Goal: Task Accomplishment & Management: Complete application form

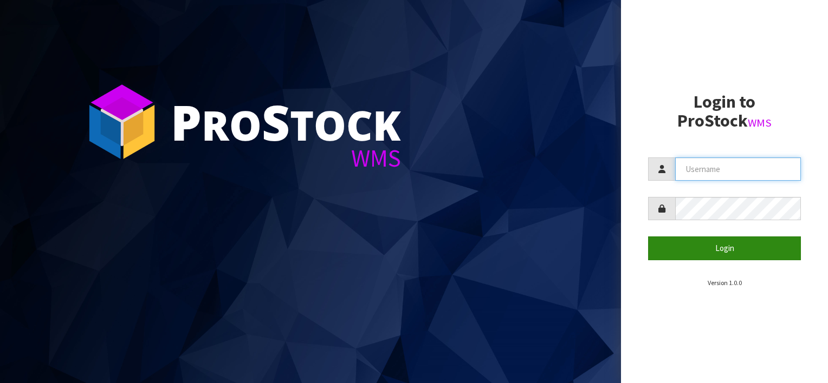
type input "[EMAIL_ADDRESS][DOMAIN_NAME]"
click at [697, 250] on button "Login" at bounding box center [724, 248] width 153 height 23
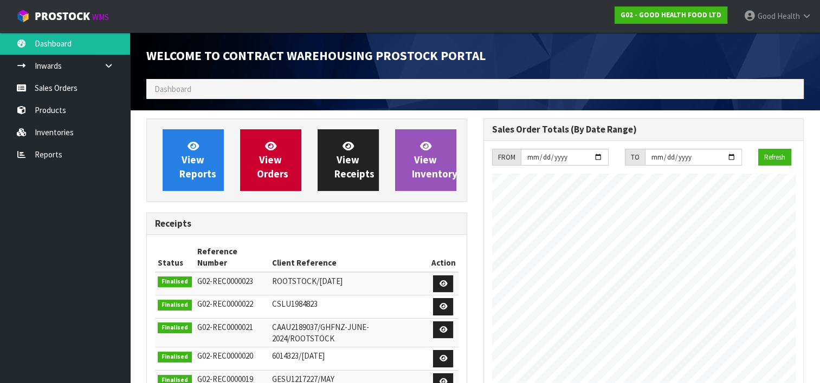
scroll to position [441, 336]
click at [42, 124] on link "Inventories" at bounding box center [65, 132] width 130 height 22
click at [175, 86] on span "Dashboard" at bounding box center [172, 89] width 37 height 10
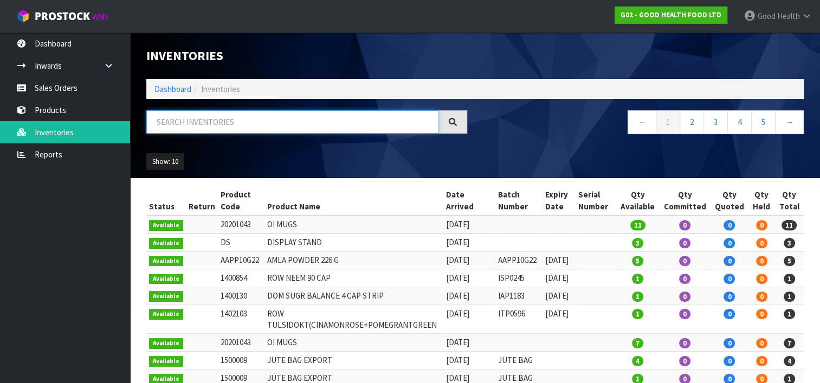
click at [180, 123] on input "text" at bounding box center [292, 121] width 292 height 23
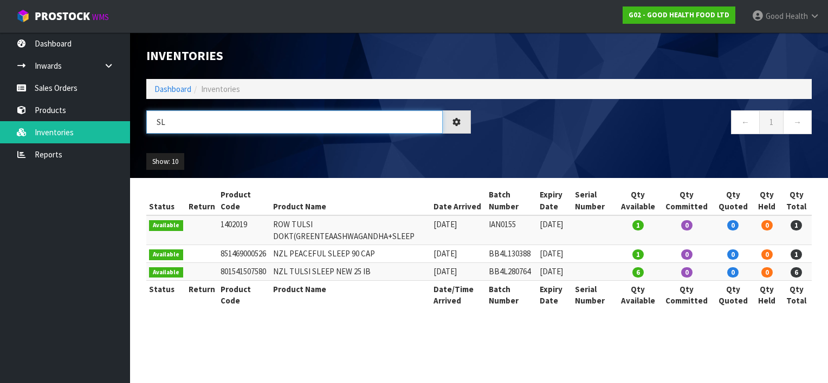
type input "S"
type input "w"
type input "E"
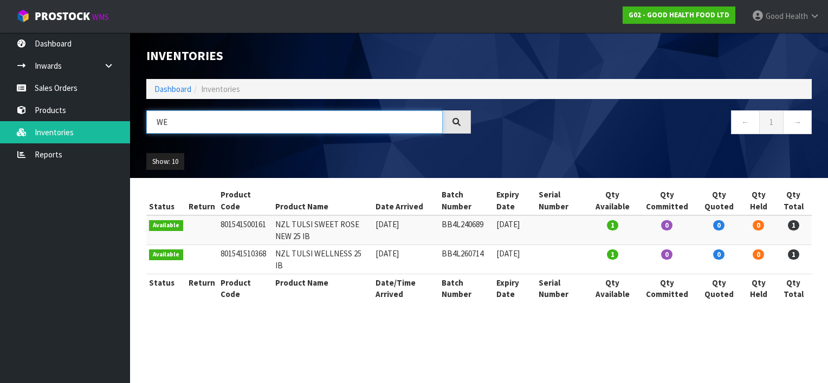
type input "W"
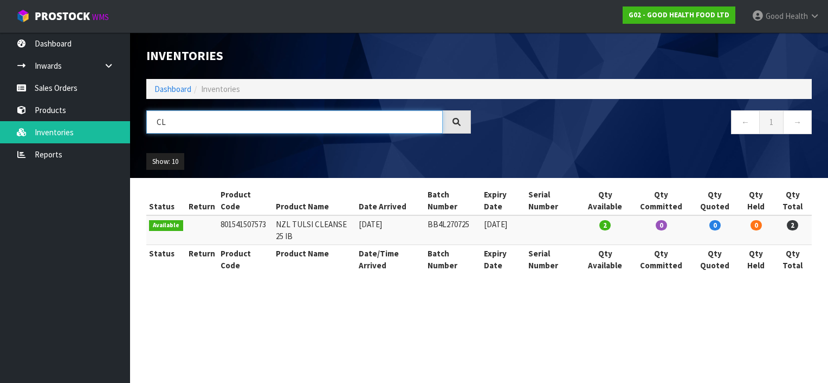
type input "C"
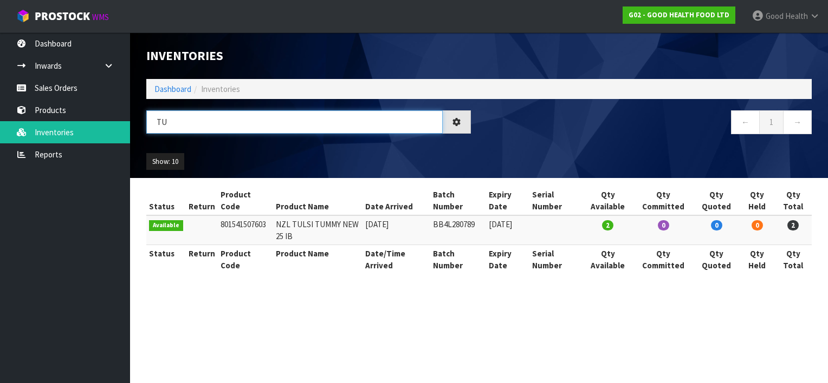
type input "T"
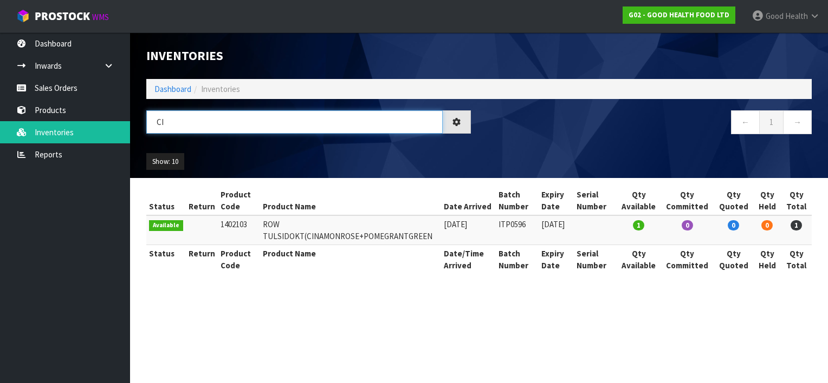
type input "C"
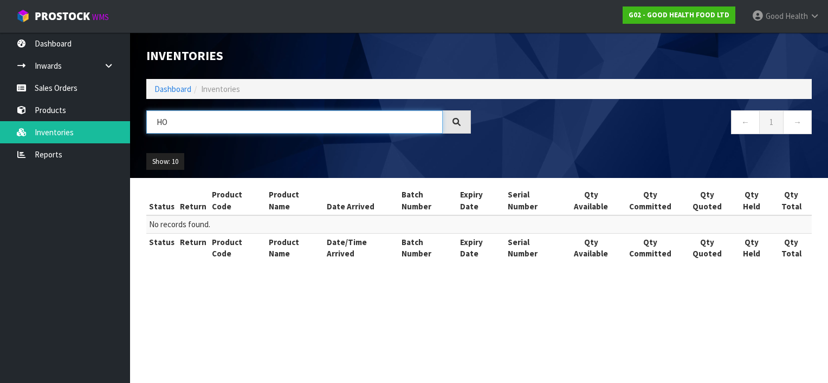
type input "H"
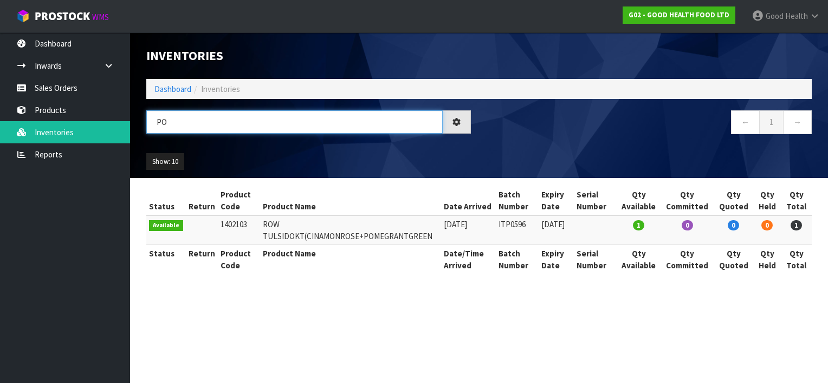
type input "P"
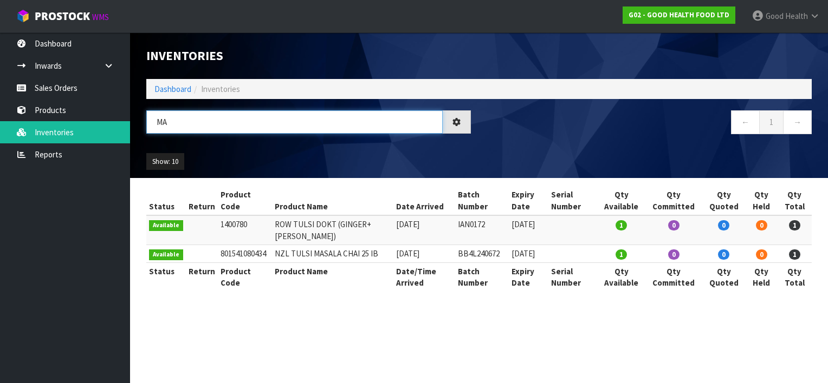
type input "M"
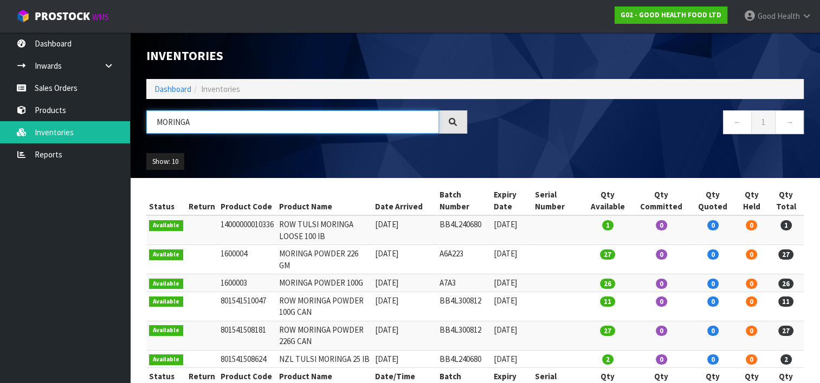
scroll to position [20, 0]
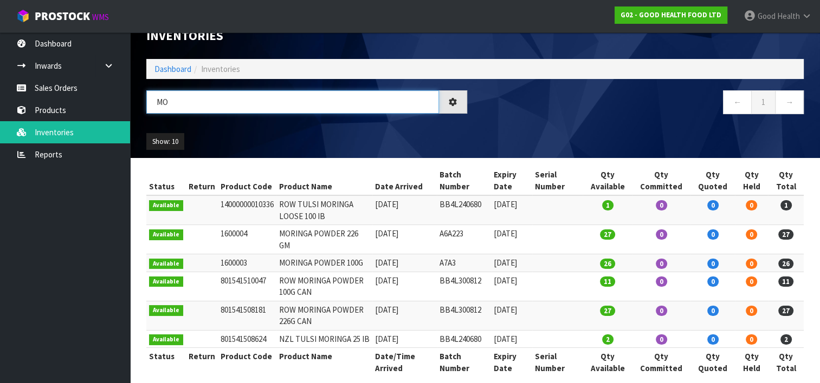
type input "M"
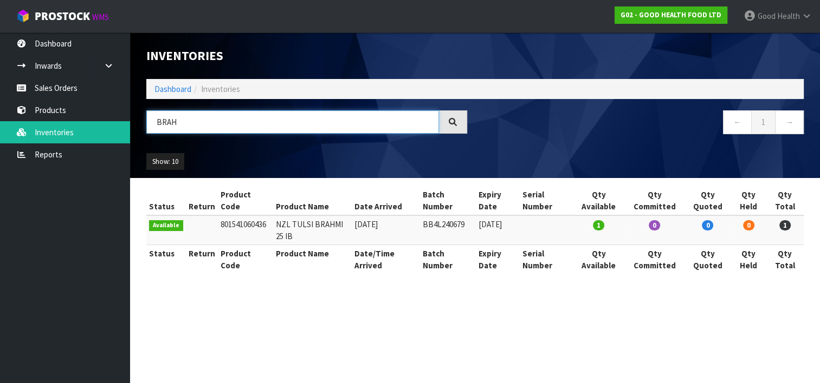
scroll to position [0, 0]
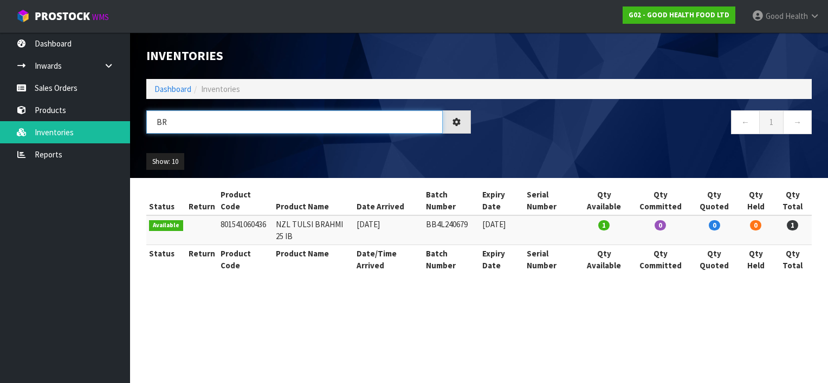
type input "B"
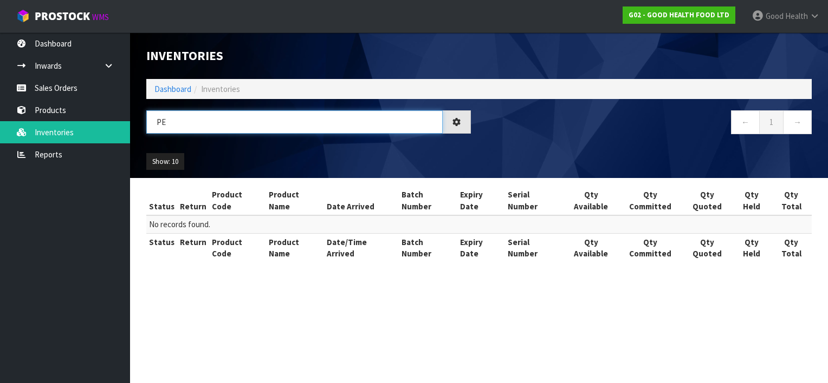
type input "P"
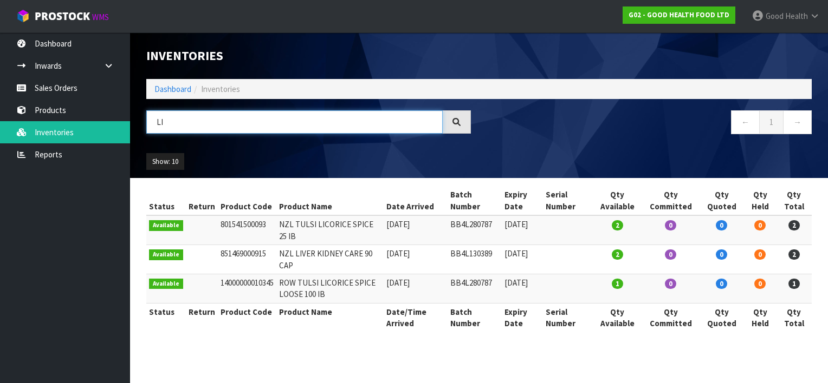
type input "L"
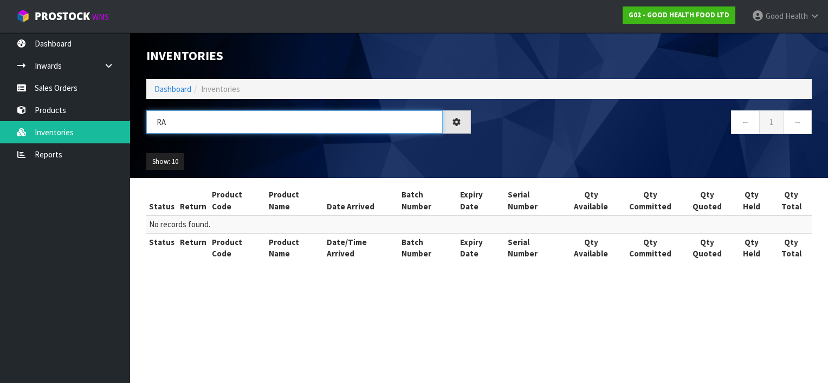
type input "R"
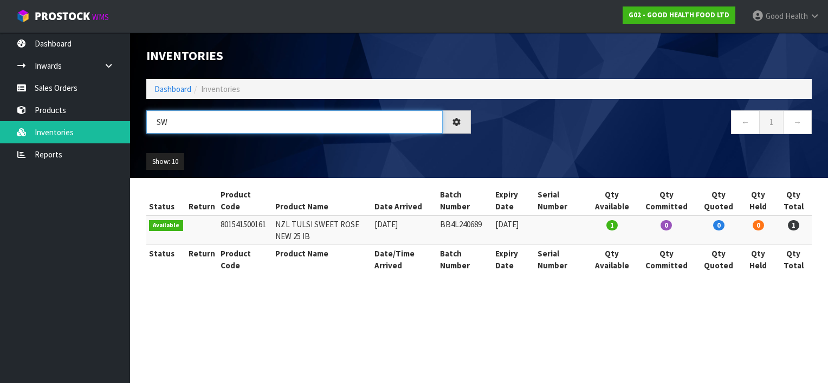
type input "S"
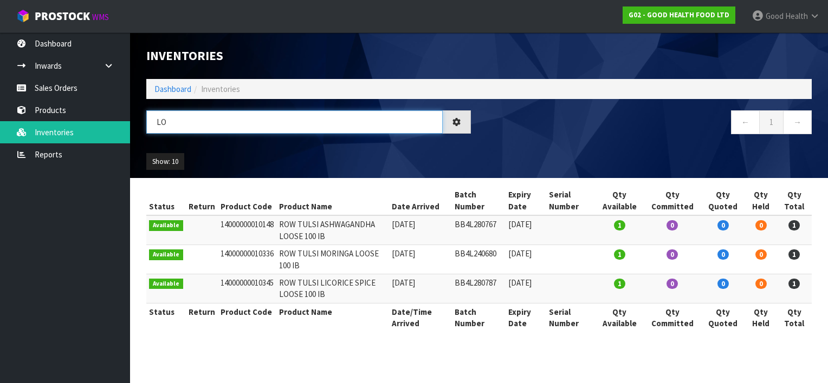
type input "L"
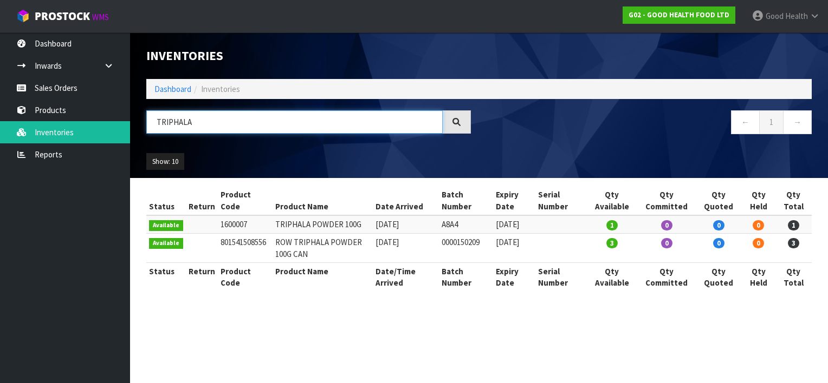
click at [233, 122] on input "TRIPHALA" at bounding box center [294, 121] width 296 height 23
type input "T"
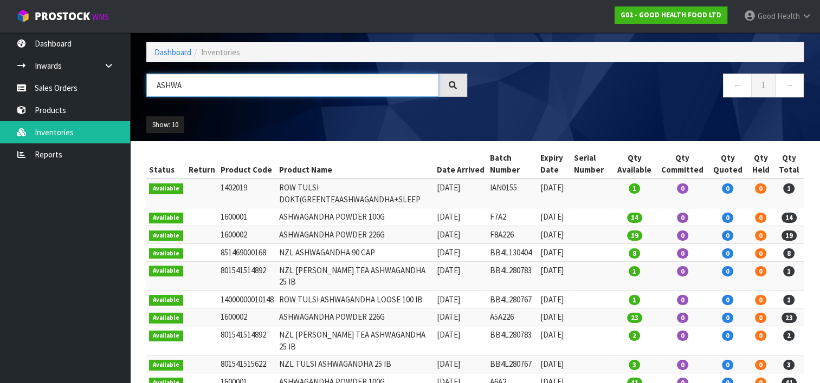
scroll to position [54, 0]
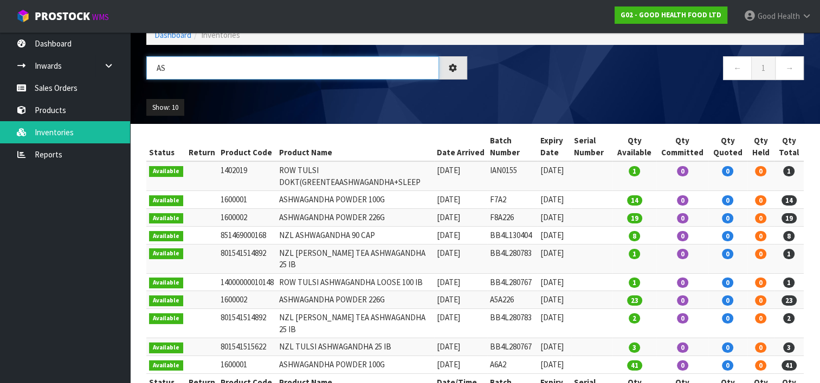
type input "A"
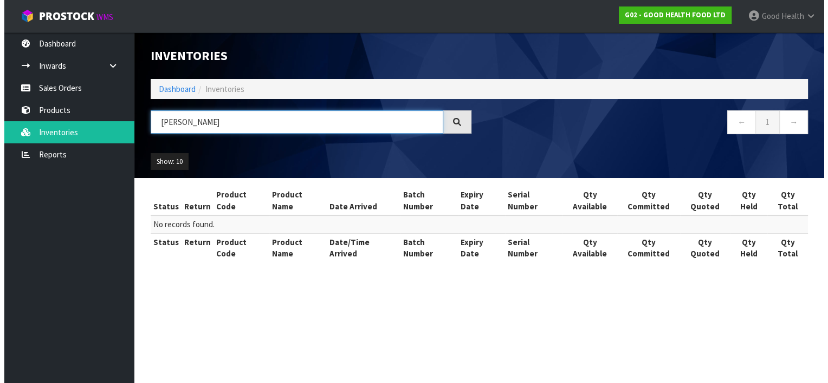
scroll to position [0, 0]
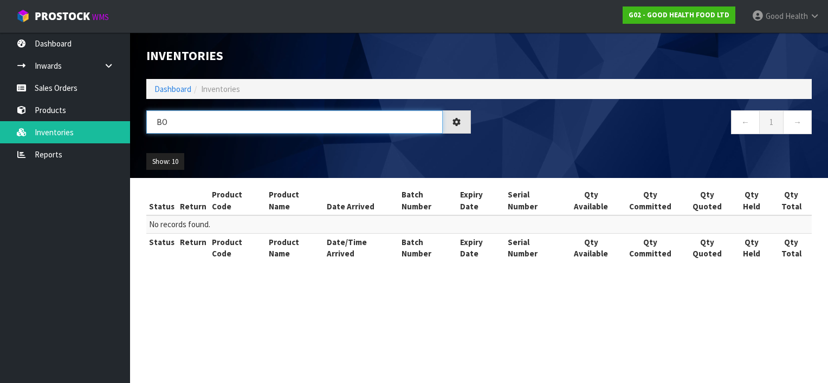
type input "B"
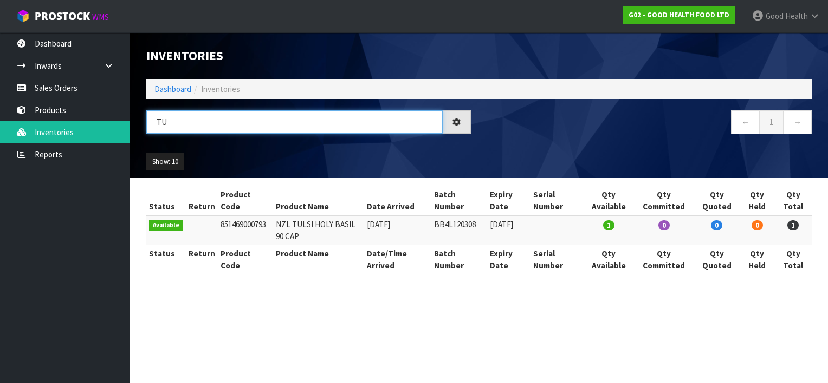
type input "T"
type input "P"
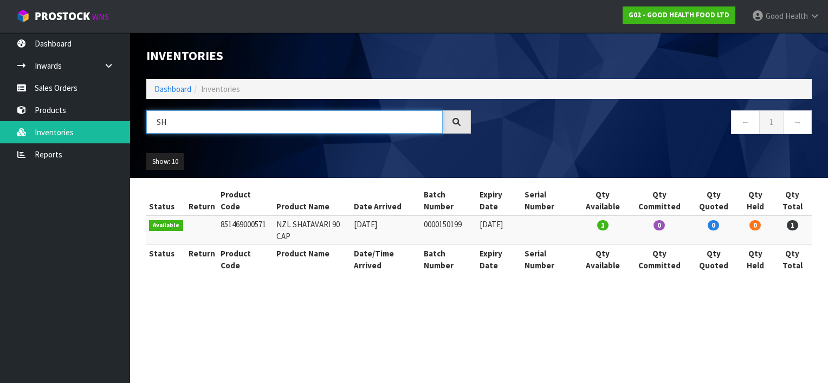
type input "S"
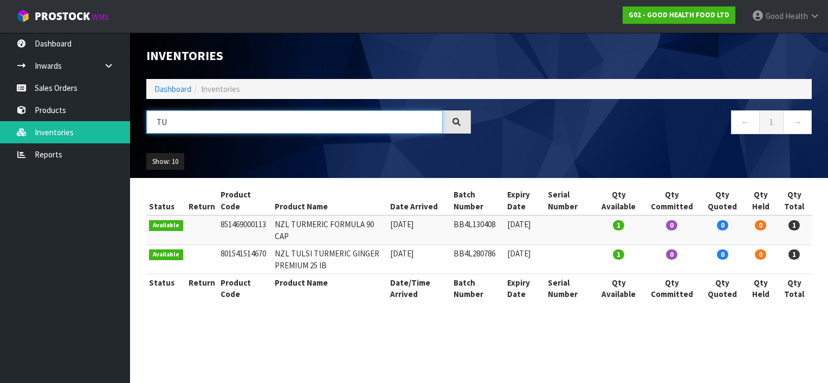
type input "T"
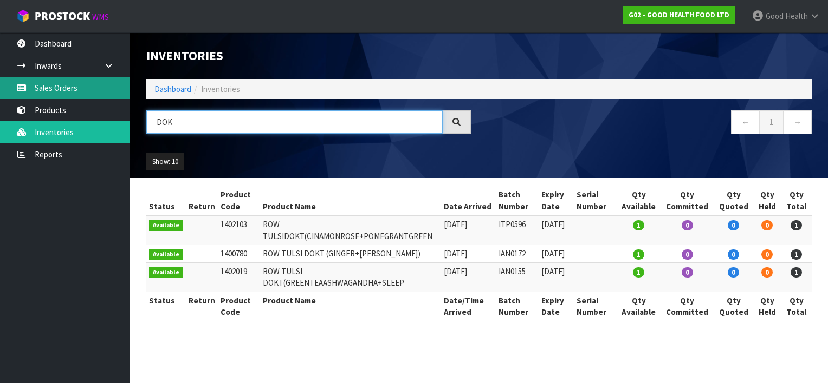
type input "DOK"
click at [58, 83] on link "Sales Orders" at bounding box center [65, 88] width 130 height 22
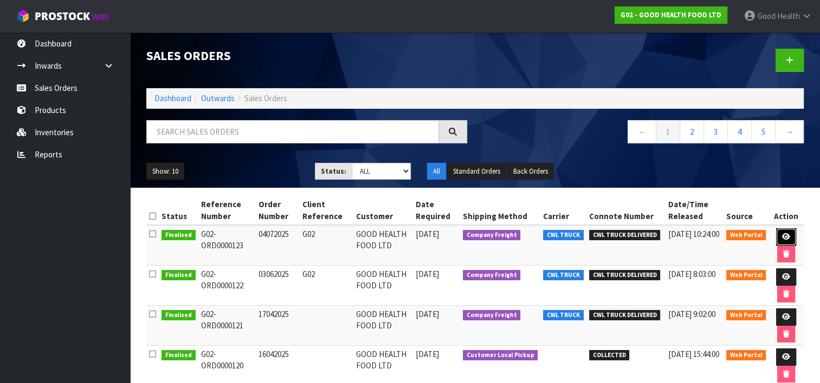
click at [786, 234] on icon at bounding box center [786, 236] width 8 height 7
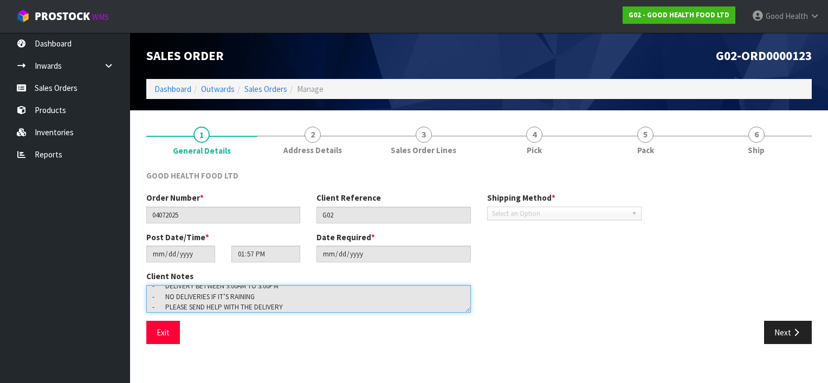
scroll to position [63, 0]
drag, startPoint x: 154, startPoint y: 293, endPoint x: 318, endPoint y: 333, distance: 169.5
click at [318, 333] on div "GOOD HEALTH FOOD LTD Order Number * 04072025 Client Reference G02 Shipping Meth…" at bounding box center [478, 261] width 665 height 183
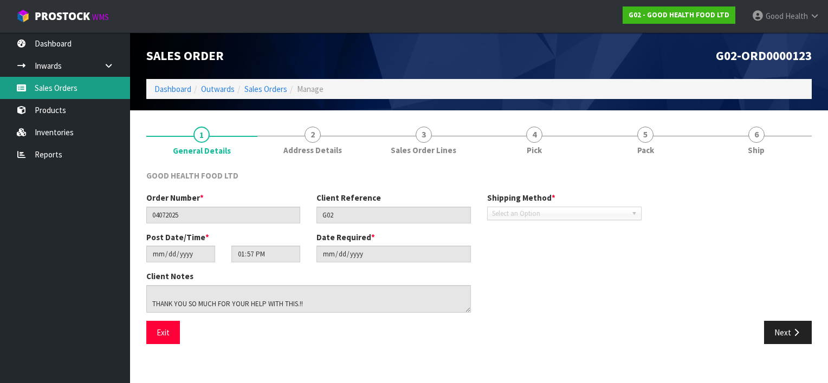
click at [63, 85] on link "Sales Orders" at bounding box center [65, 88] width 130 height 22
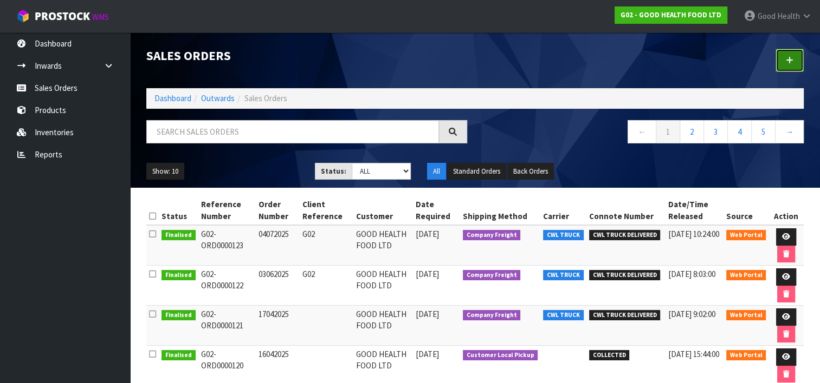
click at [789, 60] on icon at bounding box center [789, 60] width 8 height 8
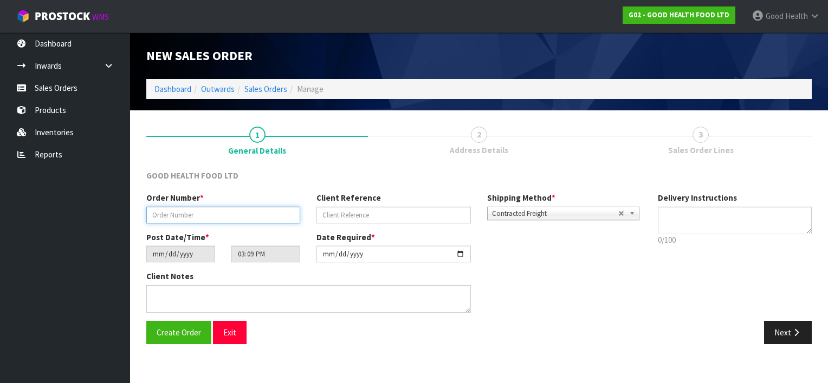
click at [217, 214] on input "text" at bounding box center [223, 215] width 154 height 17
type input "11082025"
click at [632, 212] on b at bounding box center [634, 213] width 10 height 12
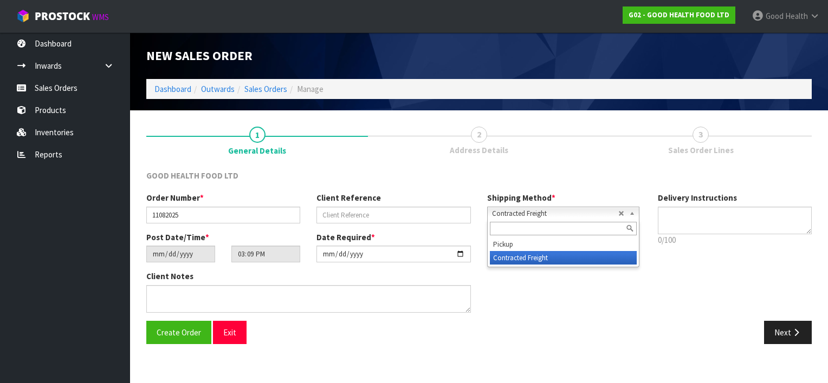
click at [563, 257] on li "Contracted Freight" at bounding box center [563, 258] width 147 height 14
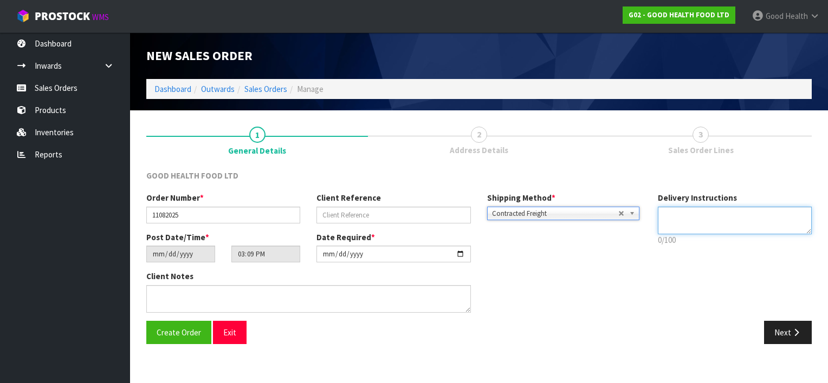
click at [698, 221] on textarea at bounding box center [735, 221] width 154 height 28
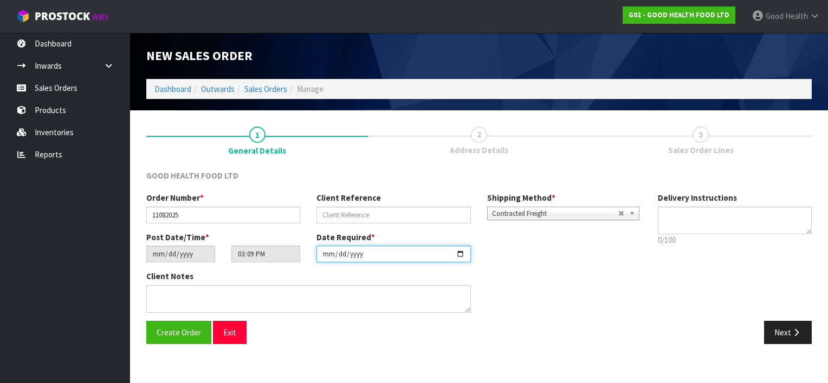
click at [464, 254] on input "[DATE]" at bounding box center [393, 254] width 154 height 17
type input "[DATE]"
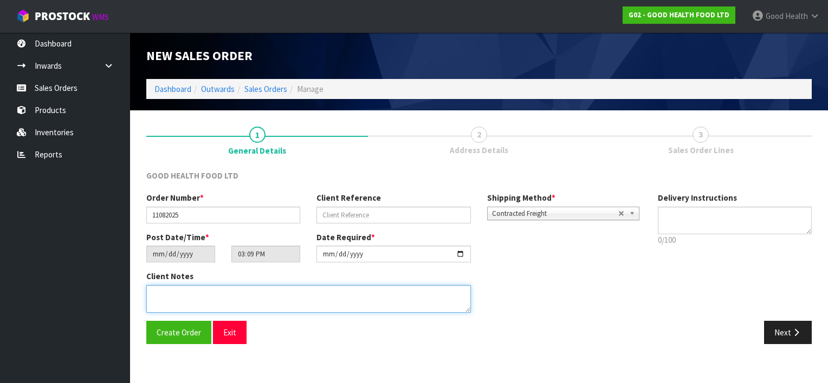
click at [191, 300] on textarea at bounding box center [308, 299] width 324 height 28
paste textarea "DELIVERY INSTRUCTION FOR OUR ORDER: - OLD STOCK TO BE DELIVERED FIRST - DELIVER…"
drag, startPoint x: 284, startPoint y: 290, endPoint x: 165, endPoint y: 300, distance: 119.6
click at [165, 300] on textarea at bounding box center [308, 299] width 324 height 28
type textarea "DELIVERY INSTRUCTION FOR OUR ORDER: - OLD STOCK TO BE DELIVERED FIRST - DELIVER…"
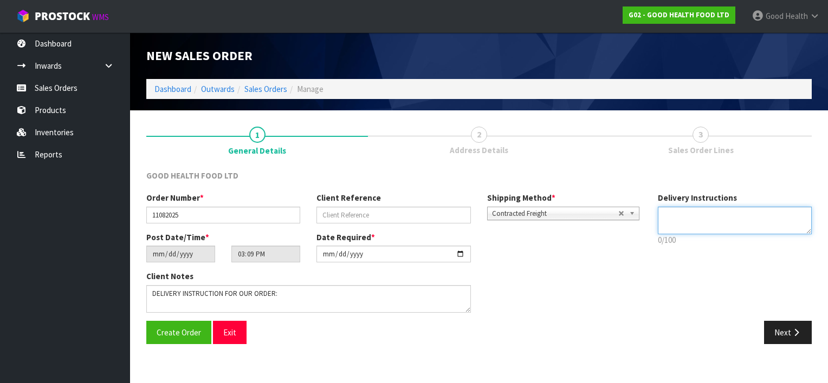
click at [668, 214] on textarea at bounding box center [735, 221] width 154 height 28
paste textarea "- OLD STOCK TO BE DELIVERED FIRST - DELIVERY BETWEEN 9.00AM TO 3.00PM - NO DELI…"
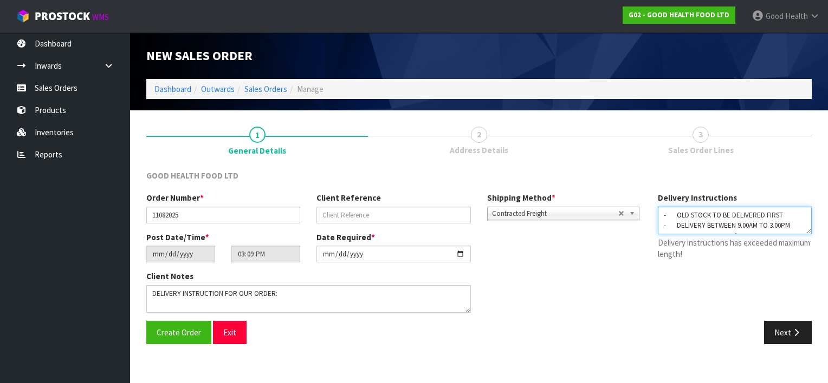
click at [669, 212] on textarea at bounding box center [735, 221] width 154 height 28
click at [672, 225] on textarea at bounding box center [735, 221] width 154 height 28
drag, startPoint x: 769, startPoint y: 214, endPoint x: 654, endPoint y: 213, distance: 114.8
click at [654, 213] on div "Delivery Instructions 0/100 Delivery instructions has exceeded maximum length!" at bounding box center [734, 228] width 171 height 73
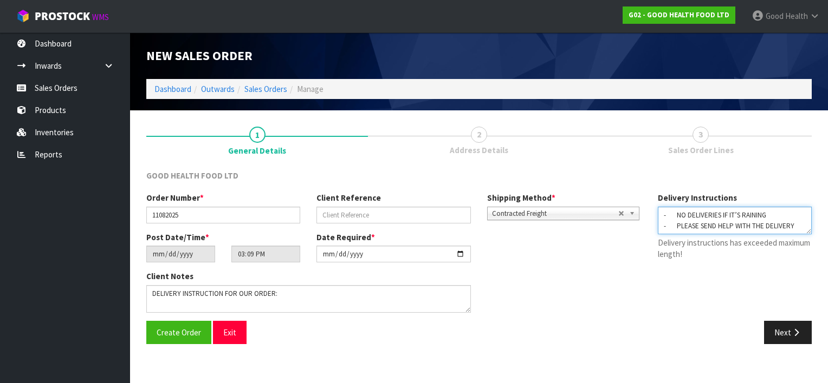
click at [796, 226] on textarea at bounding box center [735, 221] width 154 height 28
click at [709, 255] on p "Delivery instructions has exceeded maximum length!" at bounding box center [735, 248] width 154 height 23
click at [787, 327] on button "Next" at bounding box center [788, 332] width 48 height 23
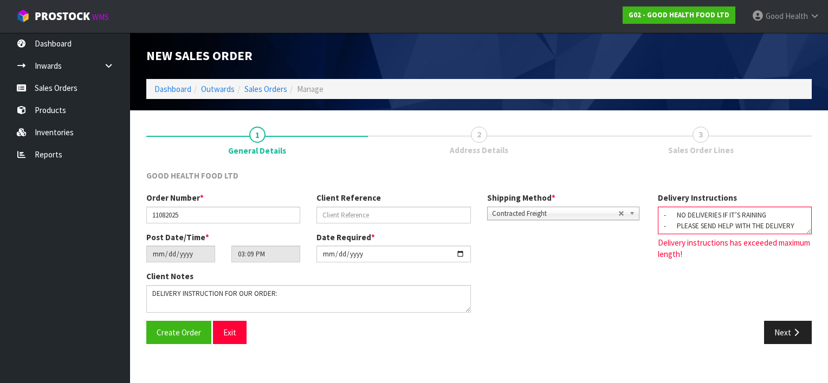
scroll to position [11, 0]
drag, startPoint x: 794, startPoint y: 228, endPoint x: 655, endPoint y: 227, distance: 138.7
click at [655, 227] on div "Delivery Instructions 0/100 Delivery instructions has exceeded maximum length!" at bounding box center [734, 228] width 171 height 73
click at [708, 230] on textarea at bounding box center [735, 221] width 154 height 28
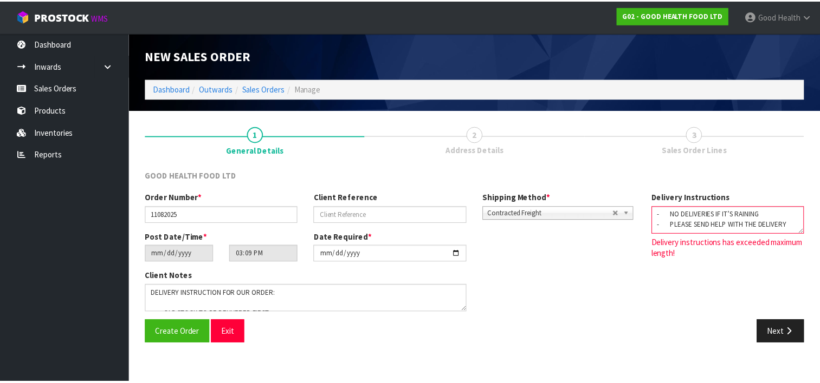
scroll to position [0, 0]
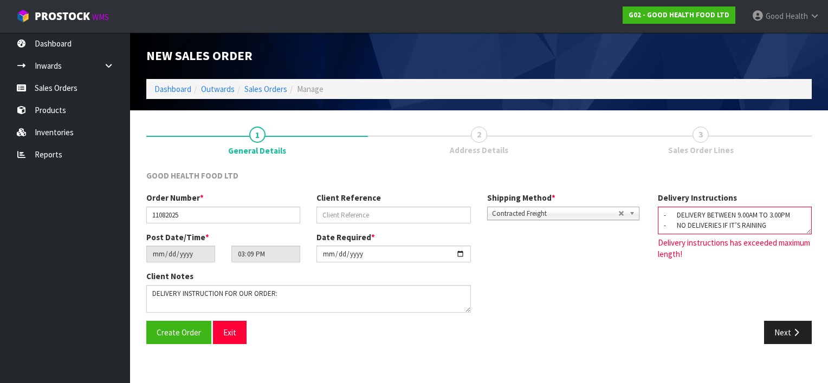
drag, startPoint x: 791, startPoint y: 214, endPoint x: 646, endPoint y: 208, distance: 145.9
click at [646, 208] on div "Order Number * 11082025 Client Reference Shipping Method * Pickup Contracted Fr…" at bounding box center [478, 256] width 681 height 128
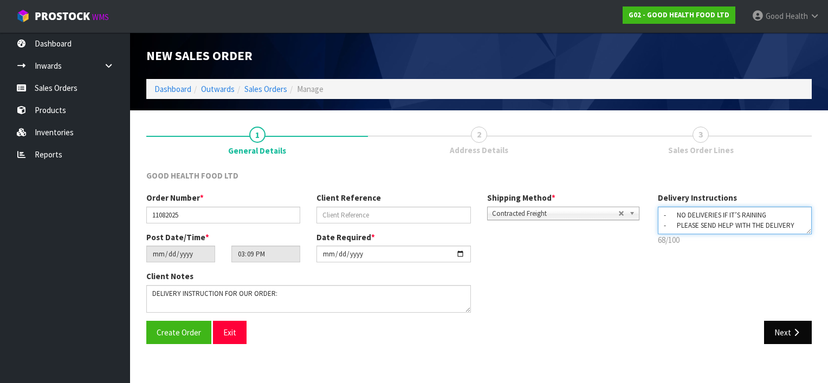
type textarea "- NO DELIVERIES IF IT’S RAINING - PLEASE SEND HELP WITH THE DELIVERY"
click at [786, 329] on button "Next" at bounding box center [788, 332] width 48 height 23
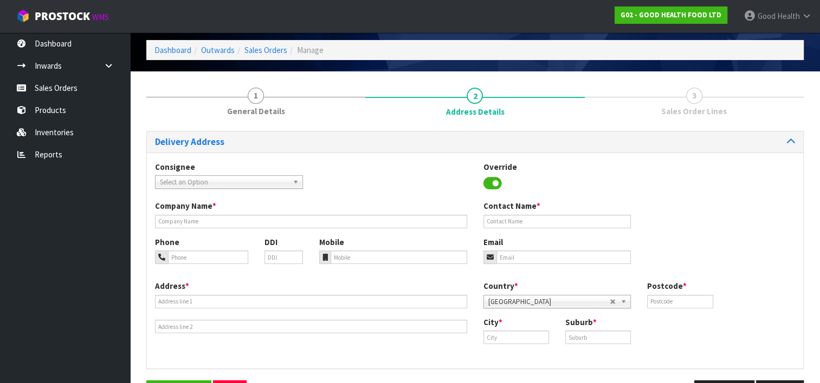
scroll to position [54, 0]
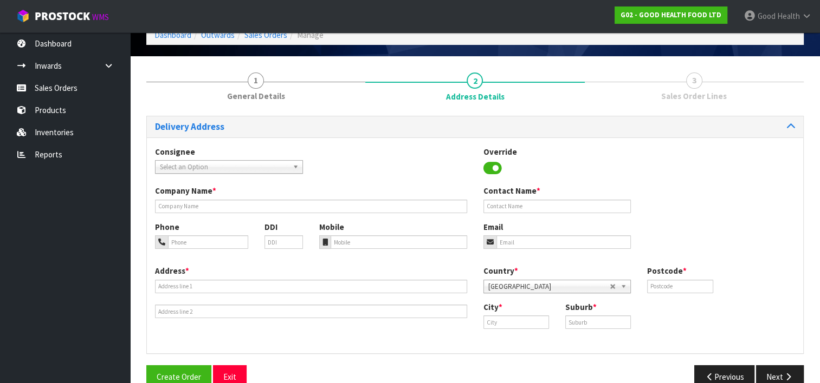
click at [290, 166] on link "Select an Option" at bounding box center [229, 167] width 148 height 14
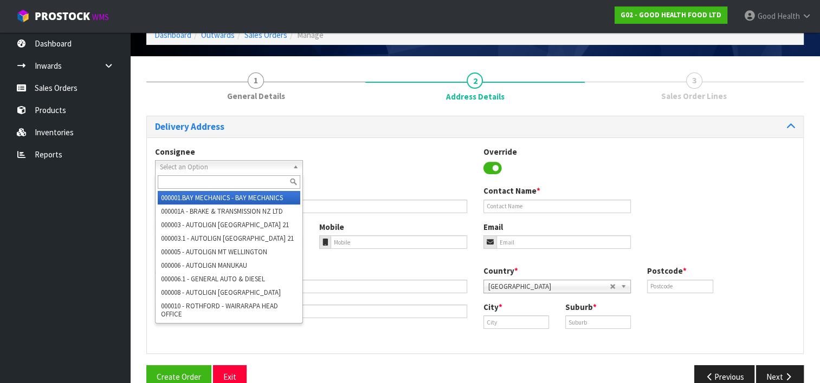
click at [197, 180] on input "text" at bounding box center [229, 182] width 142 height 14
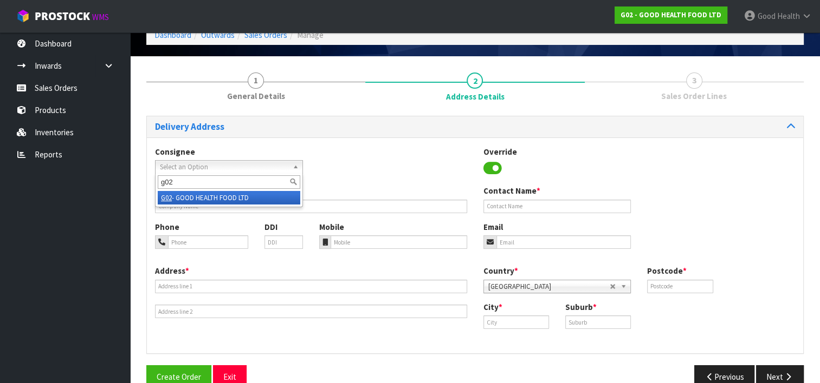
type input "g02"
click at [205, 197] on li "G02 - GOOD HEALTH FOOD LTD" at bounding box center [229, 198] width 142 height 14
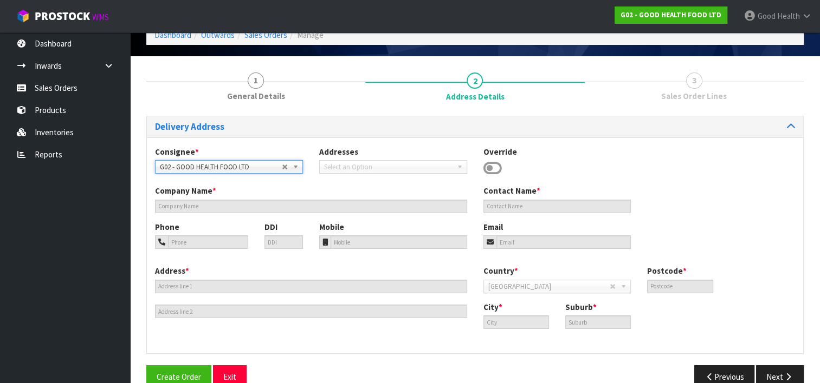
type input "GOOD HEALTH FOOD LTD"
type input "0800 505 333 || 09 5763687"
type input "[EMAIL_ADDRESS][DOMAIN_NAME]"
type input "[STREET_ADDRESS]"
type input "2012"
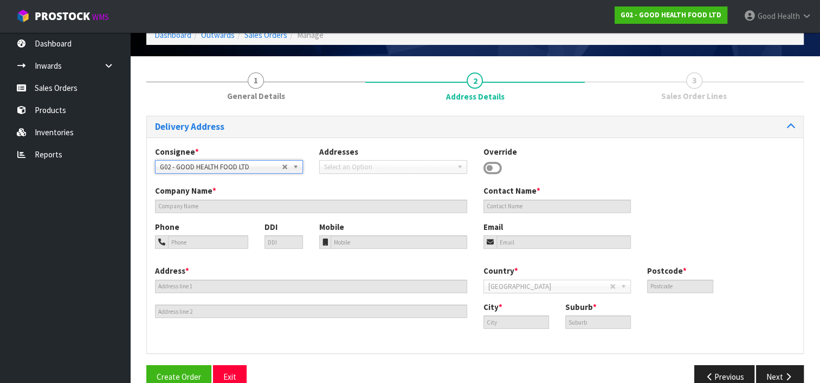
type input "[GEOGRAPHIC_DATA]"
type input "HALF MOON BAY"
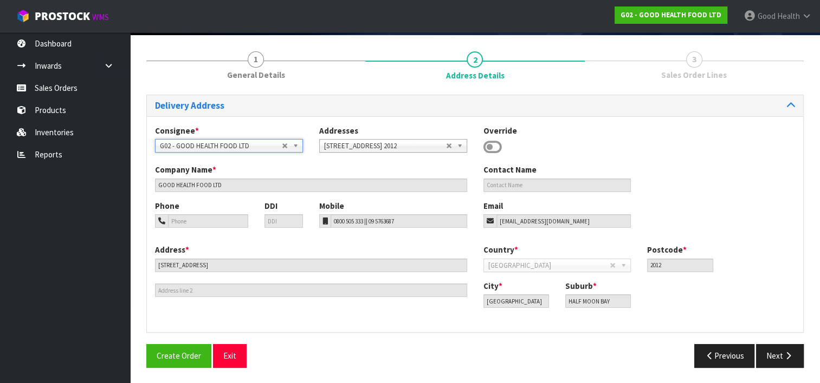
scroll to position [76, 0]
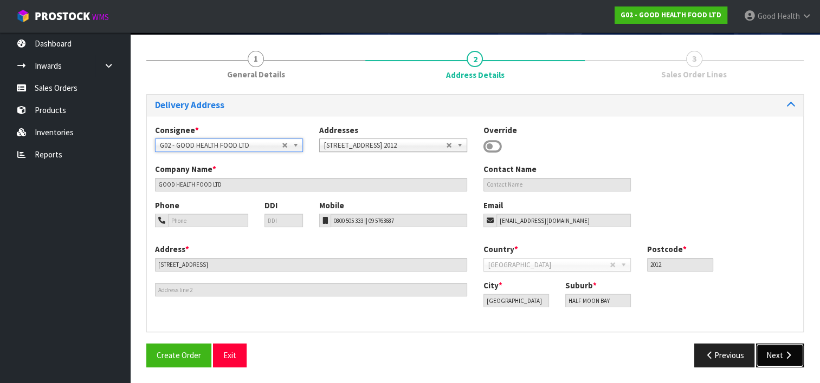
click at [772, 355] on button "Next" at bounding box center [780, 355] width 48 height 23
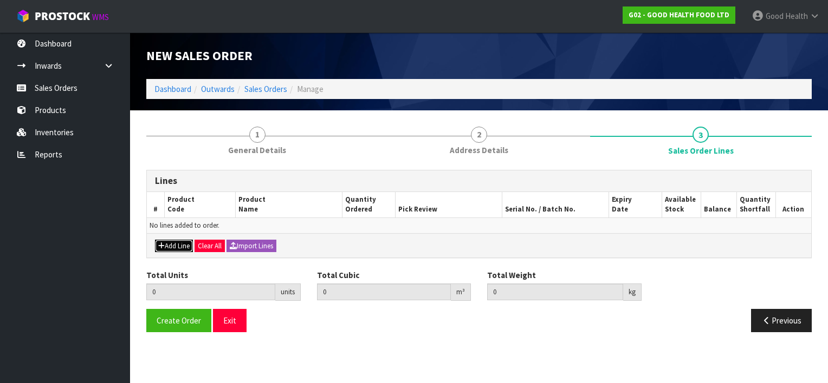
click at [164, 245] on button "Add Line" at bounding box center [174, 246] width 38 height 13
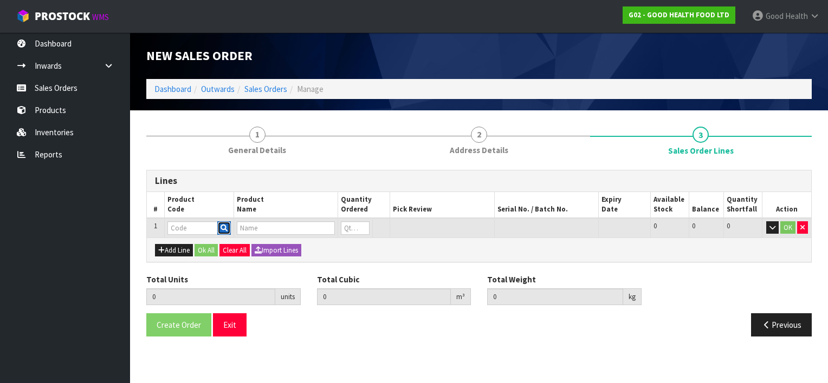
click at [223, 227] on icon "button" at bounding box center [223, 228] width 7 height 7
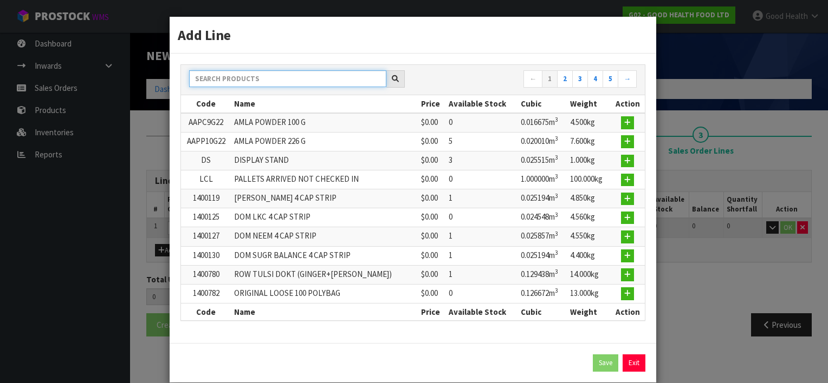
click at [239, 82] on input "text" at bounding box center [287, 78] width 197 height 17
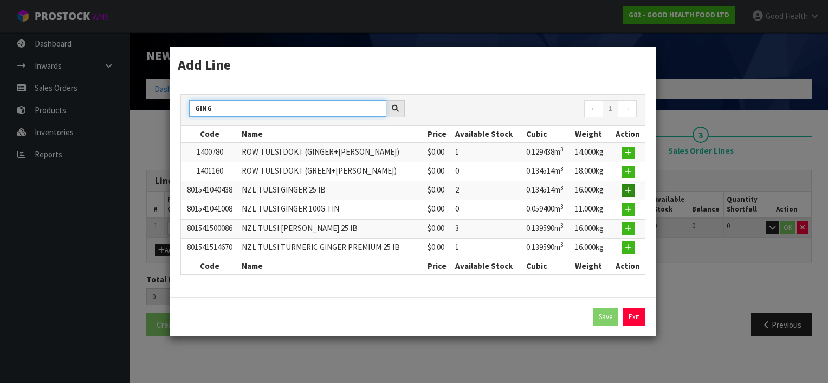
type input "GING"
click at [626, 187] on icon "button" at bounding box center [628, 190] width 6 height 7
type input "0.000000"
type input "0.000"
type input "801541040438"
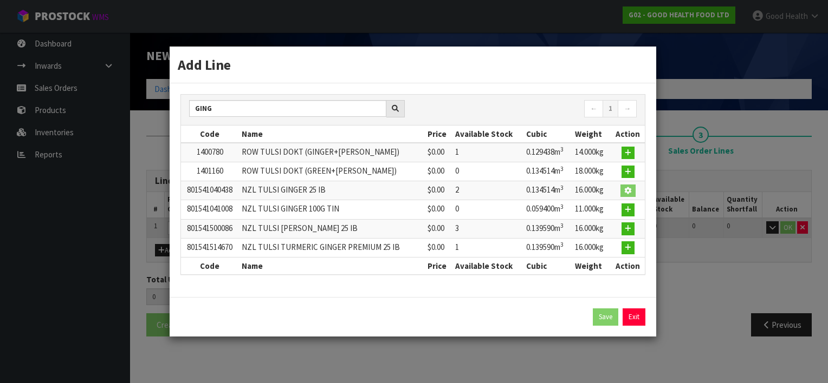
type input "NZL TULSI GINGER 25 IB"
type input "0"
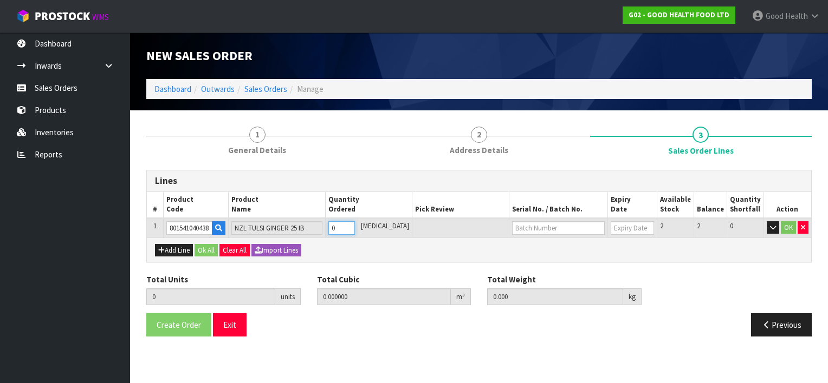
type input "1"
type input "0.134514"
type input "16"
type input "1"
click at [355, 223] on input "1" at bounding box center [341, 229] width 27 height 14
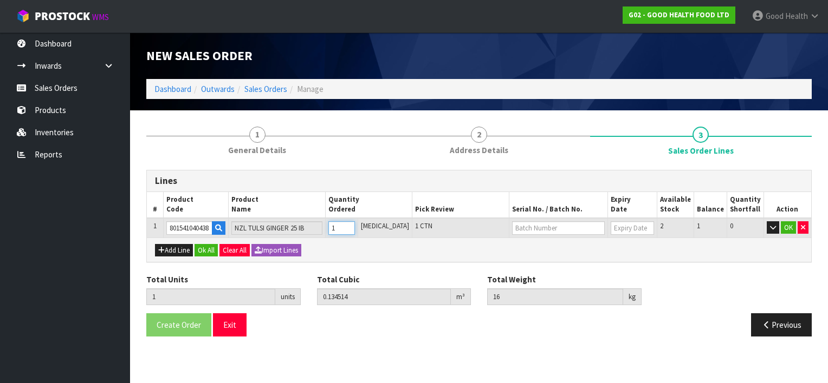
type input "2"
type input "0.269028"
type input "32"
type input "2"
click at [355, 223] on input "2" at bounding box center [341, 229] width 27 height 14
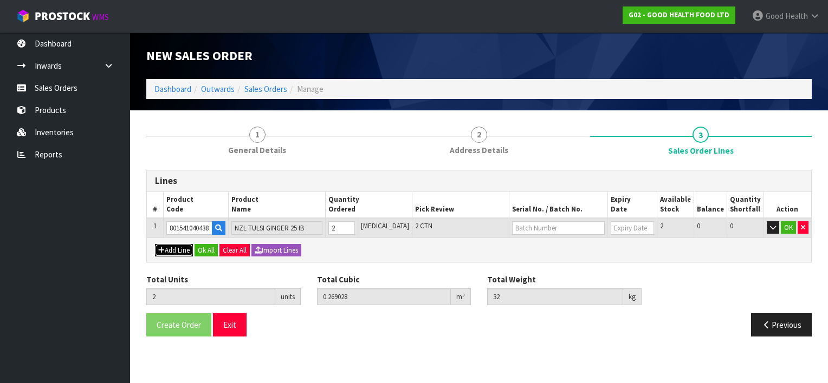
click at [178, 247] on button "Add Line" at bounding box center [174, 250] width 38 height 13
type input "0"
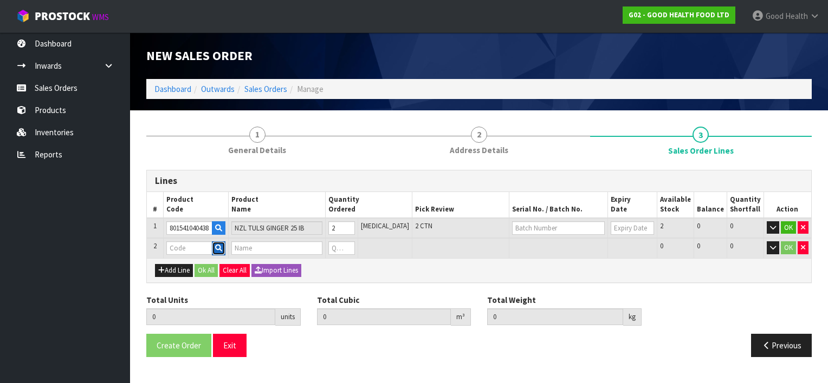
click at [222, 246] on icon "button" at bounding box center [218, 248] width 7 height 7
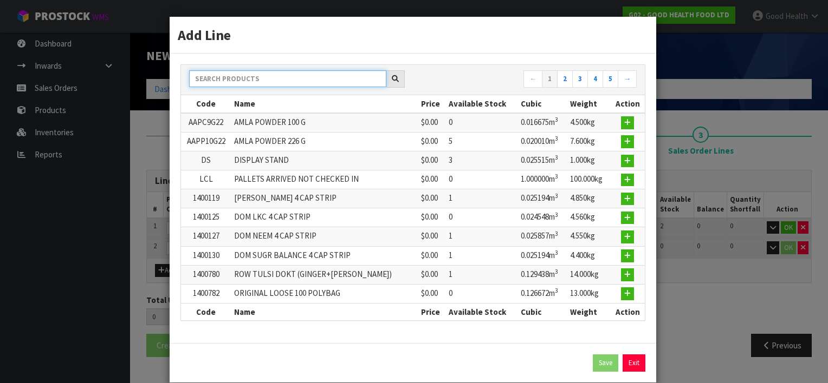
click at [237, 81] on input "text" at bounding box center [287, 78] width 197 height 17
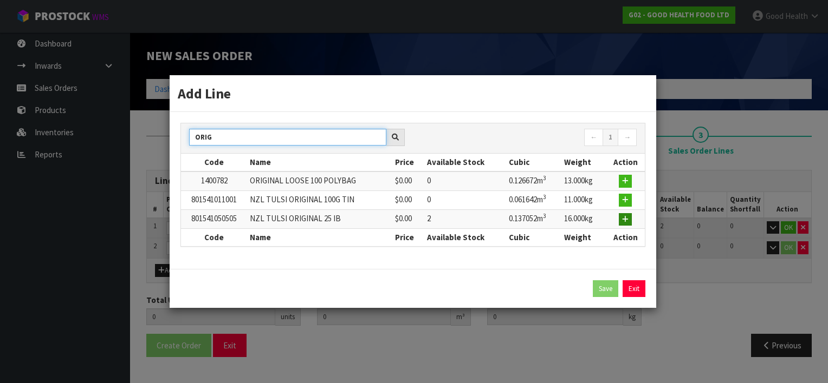
type input "ORIG"
click at [626, 219] on icon "button" at bounding box center [625, 219] width 6 height 7
type input "2"
type input "0.269028"
type input "32"
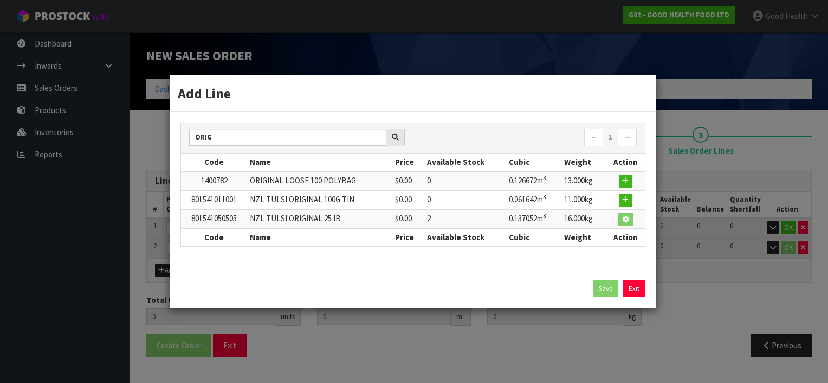
type input "801541050505"
type input "NZL TULSI ORIGINAL 25 IB"
type input "0"
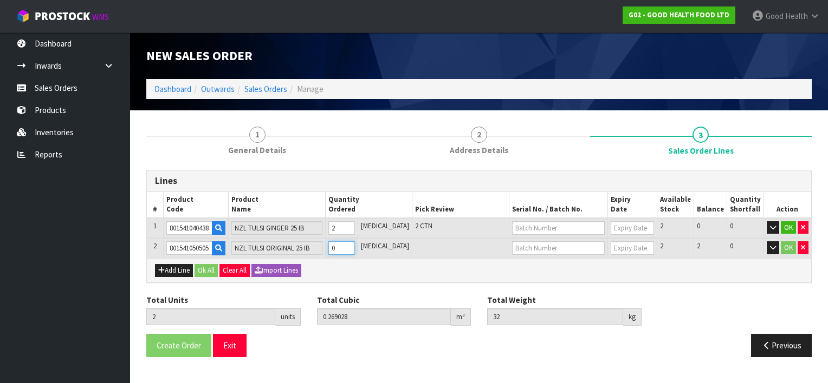
type input "3"
type input "0.40608"
type input "48"
type input "1"
click at [355, 246] on input "1" at bounding box center [341, 249] width 27 height 14
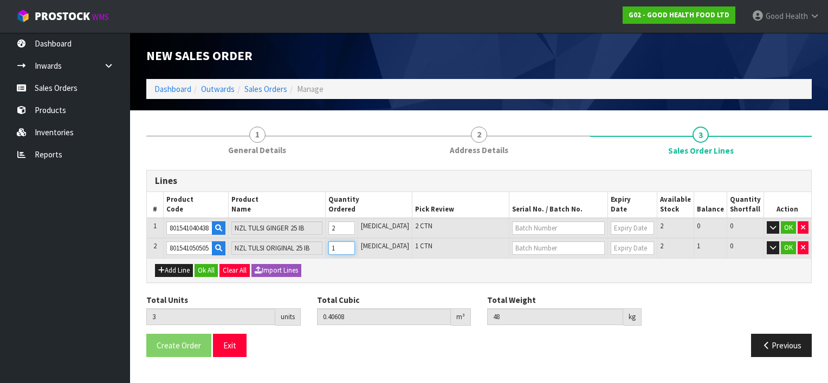
type input "4"
type input "0.543132"
type input "64"
type input "2"
click at [355, 246] on input "2" at bounding box center [341, 249] width 27 height 14
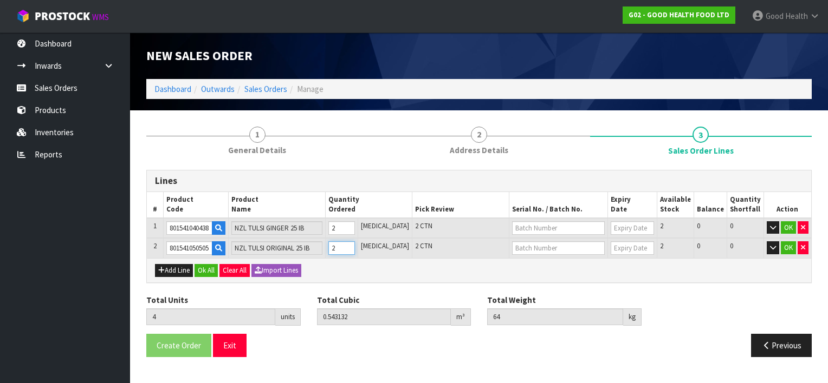
type input "5"
type input "0.680184"
type input "80"
type input "3"
click at [355, 246] on input "3" at bounding box center [341, 249] width 27 height 14
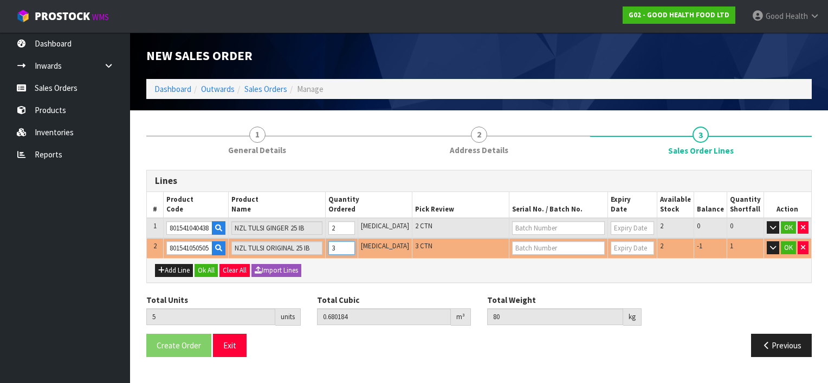
type input "4"
type input "0.543132"
type input "64"
type input "2"
click at [355, 249] on input "2" at bounding box center [341, 249] width 27 height 14
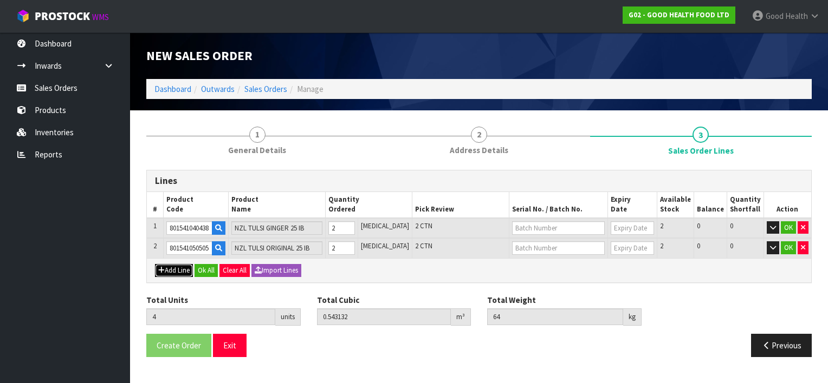
click at [171, 267] on button "Add Line" at bounding box center [174, 270] width 38 height 13
type input "0"
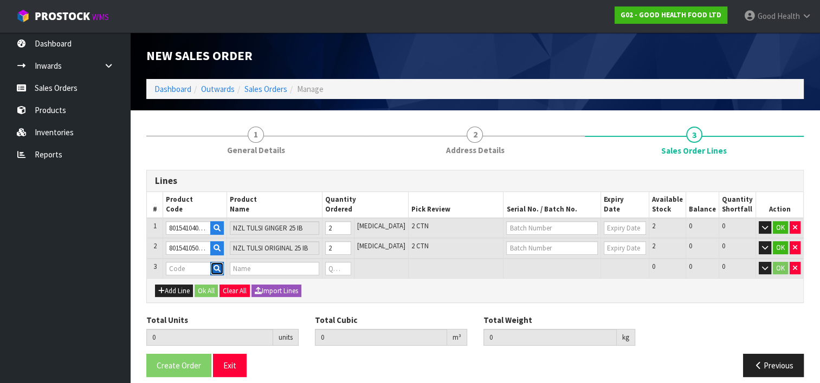
click at [220, 266] on icon "button" at bounding box center [216, 268] width 7 height 7
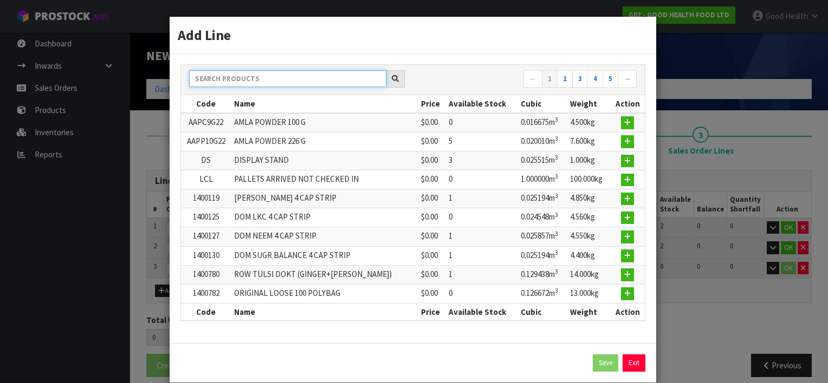
click at [213, 82] on input "text" at bounding box center [287, 78] width 197 height 17
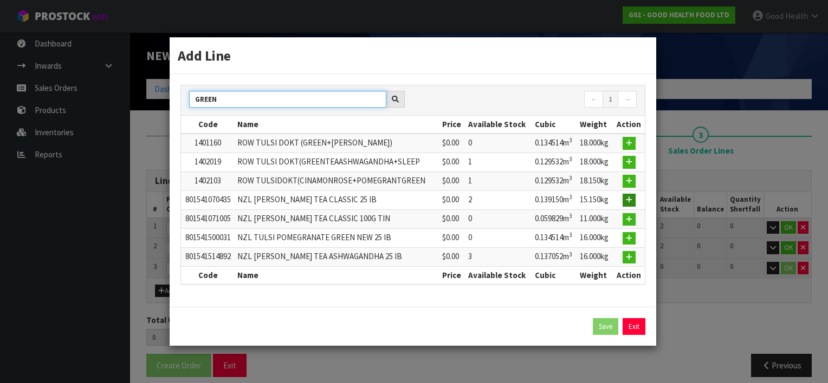
type input "GREEN"
click at [626, 198] on button "button" at bounding box center [628, 200] width 13 height 13
type input "4"
type input "0.543132"
type input "64"
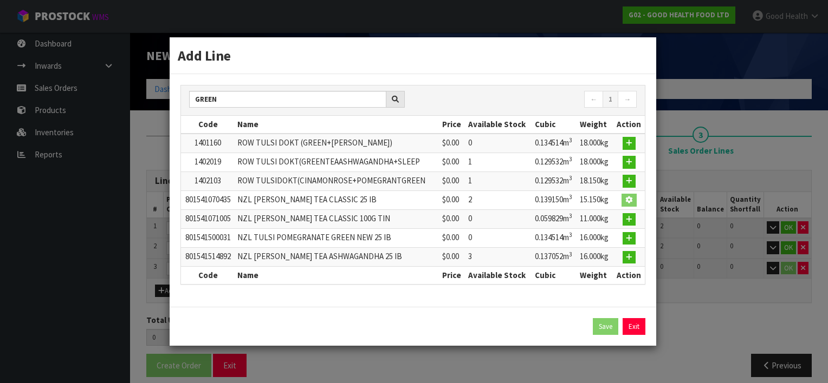
type input "801541070435"
type input "NZL [PERSON_NAME] TEA CLASSIC 25 IB"
type input "0"
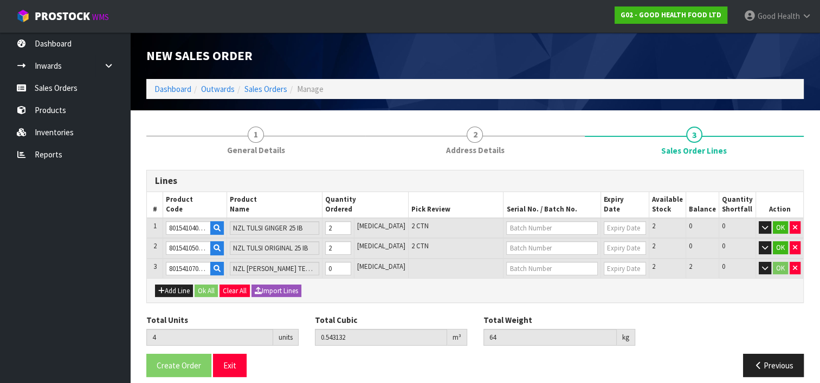
click at [372, 264] on td "[MEDICAL_DATA]" at bounding box center [381, 269] width 54 height 20
type input "5"
type input "0.682282"
type input "79.15"
type input "1"
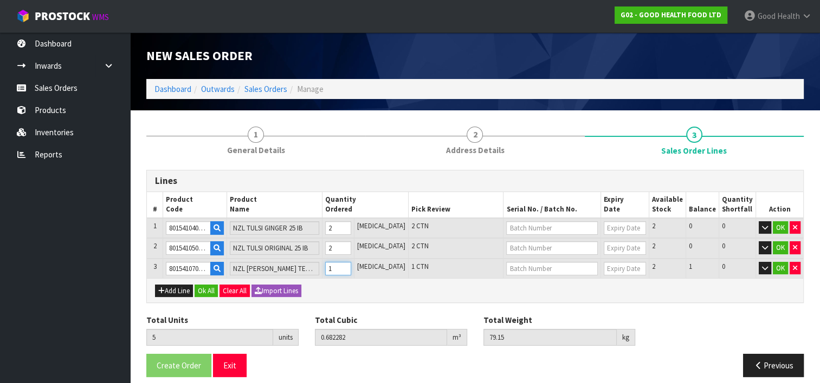
click at [351, 265] on input "1" at bounding box center [338, 269] width 26 height 14
click at [180, 286] on button "Add Line" at bounding box center [174, 291] width 38 height 13
type input "0"
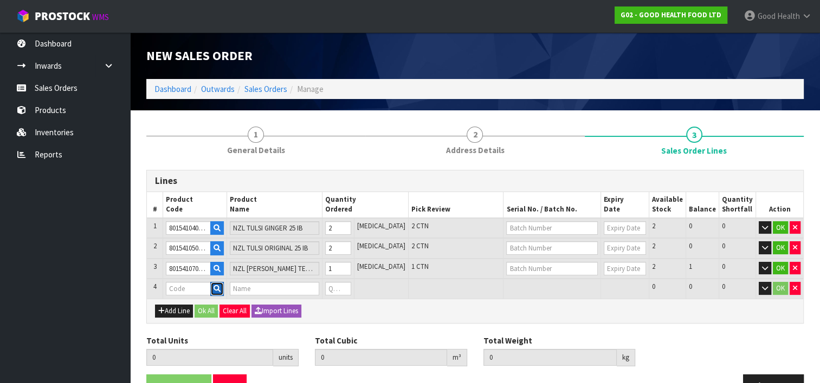
click at [220, 285] on icon "button" at bounding box center [216, 288] width 7 height 7
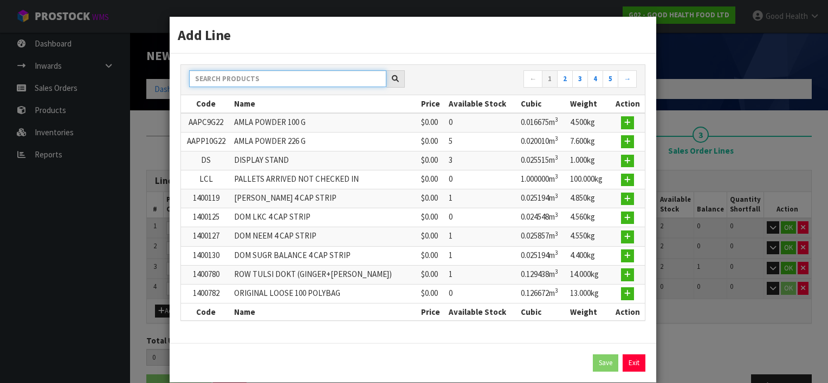
click at [237, 77] on input "text" at bounding box center [287, 78] width 197 height 17
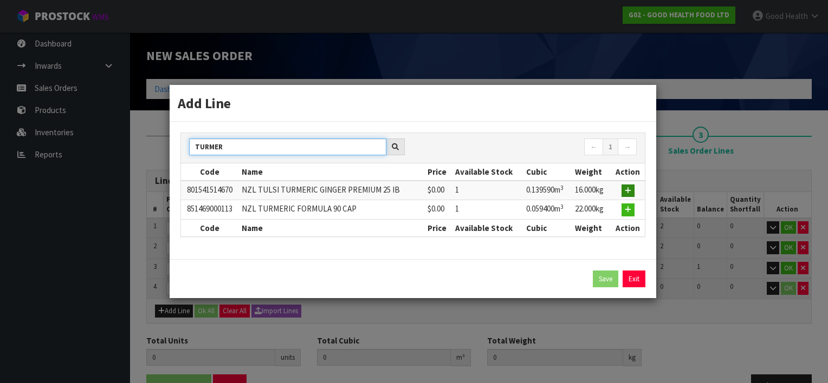
type input "TURMER"
click at [624, 189] on button "button" at bounding box center [627, 191] width 13 height 13
type input "5"
type input "0.682282"
type input "79.15"
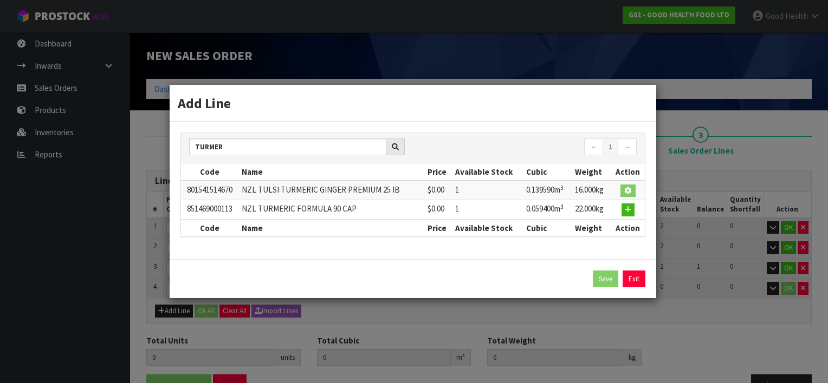
type input "801541514670"
type input "NZL TULSI TURMERIC GINGER PREMIUM 25 IB"
type input "0"
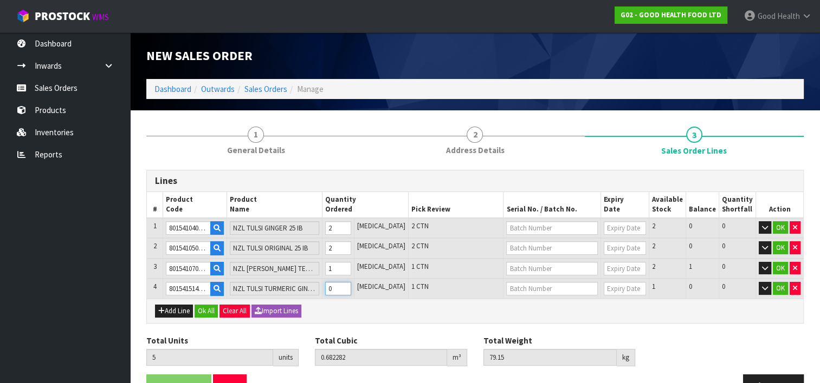
type input "6"
type input "0.821872"
type input "95.15"
type input "1"
click at [351, 284] on input "1" at bounding box center [338, 289] width 26 height 14
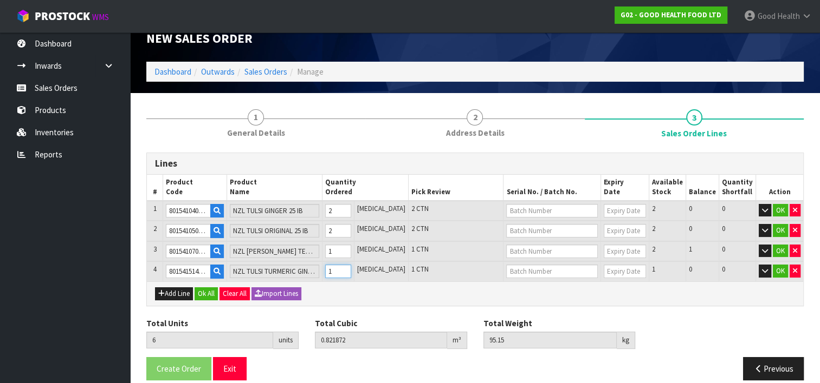
scroll to position [27, 0]
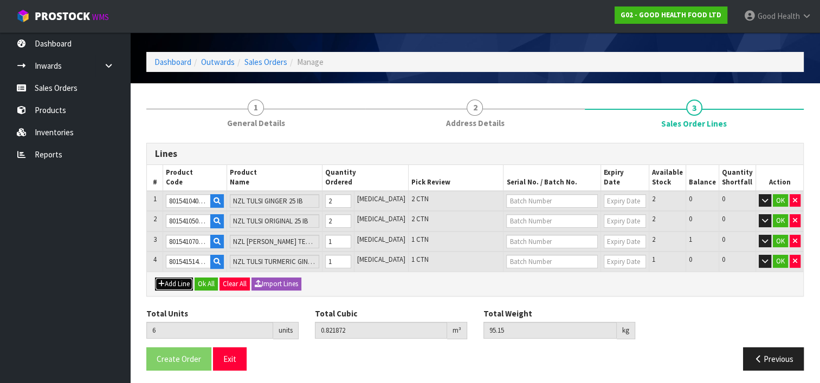
click at [179, 281] on button "Add Line" at bounding box center [174, 284] width 38 height 13
type input "0"
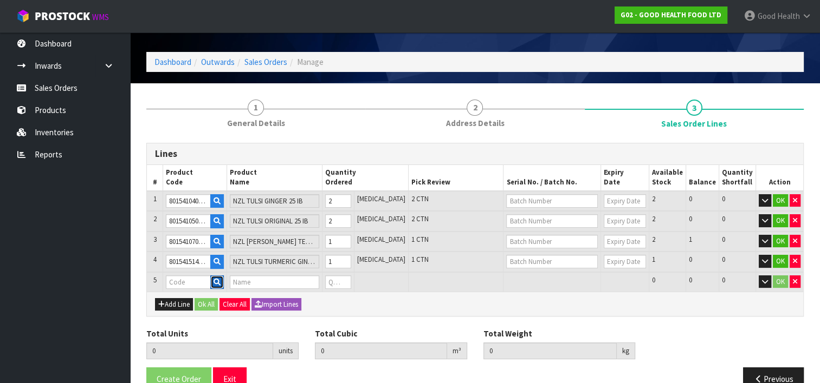
click at [220, 279] on icon "button" at bounding box center [216, 282] width 7 height 7
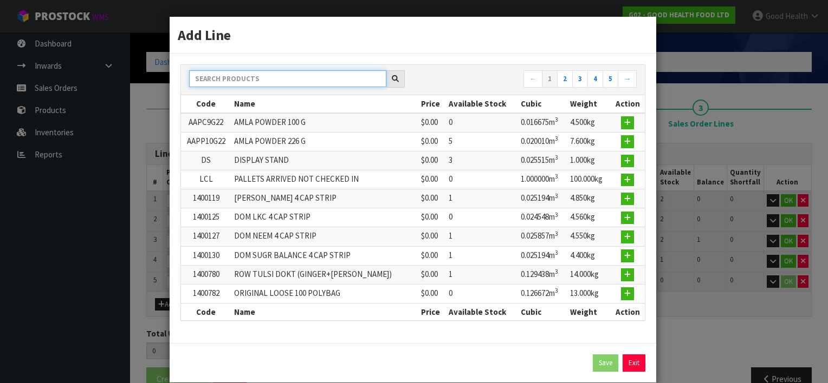
click at [218, 73] on input "text" at bounding box center [287, 78] width 197 height 17
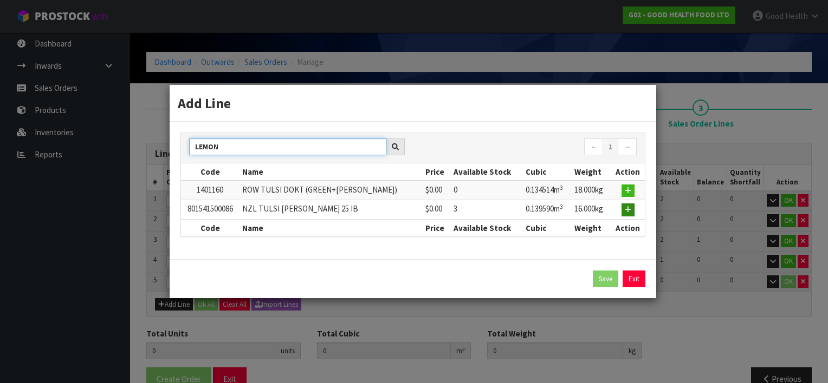
type input "LEMON"
click at [627, 207] on icon "button" at bounding box center [628, 209] width 6 height 7
type input "6"
type input "0.821872"
type input "95.15"
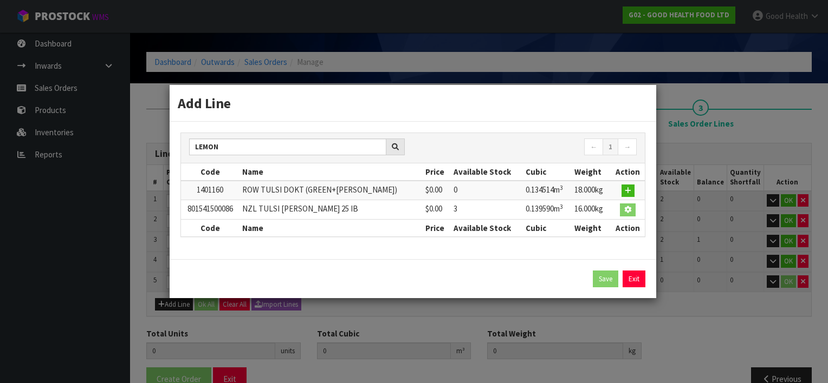
type input "801541500086"
type input "NZL TULSI [PERSON_NAME] 25 IB"
type input "0"
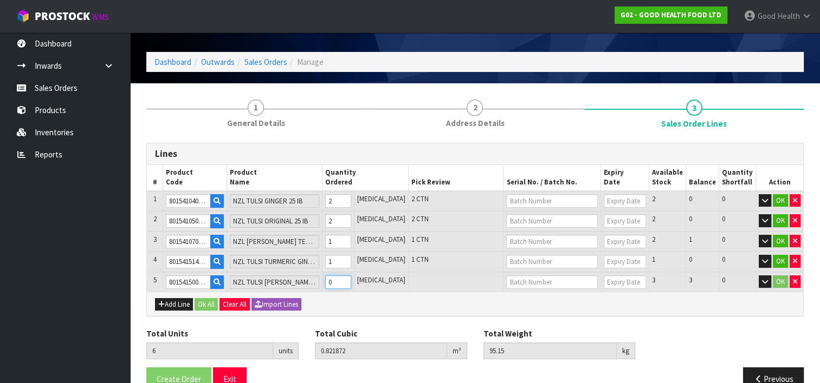
type input "7"
type input "0.961462"
type input "111.15"
type input "1"
click at [351, 276] on input "1" at bounding box center [338, 283] width 26 height 14
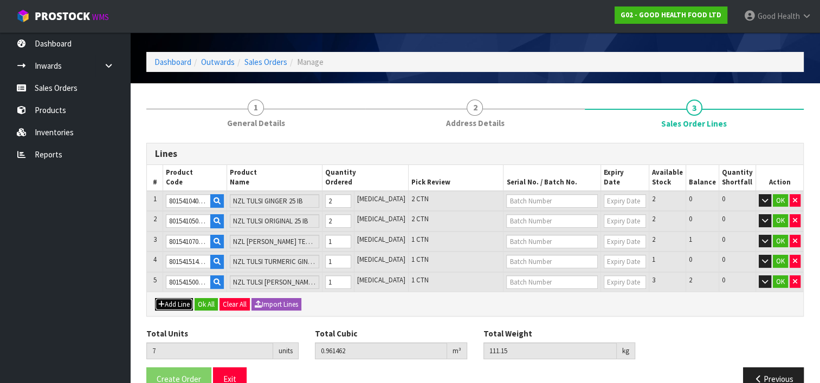
click at [175, 301] on button "Add Line" at bounding box center [174, 304] width 38 height 13
type input "0"
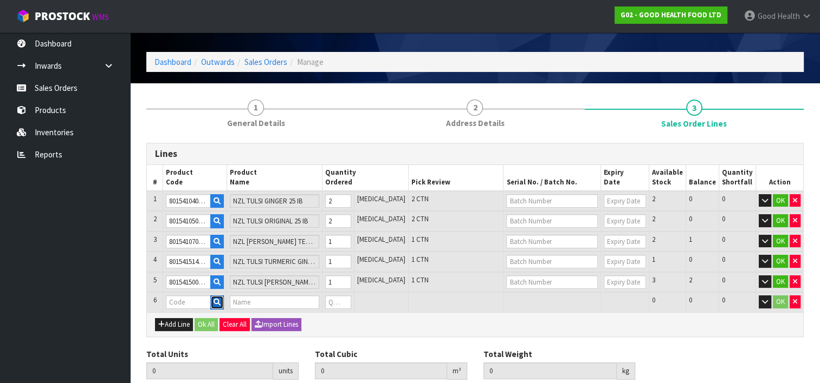
click at [220, 300] on icon "button" at bounding box center [216, 302] width 7 height 7
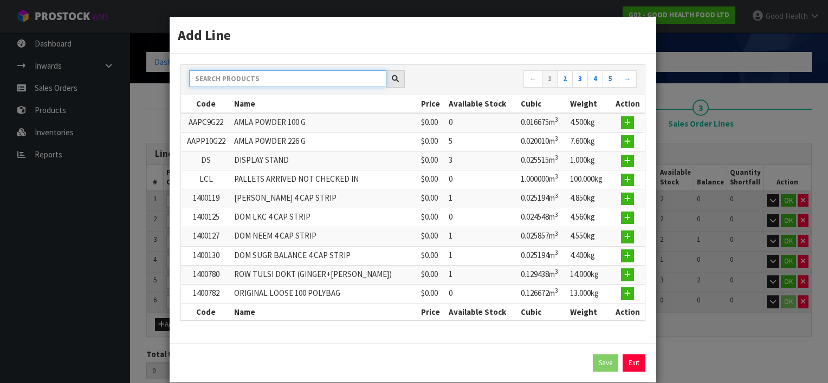
click at [215, 82] on input "text" at bounding box center [287, 78] width 197 height 17
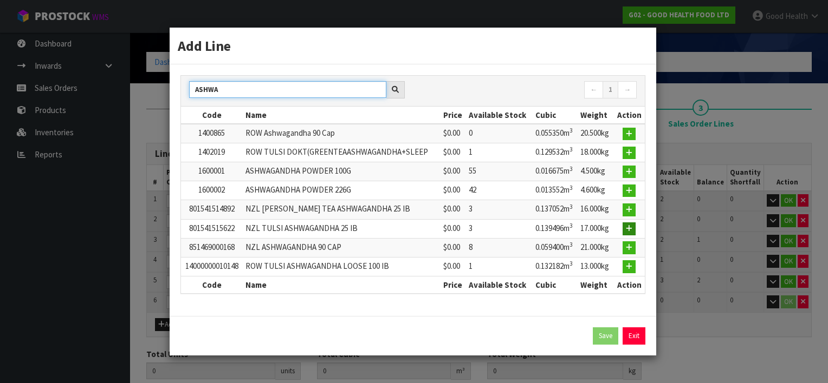
type input "ASHWA"
click at [627, 225] on icon "button" at bounding box center [629, 228] width 6 height 7
type input "7"
type input "0.961462"
type input "111.15"
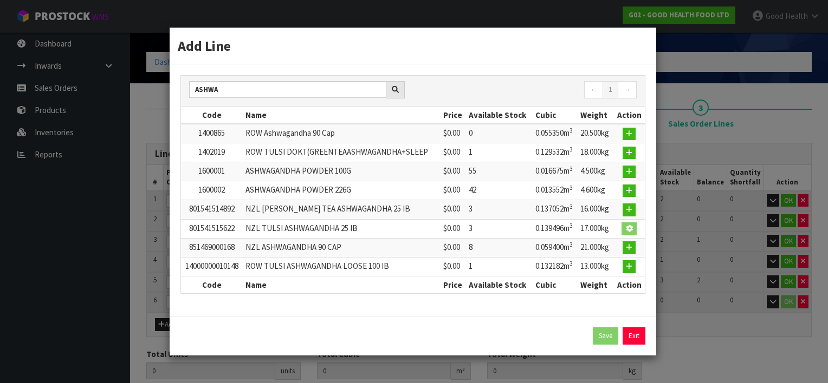
type input "801541515622"
type input "NZL TULSI ASHWAGANDHA 25 IB"
type input "0"
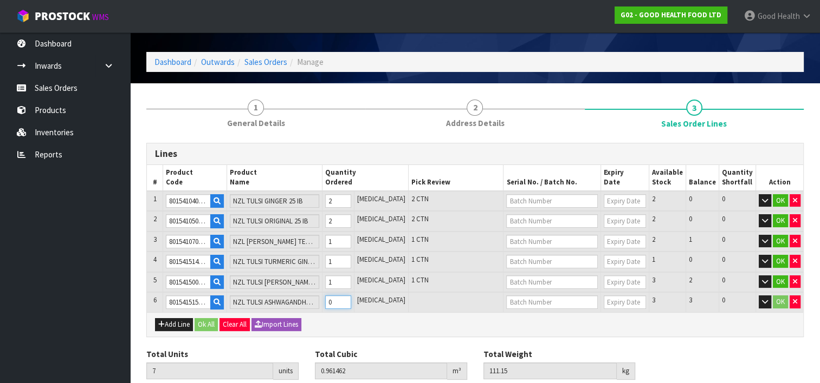
type input "8"
type input "1.100958"
type input "128.15"
type input "1"
click at [351, 297] on input "1" at bounding box center [338, 303] width 26 height 14
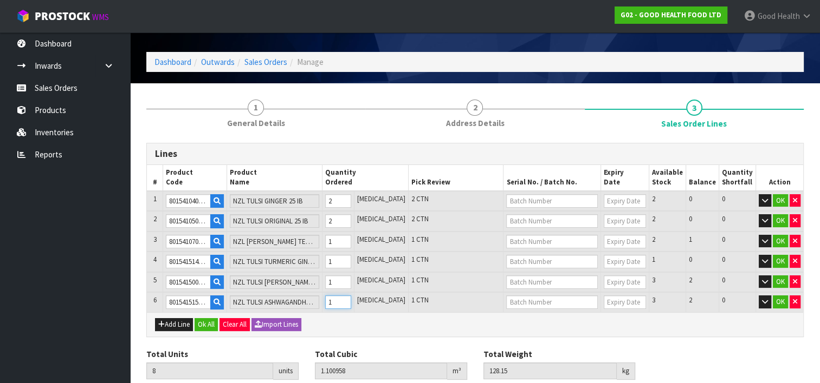
type input "9"
type input "1.240454"
type input "145.15"
type input "2"
click at [351, 297] on input "2" at bounding box center [338, 303] width 26 height 14
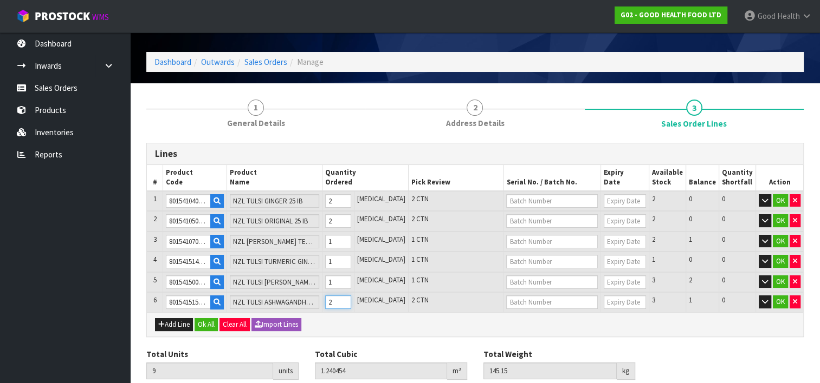
scroll to position [67, 0]
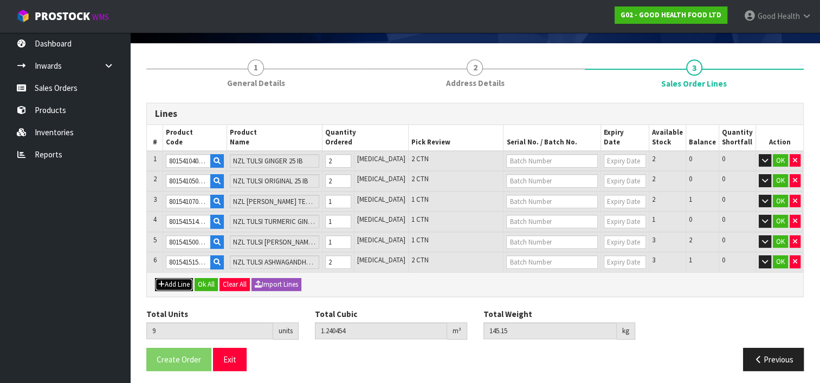
click at [168, 281] on button "Add Line" at bounding box center [174, 284] width 38 height 13
type input "0"
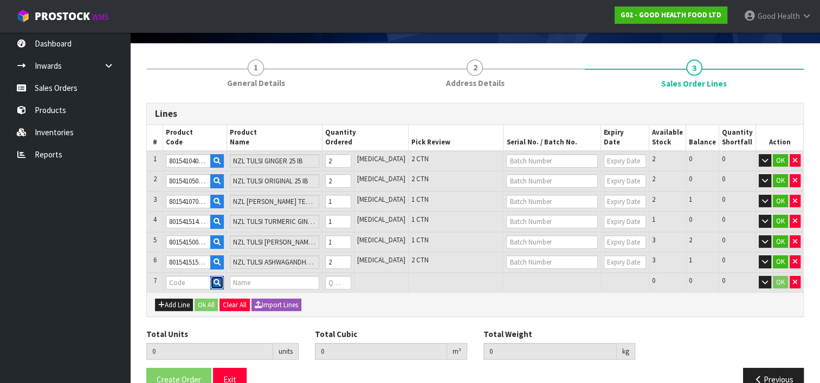
click at [220, 279] on icon "button" at bounding box center [216, 282] width 7 height 7
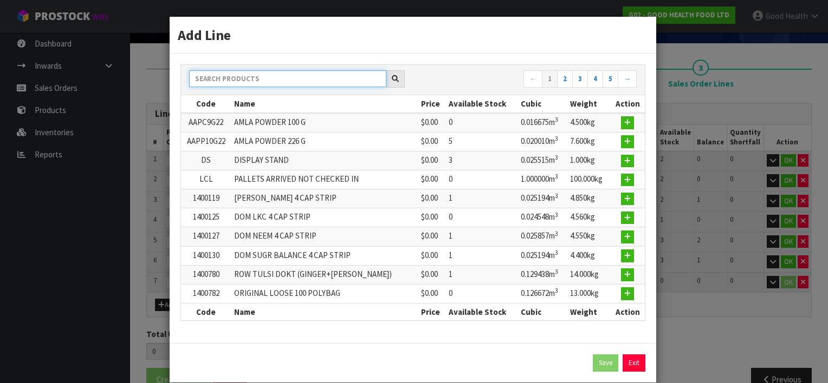
click at [220, 77] on input "text" at bounding box center [287, 78] width 197 height 17
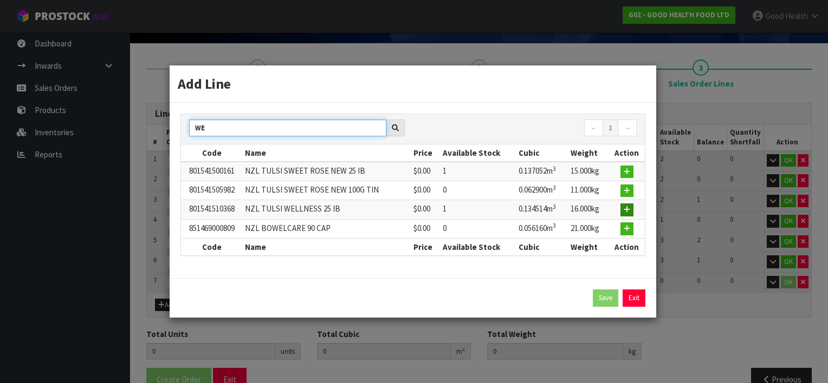
type input "WE"
click at [626, 208] on icon "button" at bounding box center [626, 209] width 6 height 7
type input "9"
type input "1.240454"
type input "145.15"
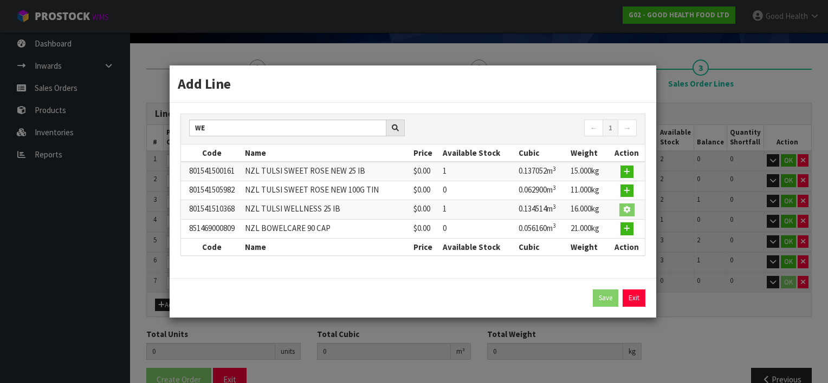
type input "801541510368"
type input "NZL TULSI WELLNESS 25 IB"
type input "0"
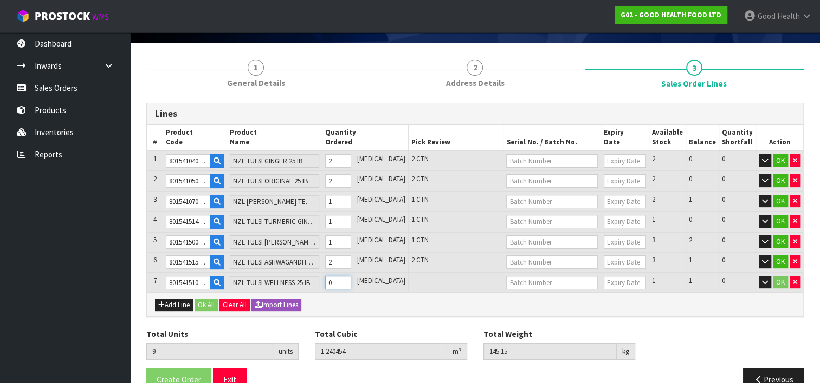
type input "10"
type input "1.374968"
type input "161.15"
type input "1"
click at [351, 276] on input "1" at bounding box center [338, 283] width 26 height 14
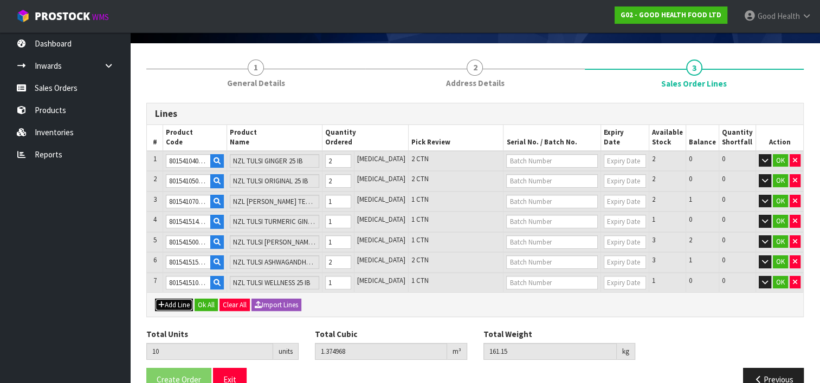
click at [170, 302] on button "Add Line" at bounding box center [174, 305] width 38 height 13
type input "0"
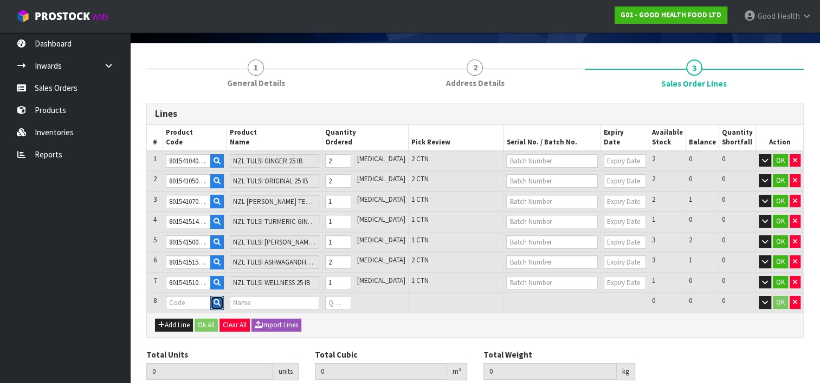
click at [220, 300] on icon "button" at bounding box center [216, 303] width 7 height 7
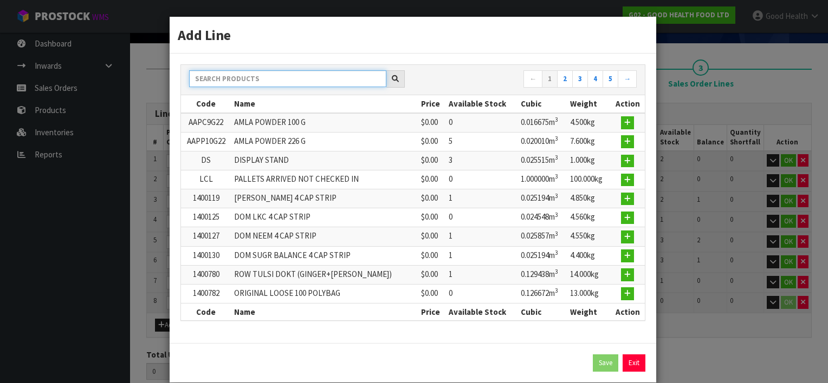
click at [226, 71] on input "text" at bounding box center [287, 78] width 197 height 17
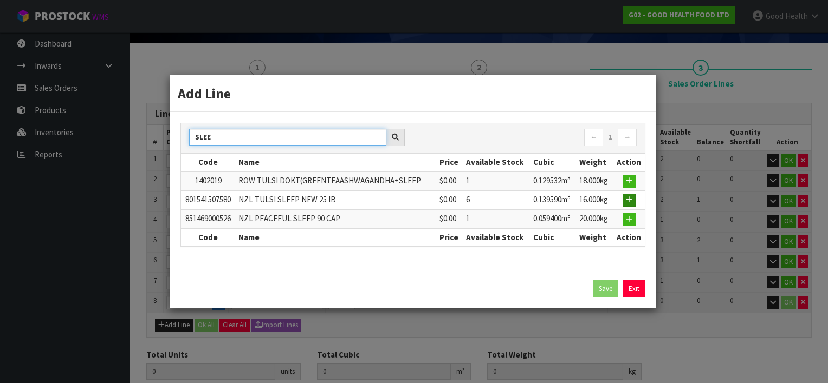
type input "SLEE"
click at [627, 199] on icon "button" at bounding box center [629, 200] width 6 height 7
type input "10"
type input "1.374968"
type input "161.15"
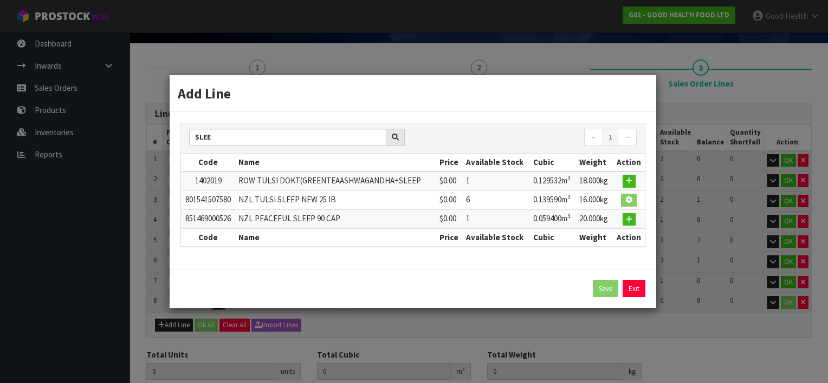
type input "801541507580"
type input "NZL TULSI SLEEP NEW 25 IB"
type input "0"
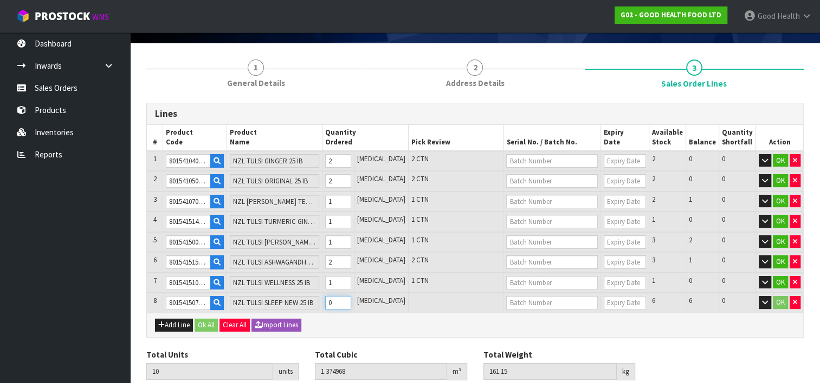
type input "11"
type input "1.514558"
type input "177.15"
type input "1"
click at [351, 296] on input "1" at bounding box center [338, 303] width 26 height 14
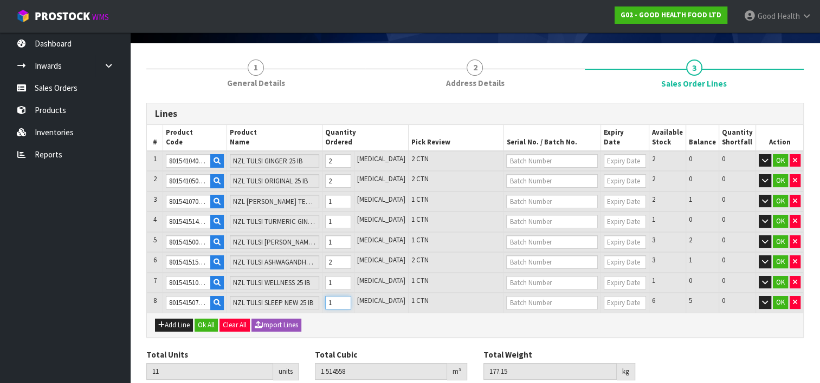
type input "12"
type input "1.654148"
type input "193.15"
type input "2"
click at [351, 296] on input "2" at bounding box center [338, 303] width 26 height 14
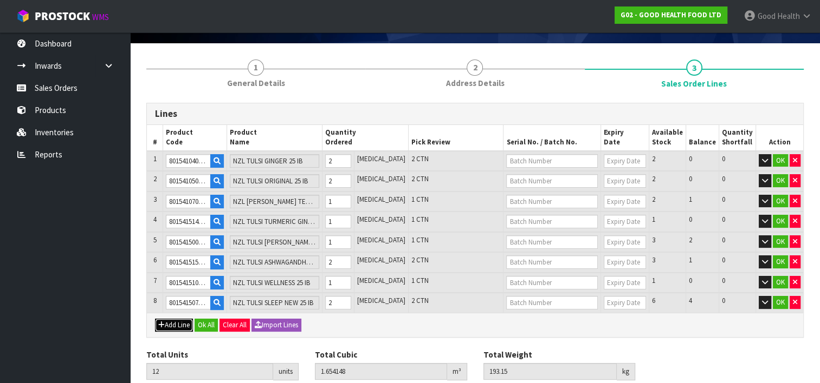
click at [175, 319] on button "Add Line" at bounding box center [174, 325] width 38 height 13
type input "0"
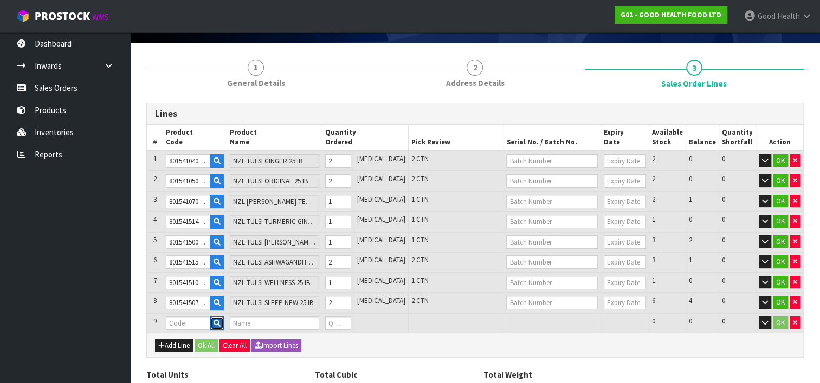
click at [220, 320] on icon "button" at bounding box center [216, 323] width 7 height 7
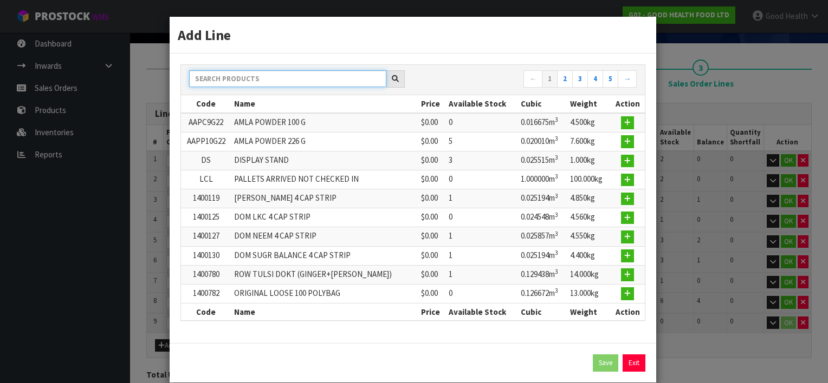
click at [227, 75] on input "text" at bounding box center [287, 78] width 197 height 17
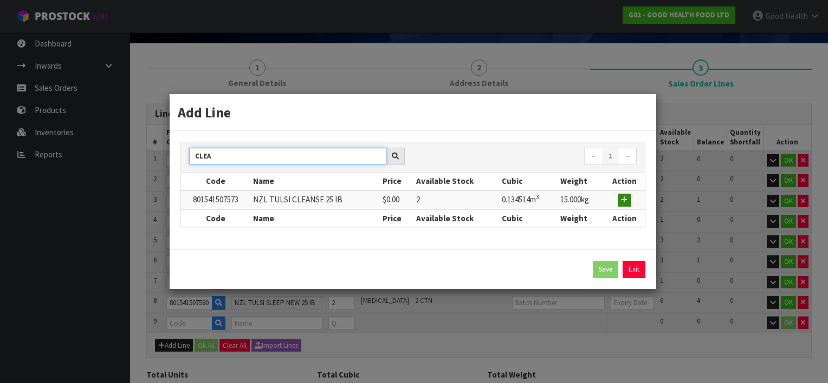
type input "CLEA"
click at [626, 197] on icon "button" at bounding box center [624, 200] width 6 height 7
type input "12"
type input "1.654148"
type input "193.15"
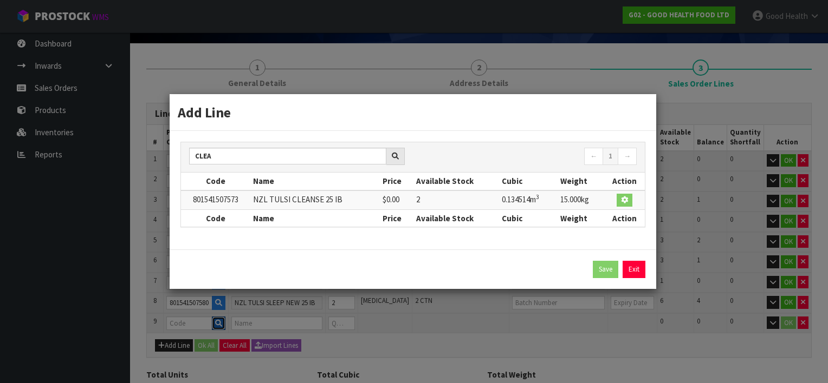
type input "801541507573"
type input "NZL TULSI CLEANSE 25 IB"
type input "0"
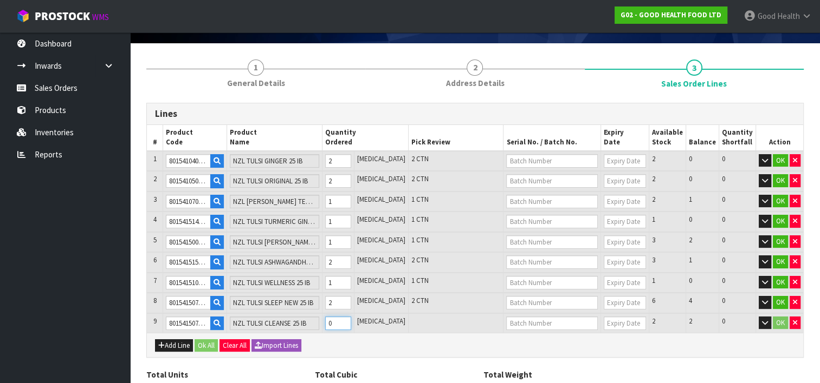
type input "13"
type input "1.788662"
type input "208.15"
type input "1"
click at [351, 317] on input "1" at bounding box center [338, 324] width 26 height 14
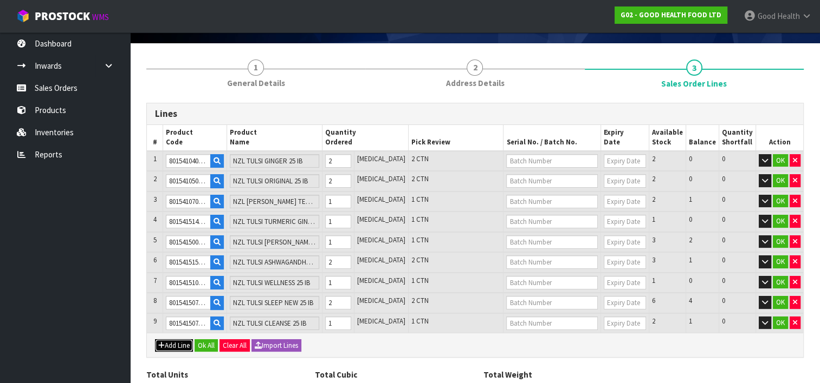
click at [176, 340] on button "Add Line" at bounding box center [174, 346] width 38 height 13
type input "0"
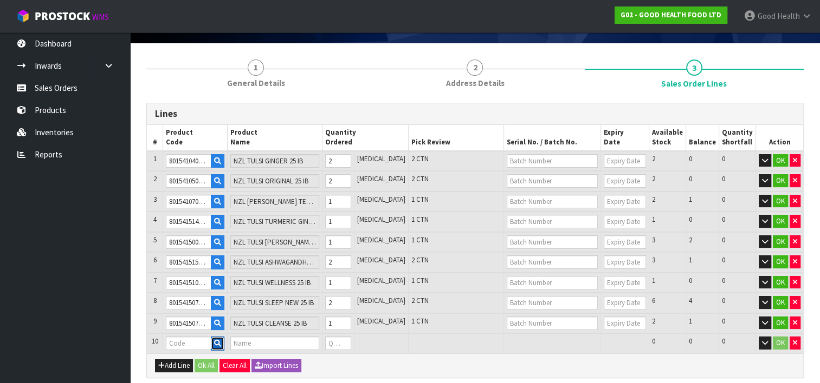
click at [220, 340] on icon "button" at bounding box center [217, 343] width 7 height 7
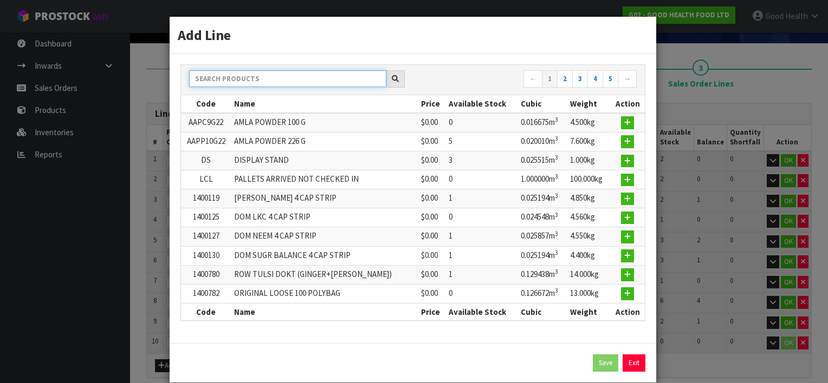
click at [236, 81] on input "text" at bounding box center [287, 78] width 197 height 17
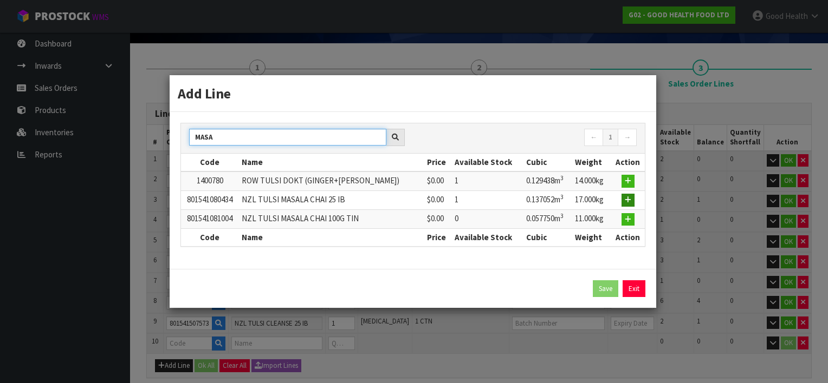
type input "MASA"
click at [625, 198] on icon "button" at bounding box center [628, 200] width 6 height 7
type input "13"
type input "1.788662"
type input "208.15"
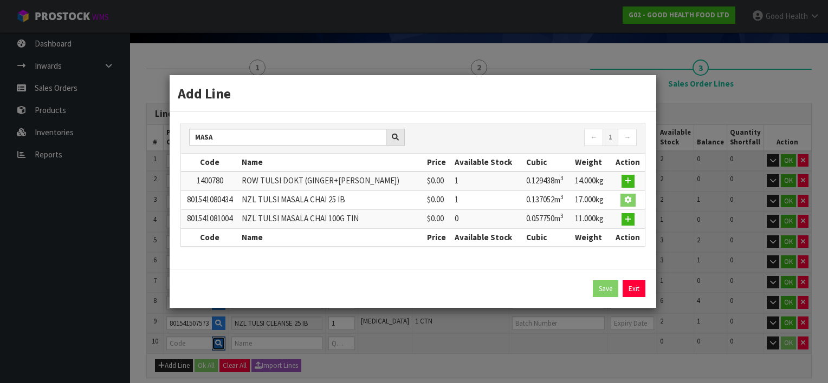
type input "801541080434"
type input "NZL TULSI MASALA CHAI 25 IB"
type input "0"
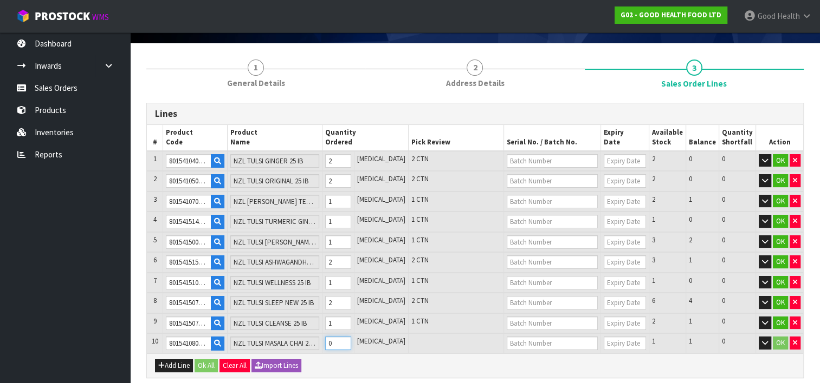
type input "14"
type input "1.925714"
type input "225.15"
type input "1"
click at [351, 337] on input "1" at bounding box center [338, 344] width 26 height 14
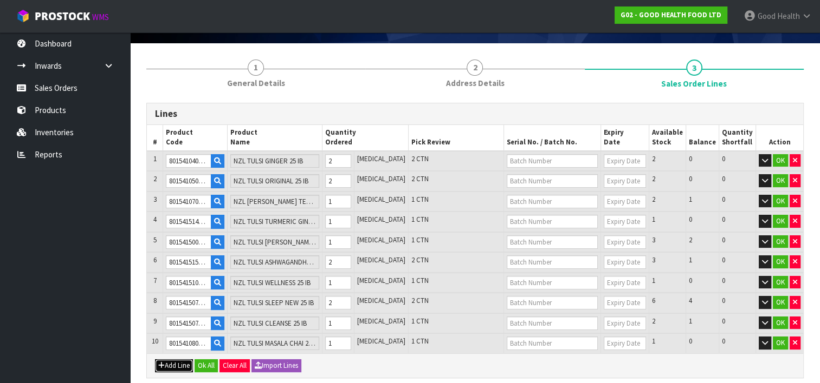
click at [170, 360] on button "Add Line" at bounding box center [174, 366] width 38 height 13
type input "0"
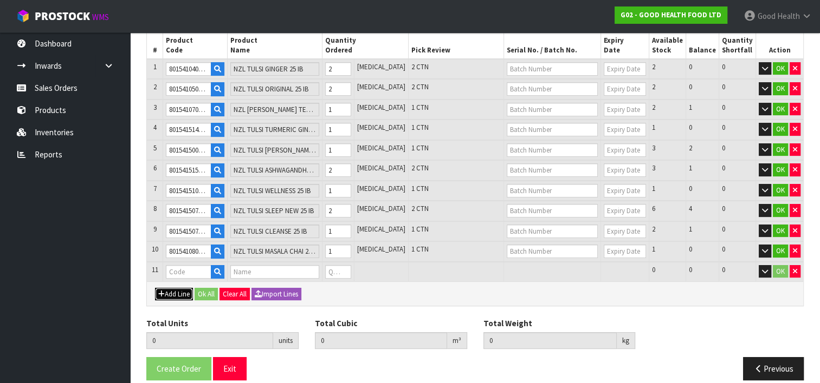
scroll to position [167, 0]
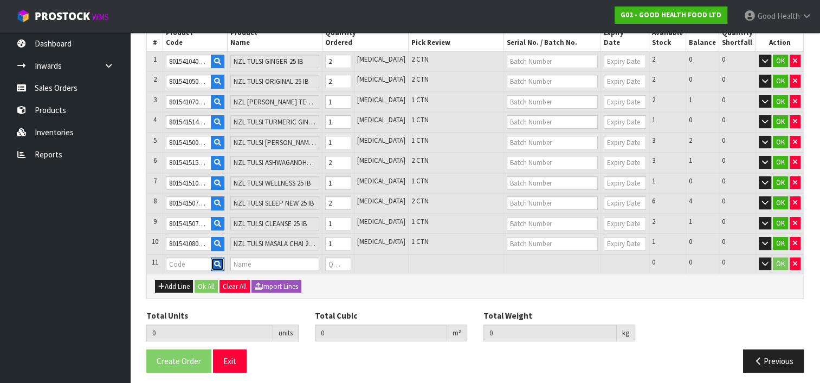
click at [221, 261] on icon "button" at bounding box center [217, 264] width 7 height 7
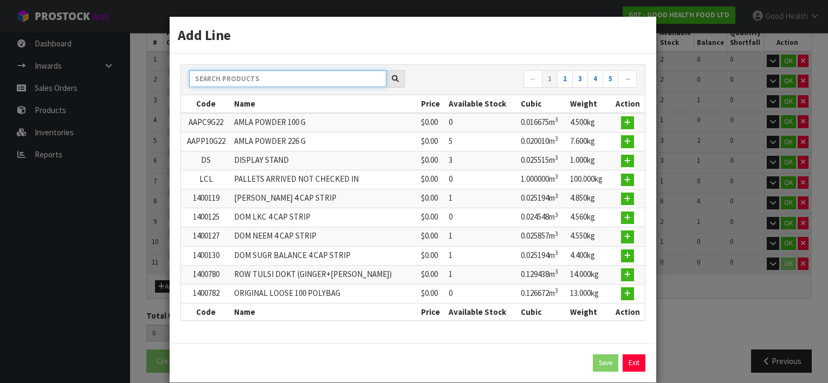
click at [210, 75] on input "text" at bounding box center [287, 78] width 197 height 17
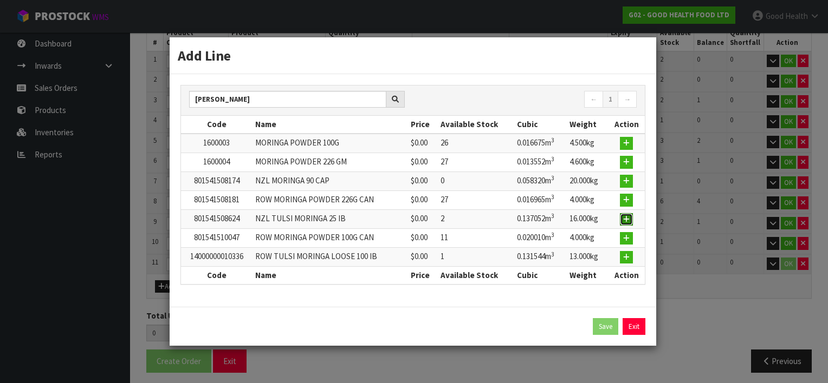
click at [627, 216] on icon "button" at bounding box center [626, 219] width 6 height 7
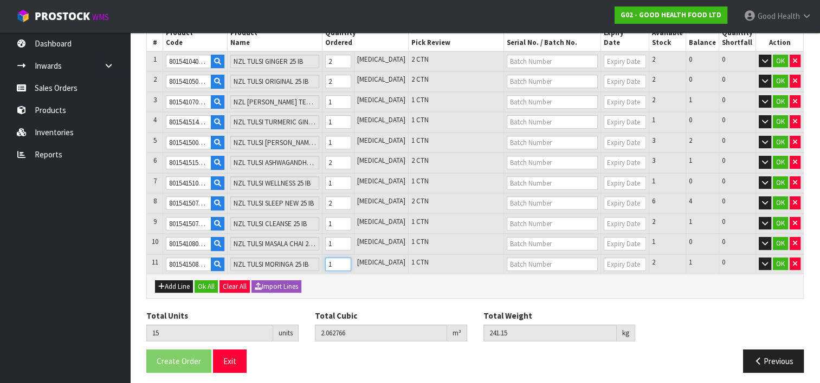
click at [351, 258] on input "1" at bounding box center [338, 265] width 26 height 14
click at [351, 258] on input "2" at bounding box center [338, 265] width 26 height 14
click at [182, 284] on button "Add Line" at bounding box center [174, 287] width 38 height 13
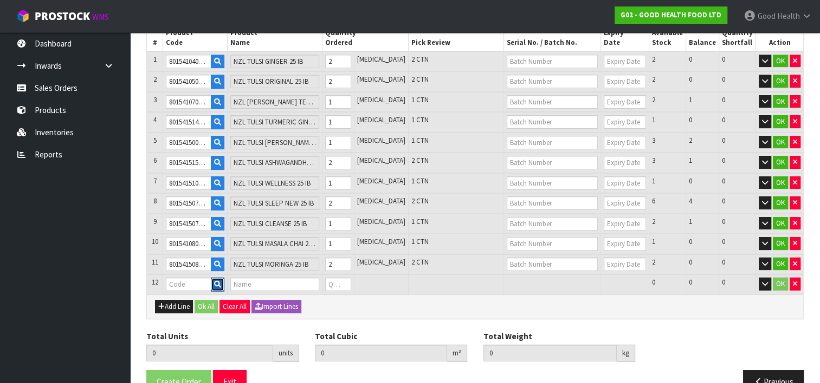
click at [221, 281] on icon "button" at bounding box center [217, 284] width 7 height 7
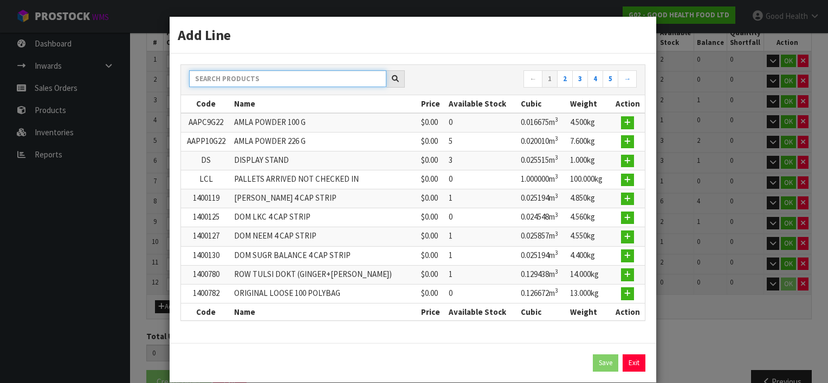
click at [222, 77] on input "text" at bounding box center [287, 78] width 197 height 17
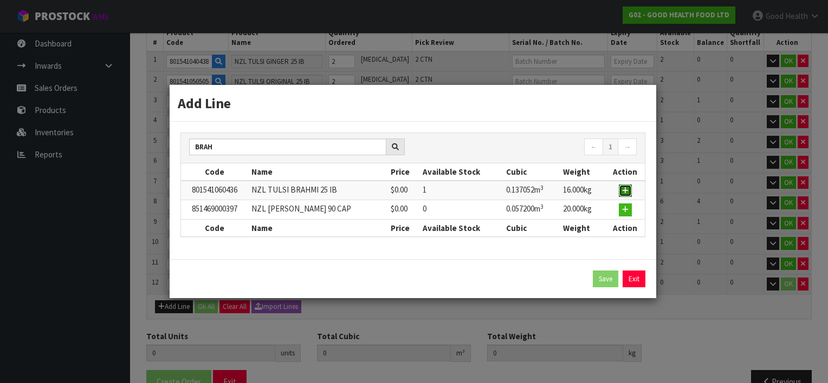
click at [626, 190] on icon "button" at bounding box center [625, 190] width 6 height 7
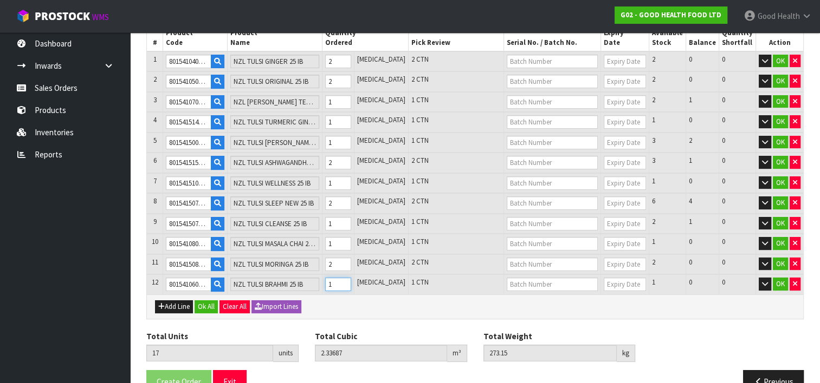
click at [351, 278] on input "1" at bounding box center [338, 285] width 26 height 14
click at [172, 301] on button "Add Line" at bounding box center [174, 307] width 38 height 13
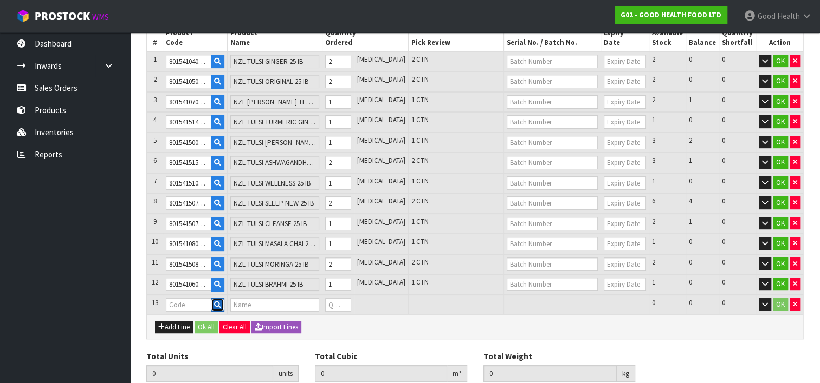
click at [221, 302] on icon "button" at bounding box center [217, 305] width 7 height 7
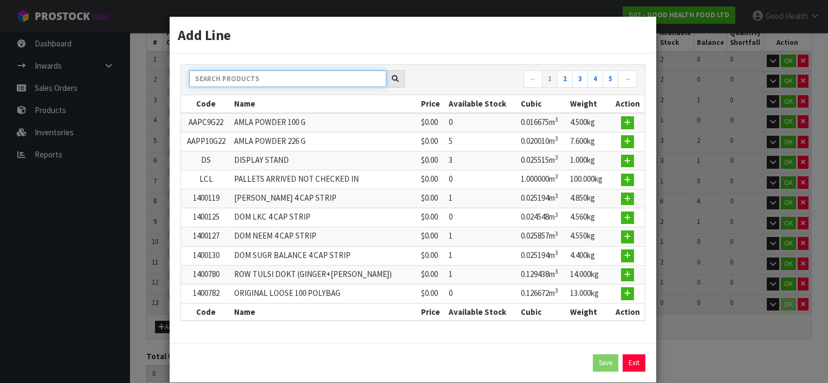
click at [223, 82] on input "text" at bounding box center [287, 78] width 197 height 17
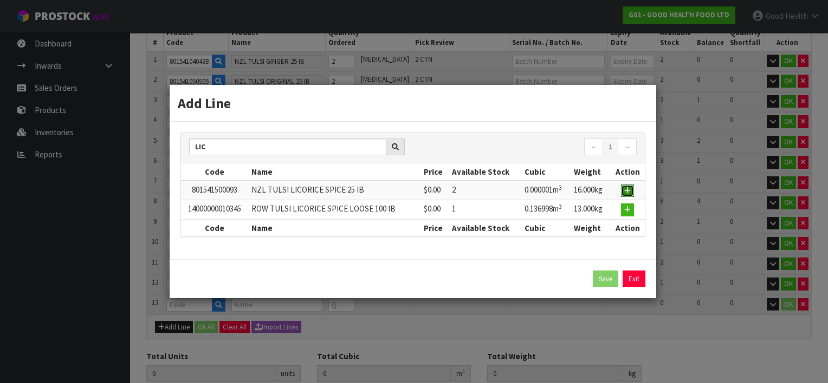
click at [628, 188] on icon "button" at bounding box center [627, 190] width 6 height 7
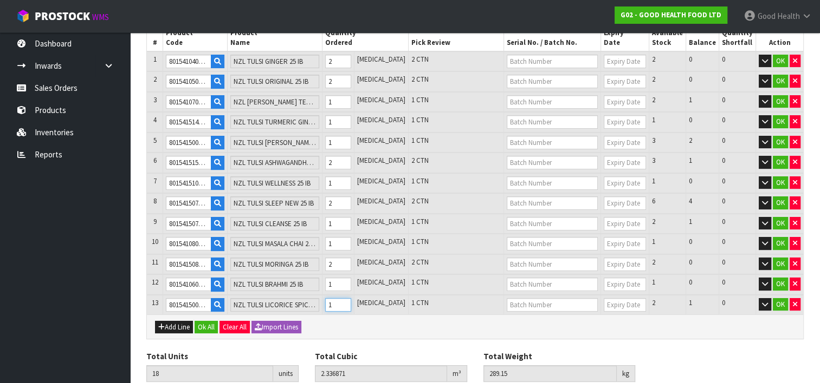
click at [351, 298] on input "1" at bounding box center [338, 305] width 26 height 14
click at [169, 321] on button "Add Line" at bounding box center [174, 327] width 38 height 13
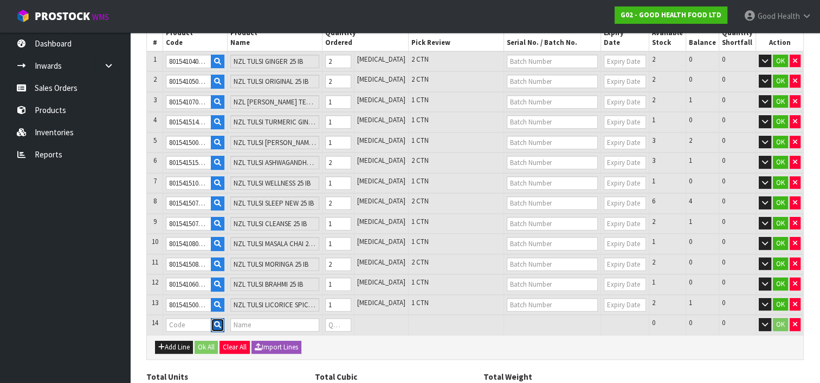
click at [221, 322] on icon "button" at bounding box center [217, 325] width 7 height 7
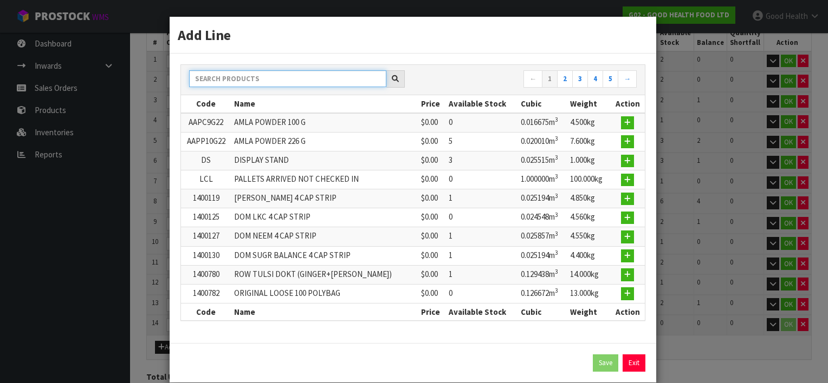
click at [204, 80] on input "text" at bounding box center [287, 78] width 197 height 17
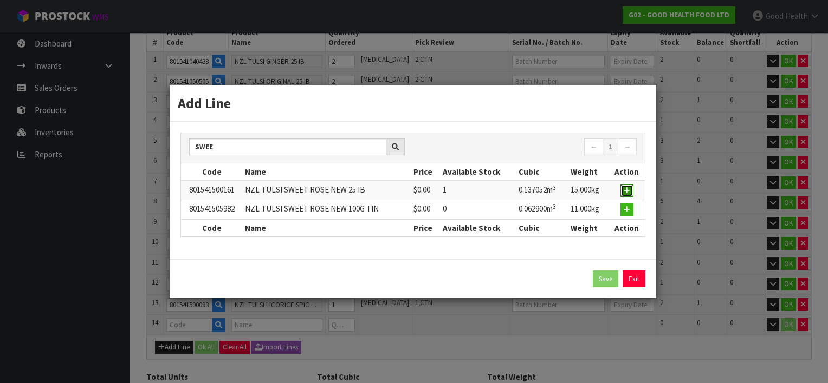
click at [628, 193] on icon "button" at bounding box center [626, 190] width 6 height 7
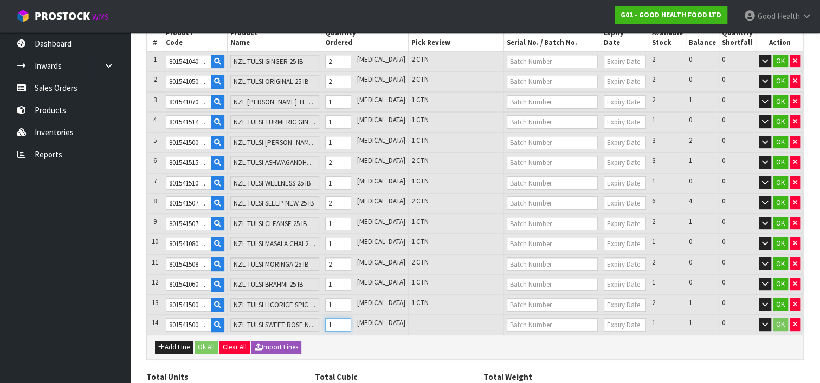
click at [351, 318] on input "1" at bounding box center [338, 325] width 26 height 14
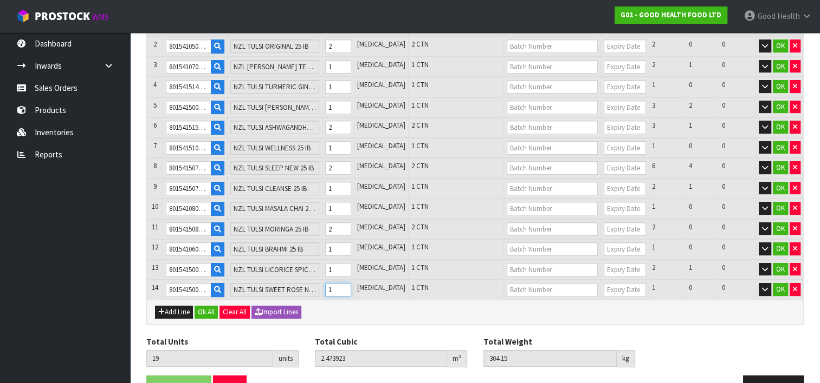
scroll to position [226, 0]
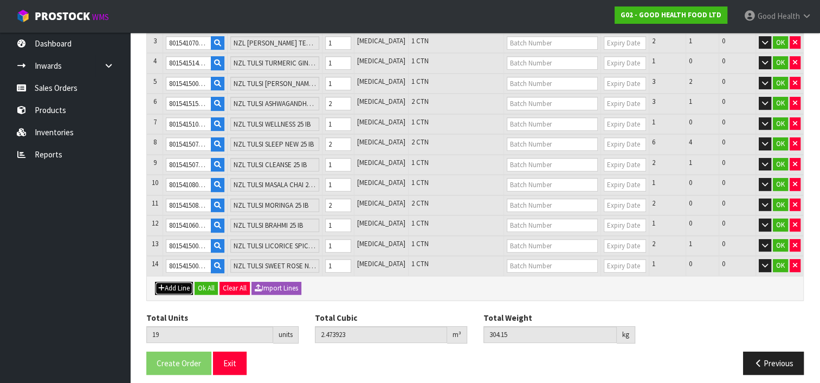
click at [179, 282] on button "Add Line" at bounding box center [174, 288] width 38 height 13
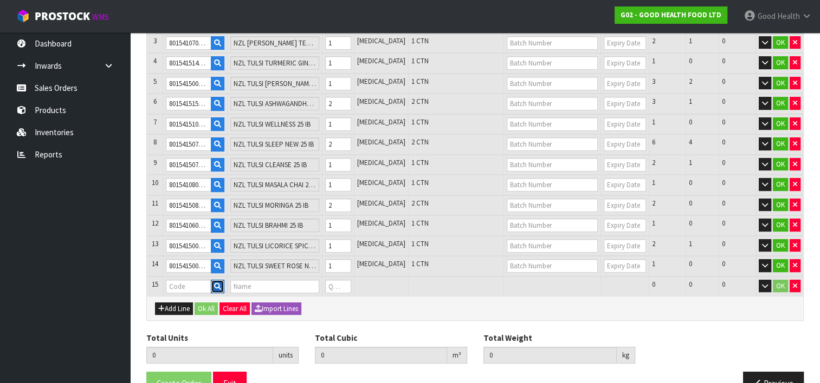
click at [221, 283] on icon "button" at bounding box center [217, 286] width 7 height 7
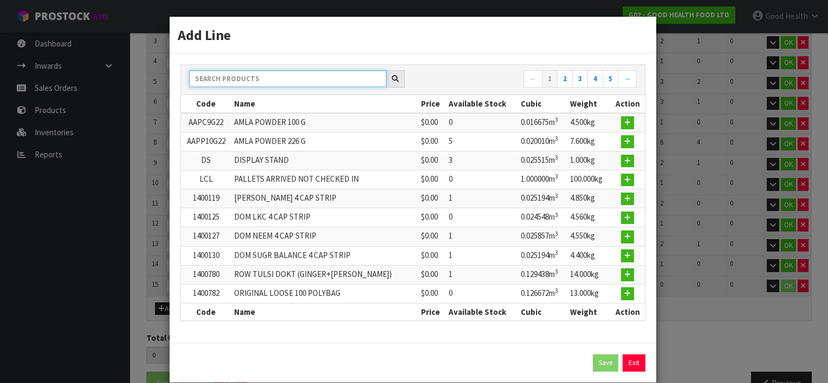
click at [221, 78] on input "text" at bounding box center [287, 78] width 197 height 17
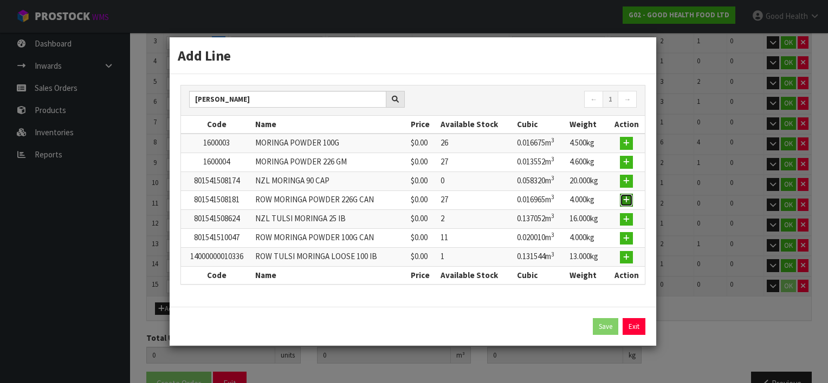
click at [626, 197] on icon "button" at bounding box center [626, 200] width 6 height 7
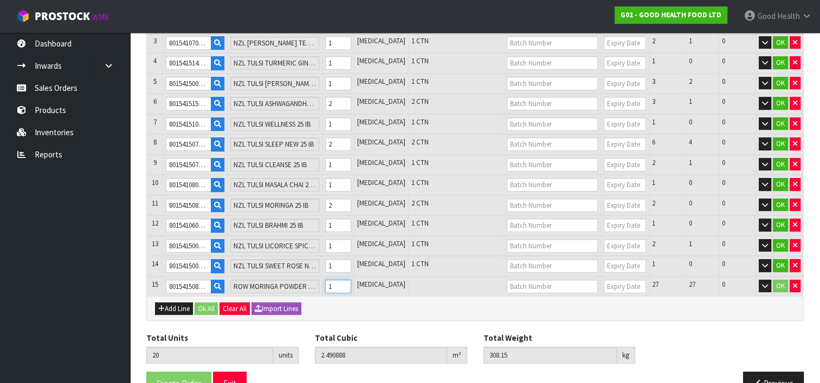
click at [351, 280] on input "1" at bounding box center [338, 287] width 26 height 14
click at [351, 280] on input "2" at bounding box center [338, 287] width 26 height 14
click at [351, 280] on input "3" at bounding box center [338, 287] width 26 height 14
click at [177, 303] on button "Add Line" at bounding box center [174, 309] width 38 height 13
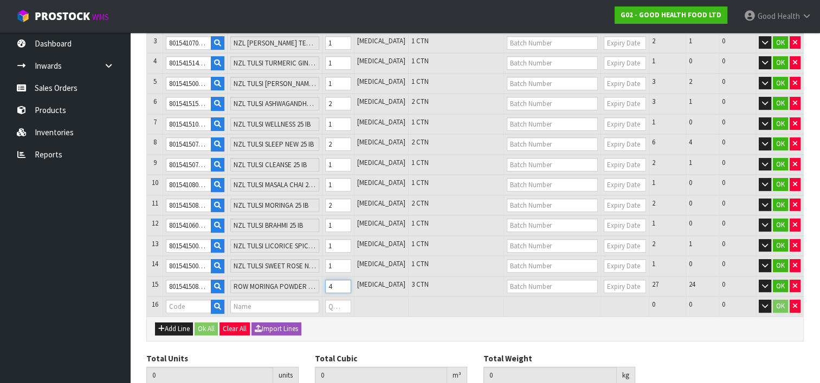
click at [351, 280] on input "4" at bounding box center [338, 287] width 26 height 14
click at [190, 300] on input "text" at bounding box center [188, 307] width 45 height 14
click at [220, 303] on icon "button" at bounding box center [217, 306] width 7 height 7
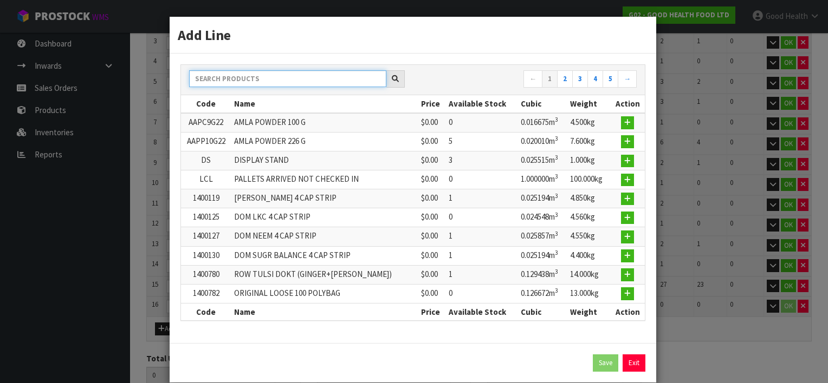
click at [204, 78] on input "text" at bounding box center [287, 78] width 197 height 17
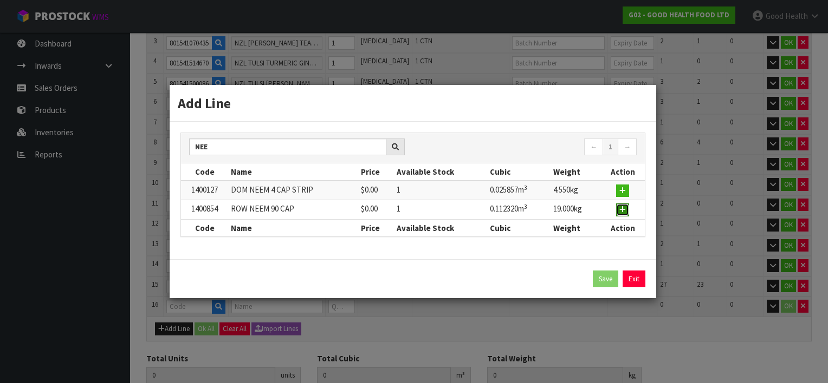
click at [623, 208] on icon "button" at bounding box center [622, 209] width 6 height 7
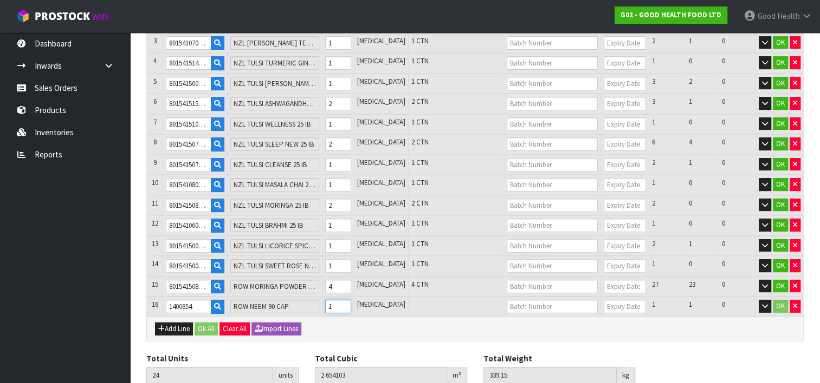
click at [351, 300] on input "1" at bounding box center [338, 307] width 26 height 14
click at [178, 323] on button "Add Line" at bounding box center [174, 329] width 38 height 13
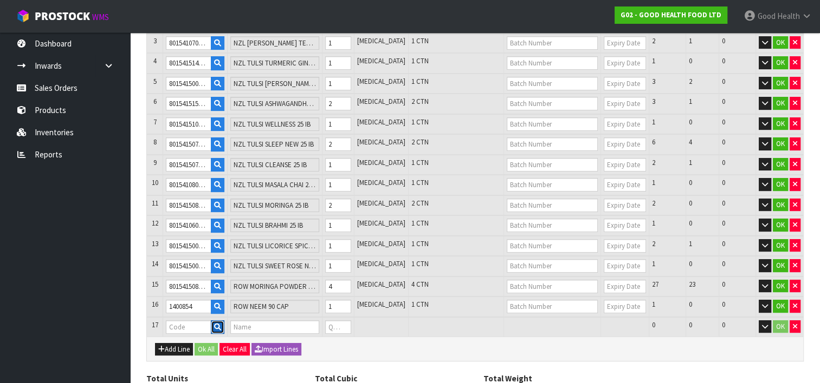
click at [221, 324] on icon "button" at bounding box center [217, 327] width 7 height 7
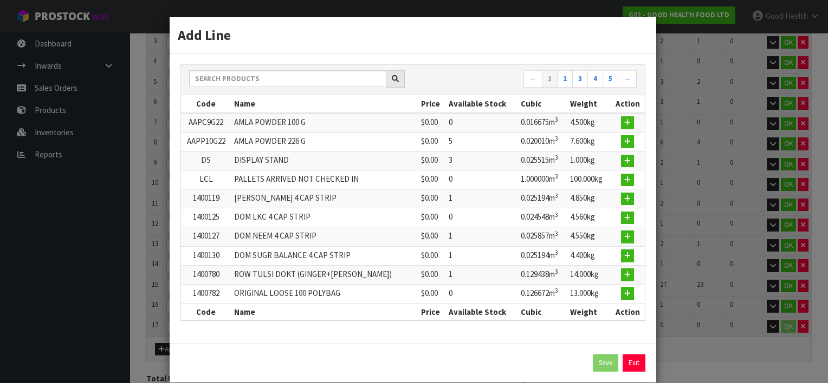
click at [218, 164] on td "DS" at bounding box center [206, 160] width 50 height 19
click at [232, 76] on input "text" at bounding box center [287, 78] width 197 height 17
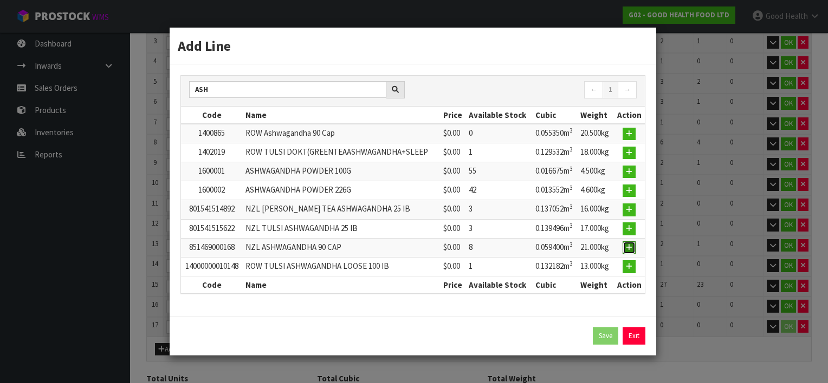
click at [628, 245] on icon "button" at bounding box center [629, 247] width 6 height 7
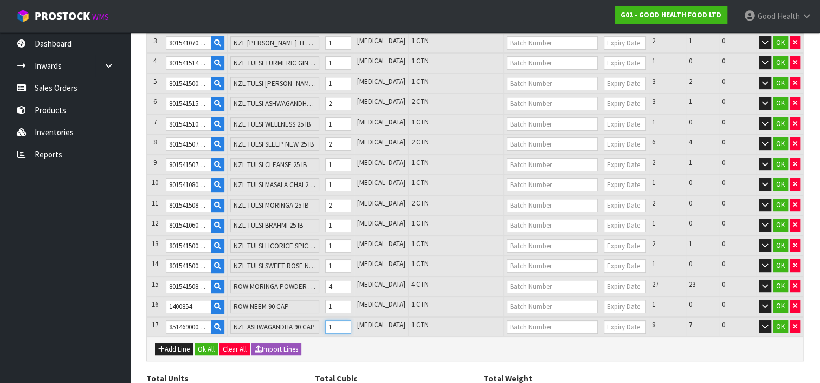
click at [351, 321] on input "1" at bounding box center [338, 328] width 26 height 14
click at [174, 343] on button "Add Line" at bounding box center [174, 349] width 38 height 13
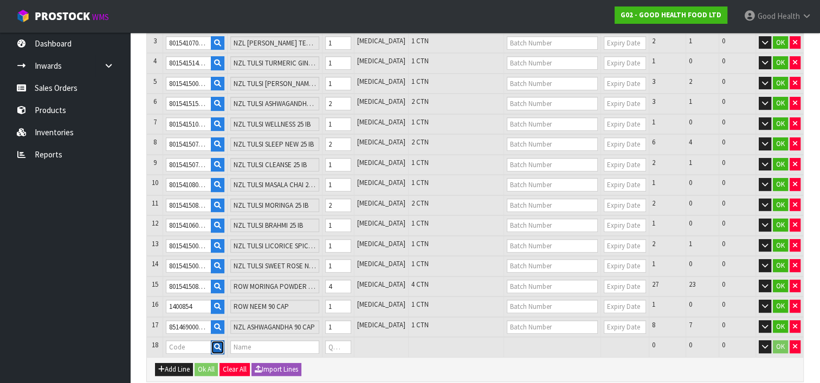
click at [221, 341] on button "button" at bounding box center [218, 348] width 14 height 14
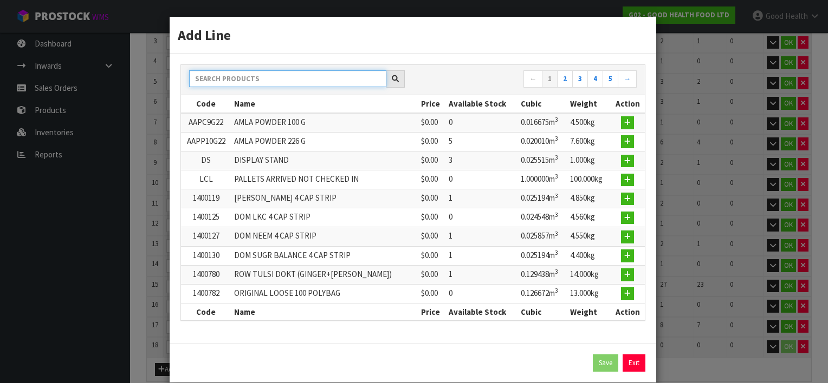
click at [236, 78] on input "text" at bounding box center [287, 78] width 197 height 17
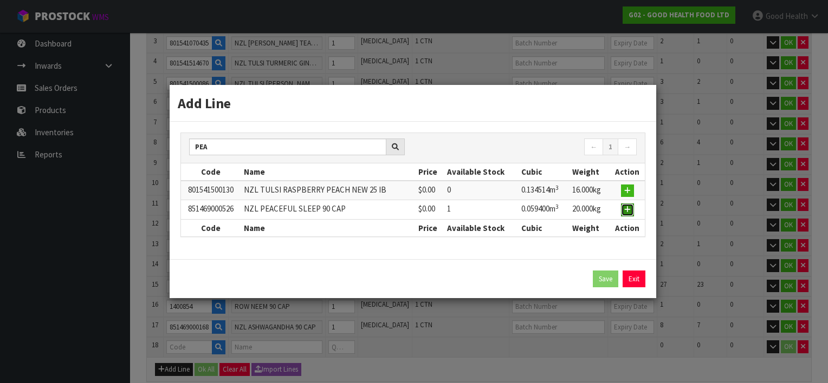
click at [628, 206] on icon "button" at bounding box center [627, 209] width 6 height 7
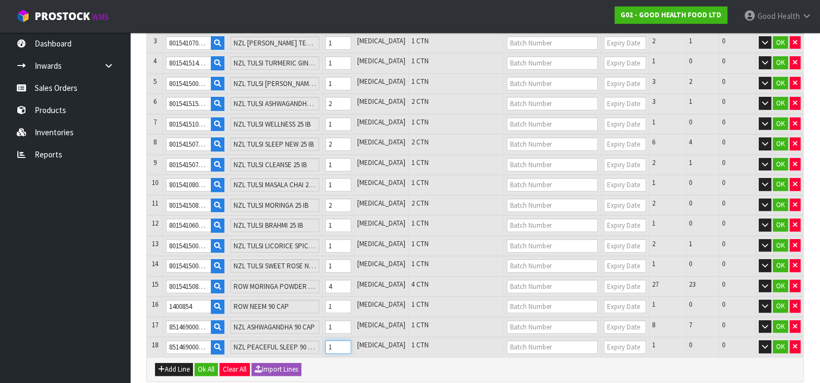
click at [351, 341] on input "1" at bounding box center [338, 348] width 26 height 14
click at [175, 363] on button "Add Line" at bounding box center [174, 369] width 38 height 13
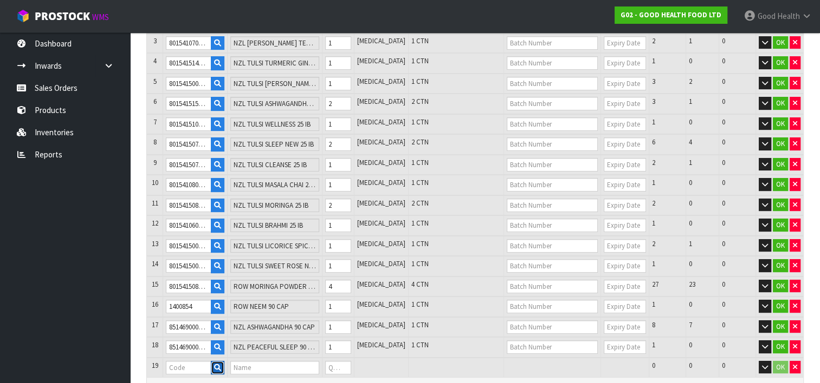
click at [221, 365] on icon "button" at bounding box center [217, 368] width 7 height 7
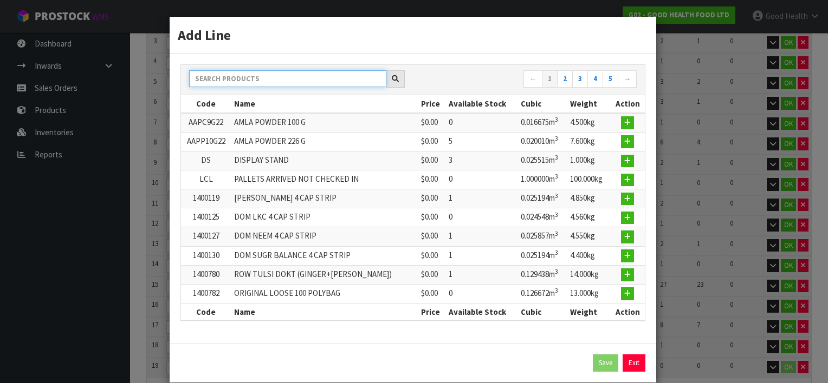
click at [244, 74] on input "text" at bounding box center [287, 78] width 197 height 17
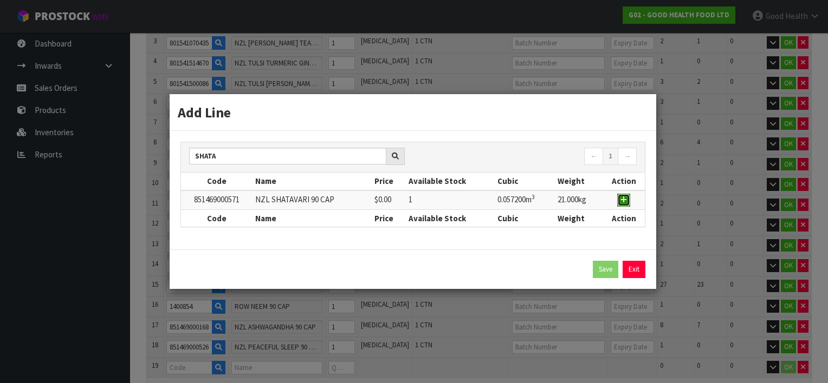
click at [626, 199] on icon "button" at bounding box center [623, 200] width 6 height 7
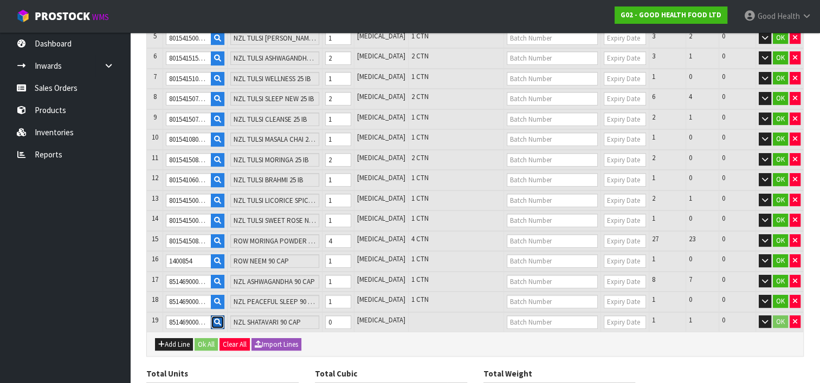
scroll to position [326, 0]
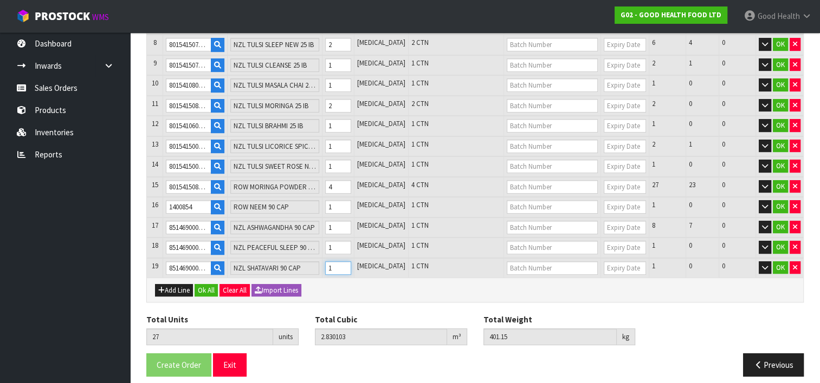
click at [351, 262] on input "1" at bounding box center [338, 269] width 26 height 14
click at [169, 284] on button "Add Line" at bounding box center [174, 290] width 38 height 13
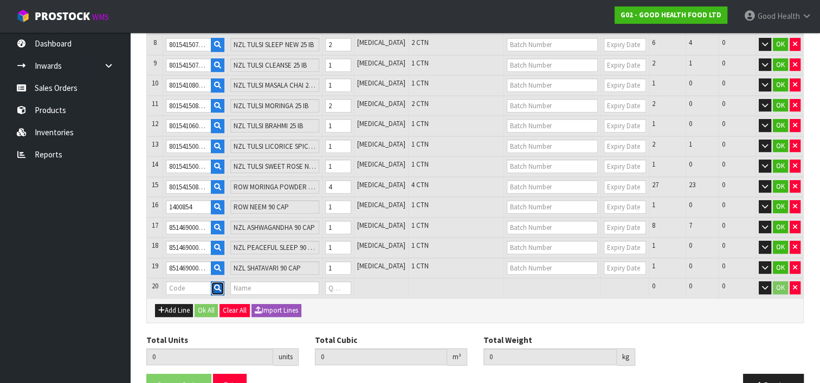
click at [221, 285] on icon "button" at bounding box center [217, 288] width 7 height 7
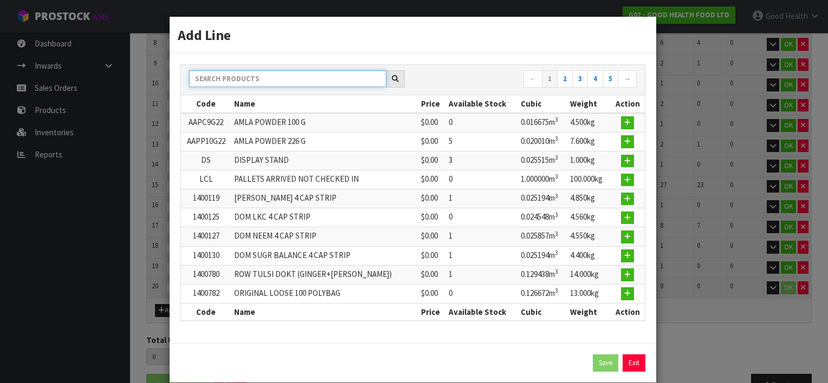
click at [227, 81] on input "text" at bounding box center [287, 78] width 197 height 17
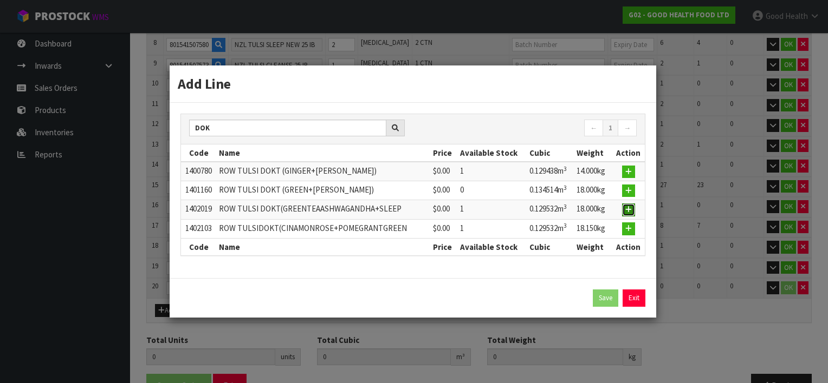
click at [625, 206] on button "button" at bounding box center [628, 210] width 13 height 13
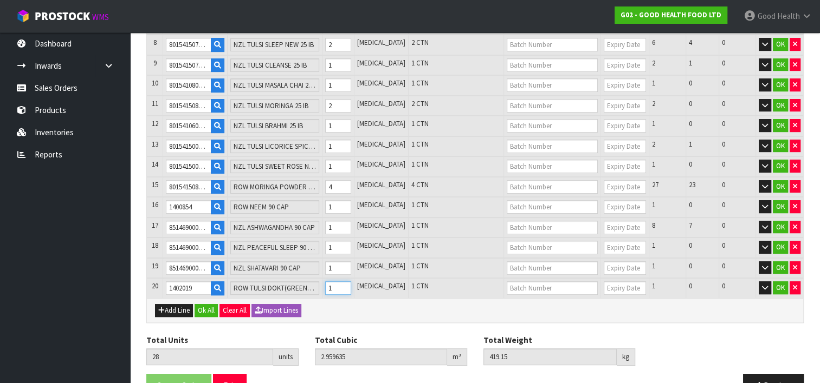
click at [351, 282] on input "1" at bounding box center [338, 289] width 26 height 14
click at [182, 304] on button "Add Line" at bounding box center [174, 310] width 38 height 13
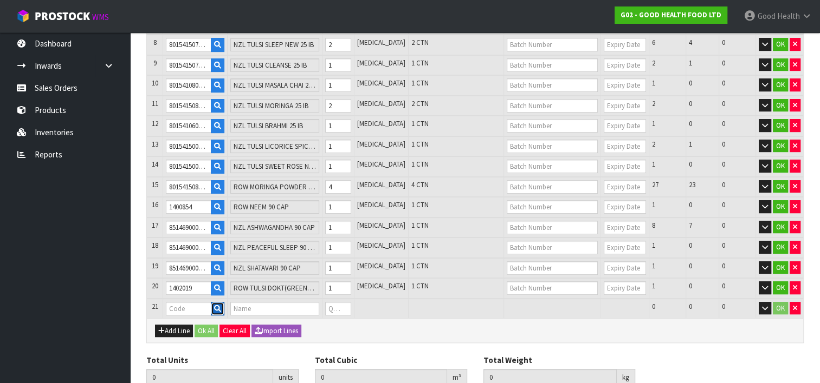
click at [221, 305] on icon "button" at bounding box center [217, 308] width 7 height 7
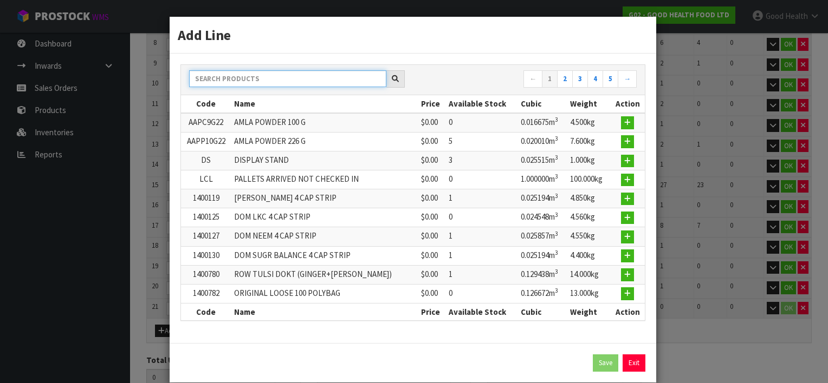
click at [238, 77] on input "text" at bounding box center [287, 78] width 197 height 17
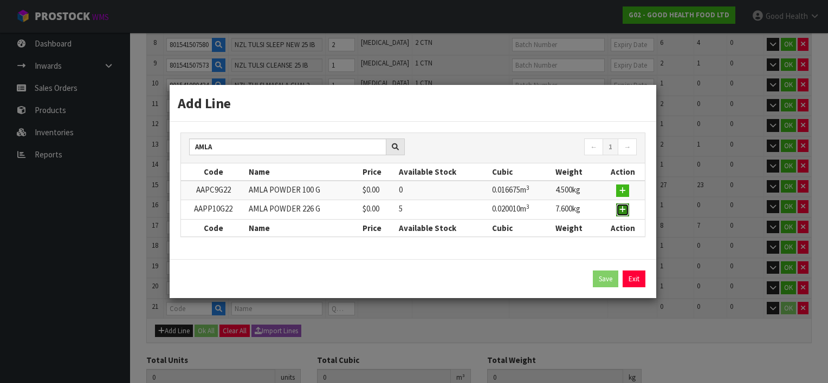
click at [625, 210] on icon "button" at bounding box center [622, 209] width 6 height 7
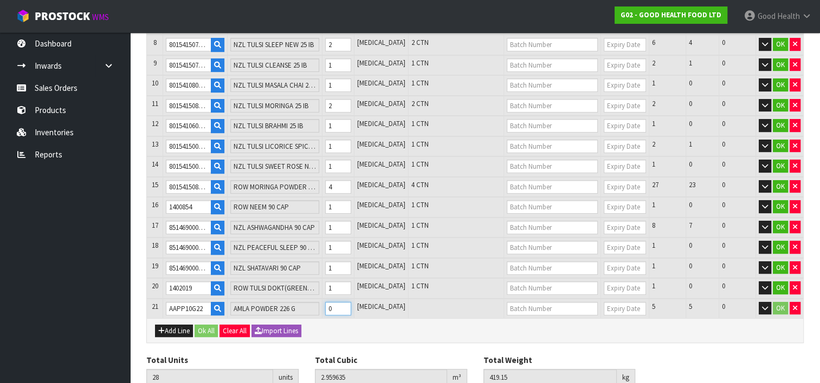
click at [351, 302] on input "0" at bounding box center [338, 309] width 26 height 14
click at [351, 302] on input "1" at bounding box center [338, 309] width 26 height 14
click at [351, 302] on input "2" at bounding box center [338, 309] width 26 height 14
click at [351, 302] on input "3" at bounding box center [338, 309] width 26 height 14
click at [351, 302] on input "4" at bounding box center [338, 309] width 26 height 14
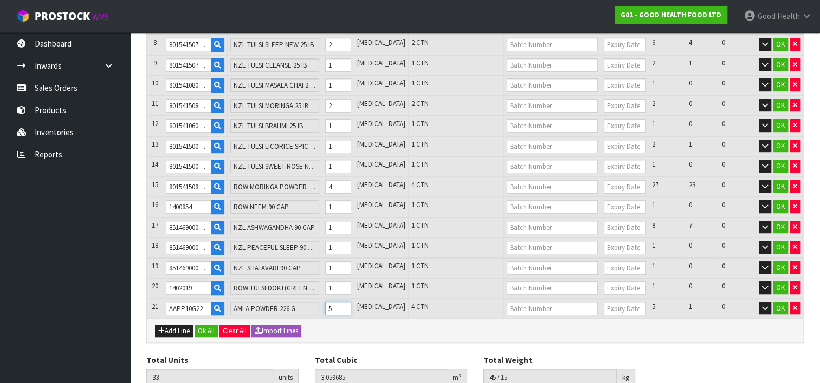
click at [351, 302] on input "5" at bounding box center [338, 309] width 26 height 14
click at [176, 325] on button "Add Line" at bounding box center [174, 331] width 38 height 13
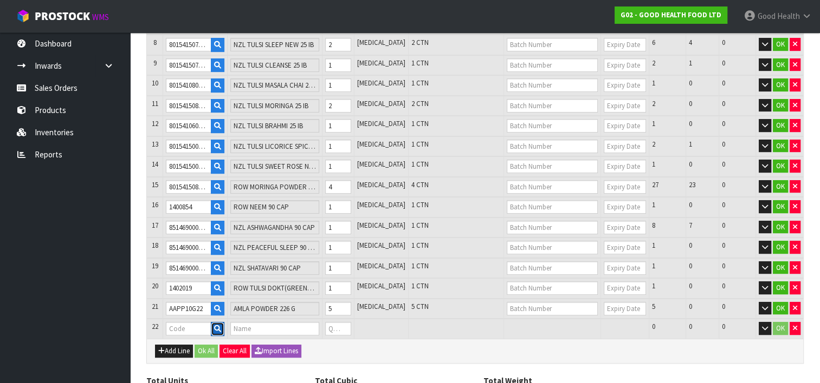
click at [221, 326] on icon "button" at bounding box center [217, 329] width 7 height 7
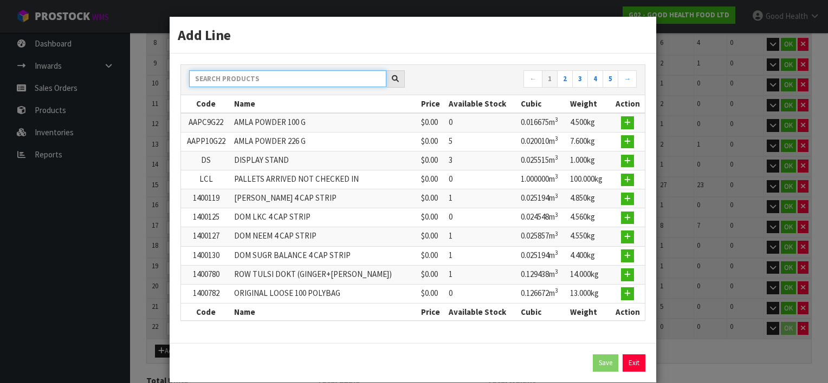
click at [247, 82] on input "text" at bounding box center [287, 78] width 197 height 17
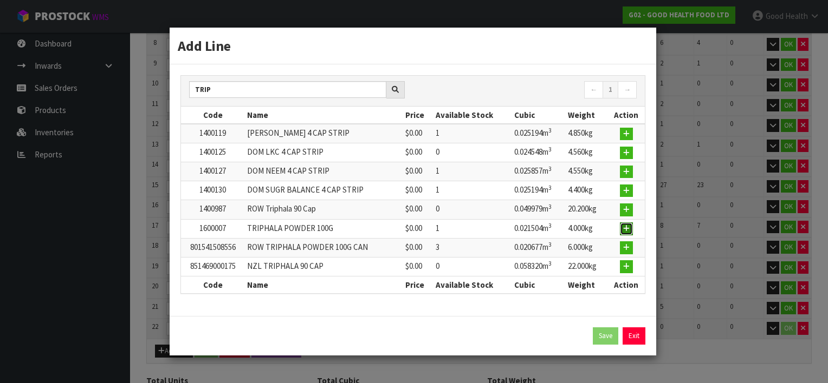
click at [625, 225] on icon "button" at bounding box center [626, 228] width 6 height 7
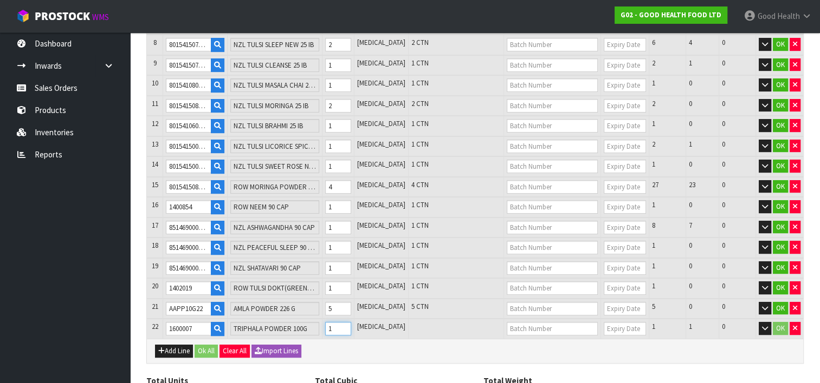
click at [351, 322] on input "1" at bounding box center [338, 329] width 26 height 14
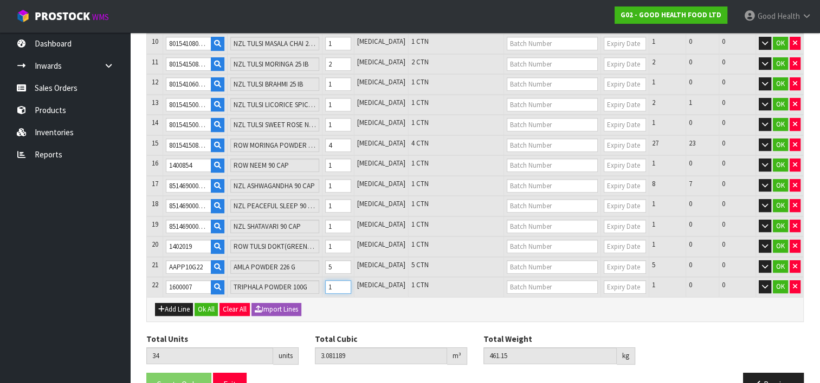
scroll to position [385, 0]
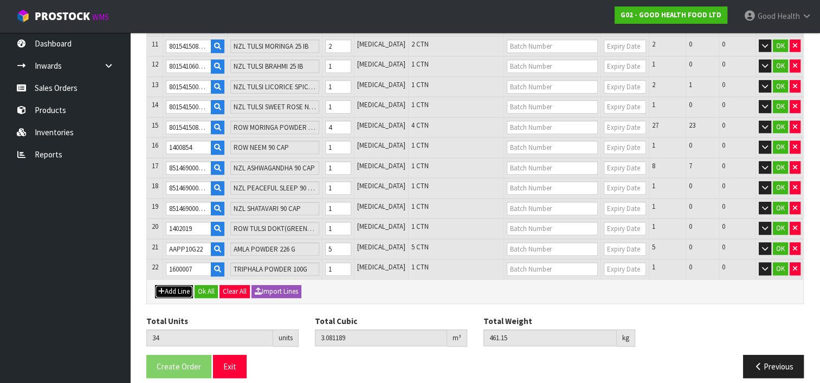
click at [174, 285] on button "Add Line" at bounding box center [174, 291] width 38 height 13
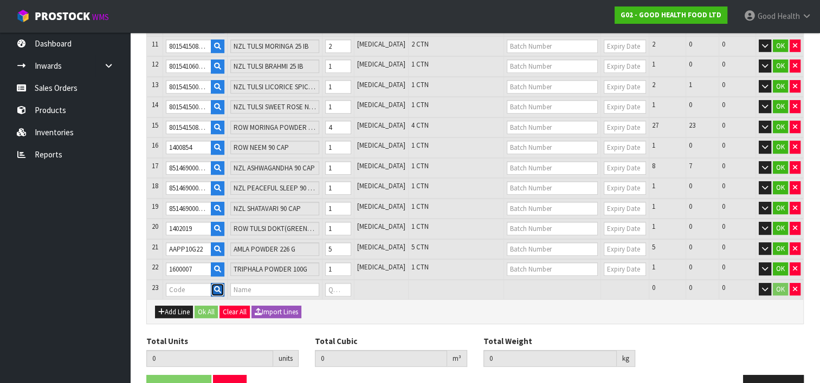
click at [219, 283] on button "button" at bounding box center [218, 290] width 14 height 14
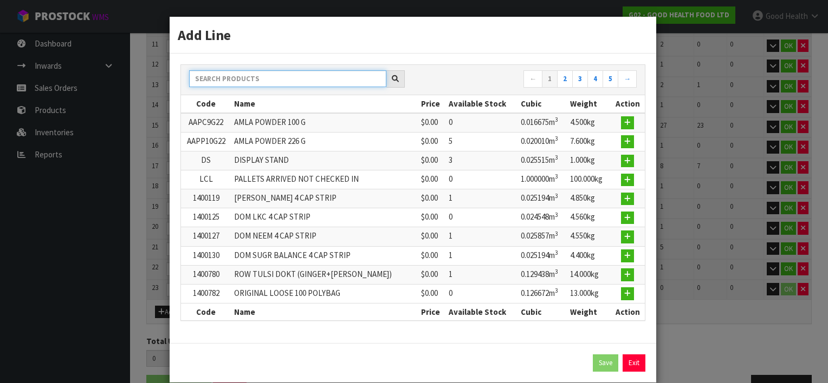
click at [230, 73] on input "text" at bounding box center [287, 78] width 197 height 17
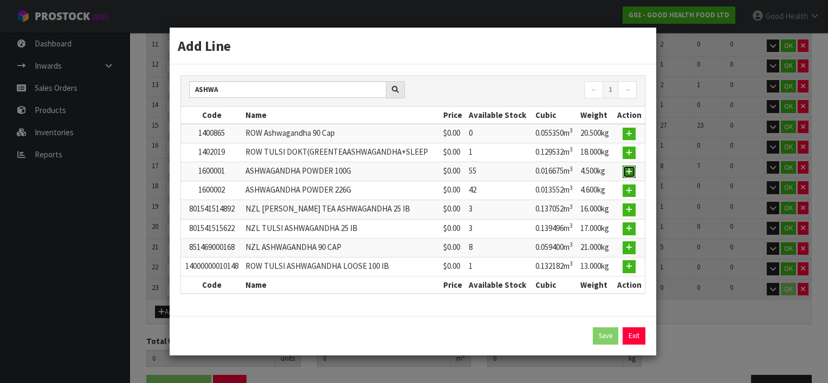
click at [629, 170] on icon "button" at bounding box center [629, 171] width 6 height 7
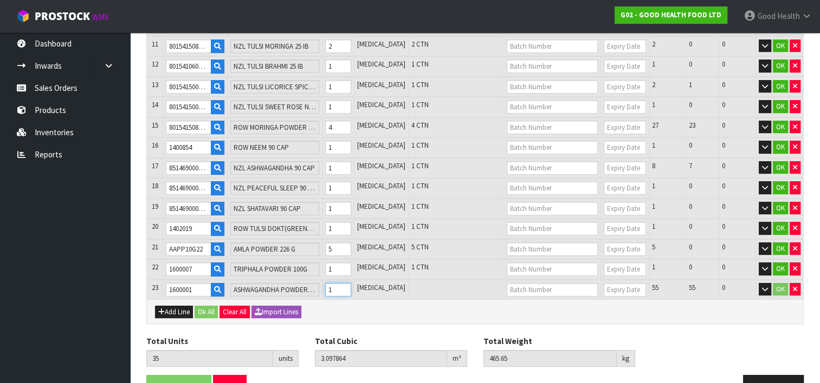
click at [351, 283] on input "1" at bounding box center [338, 290] width 26 height 14
click at [351, 283] on input "2" at bounding box center [338, 290] width 26 height 14
click at [351, 283] on input "3" at bounding box center [338, 290] width 26 height 14
click at [172, 306] on button "Add Line" at bounding box center [174, 312] width 38 height 13
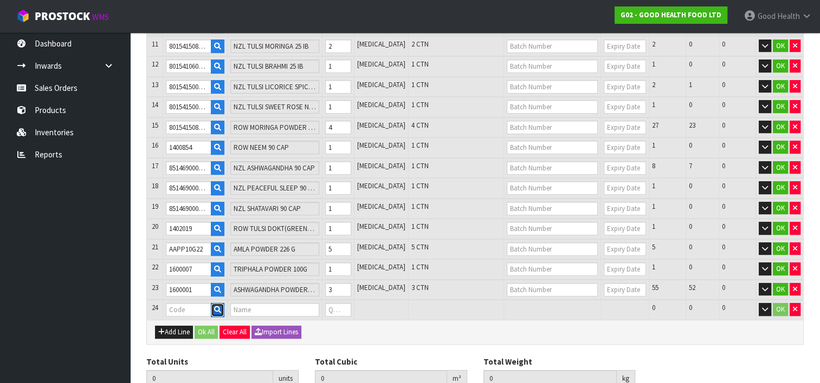
click at [219, 303] on button "button" at bounding box center [218, 310] width 14 height 14
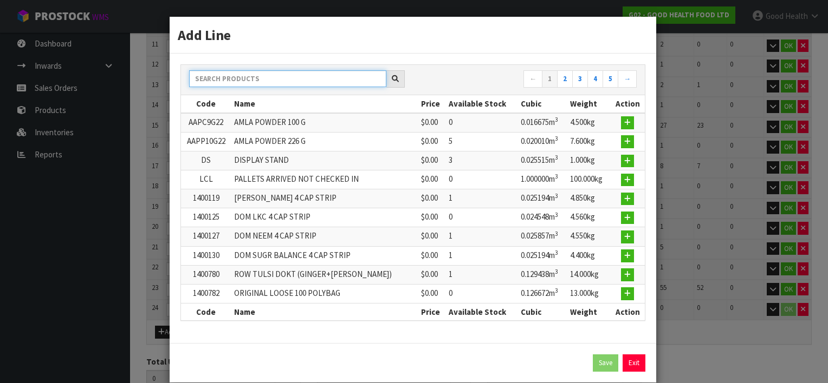
click at [211, 78] on input "text" at bounding box center [287, 78] width 197 height 17
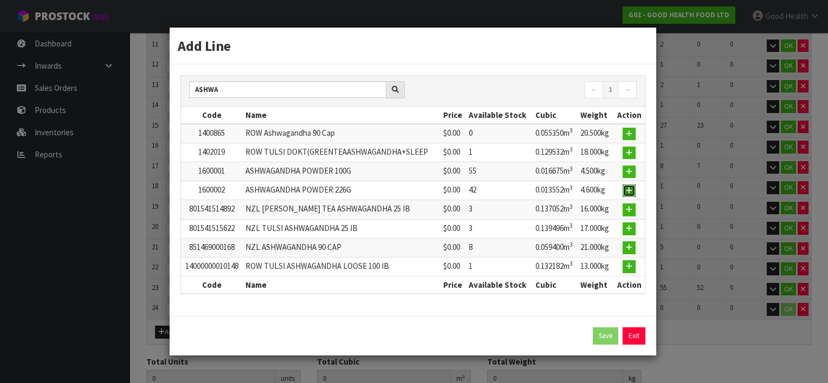
click at [628, 191] on icon "button" at bounding box center [629, 190] width 6 height 7
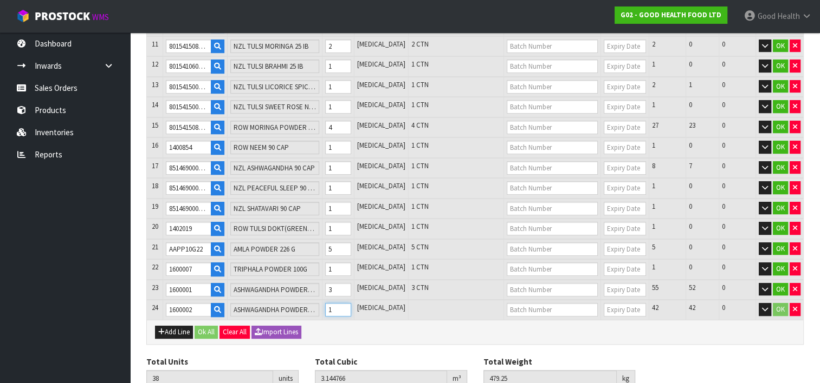
click at [351, 303] on input "1" at bounding box center [338, 310] width 26 height 14
click at [351, 303] on input "2" at bounding box center [338, 310] width 26 height 14
click at [351, 303] on input "3" at bounding box center [338, 310] width 26 height 14
click at [351, 303] on input "2" at bounding box center [338, 310] width 26 height 14
click at [175, 326] on button "Add Line" at bounding box center [174, 332] width 38 height 13
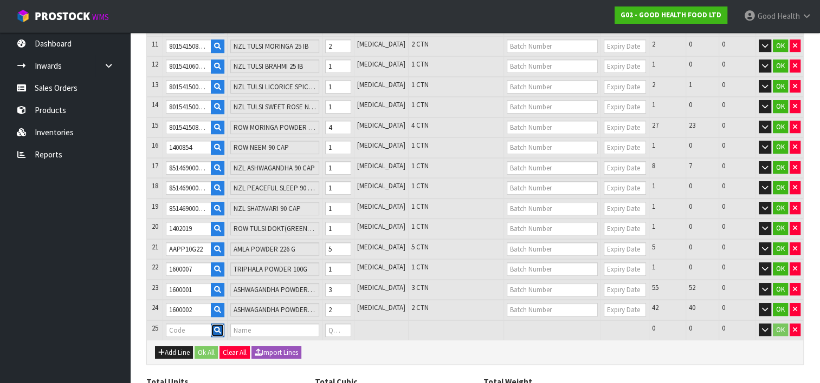
click at [221, 327] on icon "button" at bounding box center [217, 330] width 7 height 7
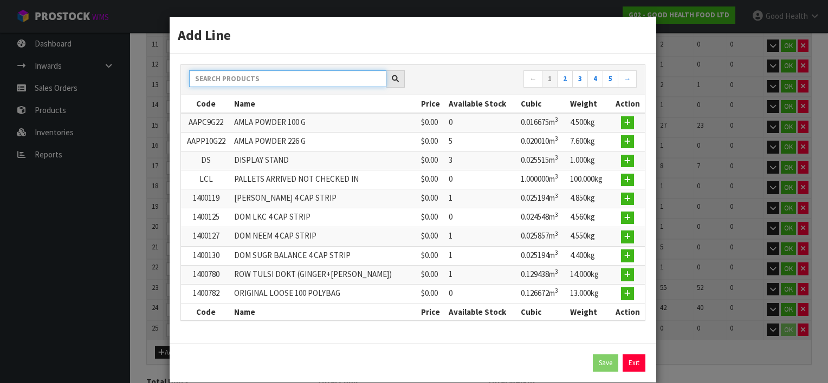
click at [207, 76] on input "text" at bounding box center [287, 78] width 197 height 17
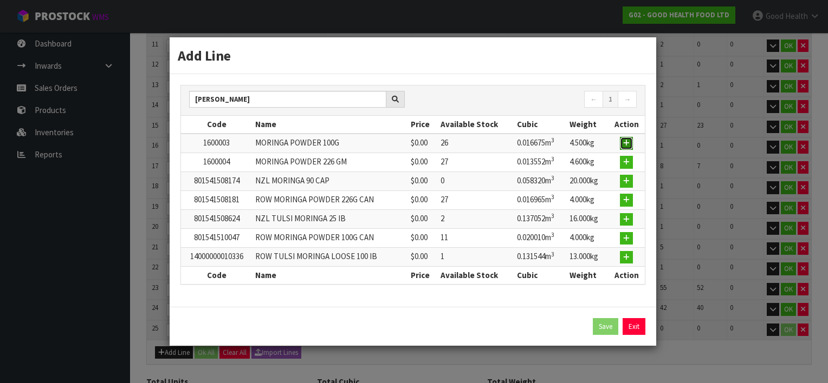
click at [626, 145] on icon "button" at bounding box center [626, 143] width 6 height 7
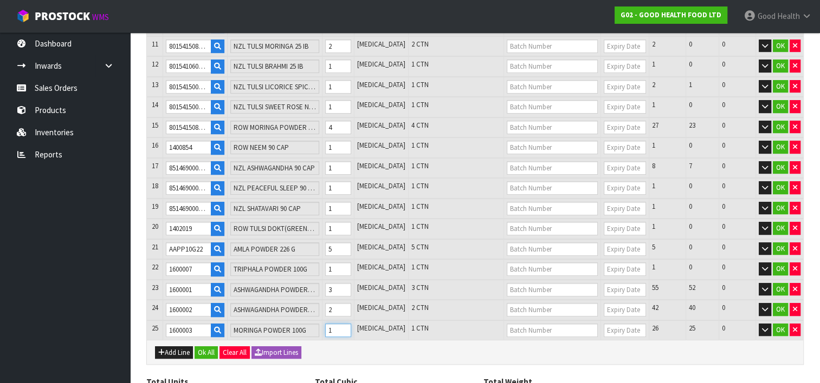
click at [351, 324] on input "1" at bounding box center [338, 331] width 26 height 14
click at [351, 324] on input "2" at bounding box center [338, 331] width 26 height 14
click at [351, 324] on input "3" at bounding box center [338, 331] width 26 height 14
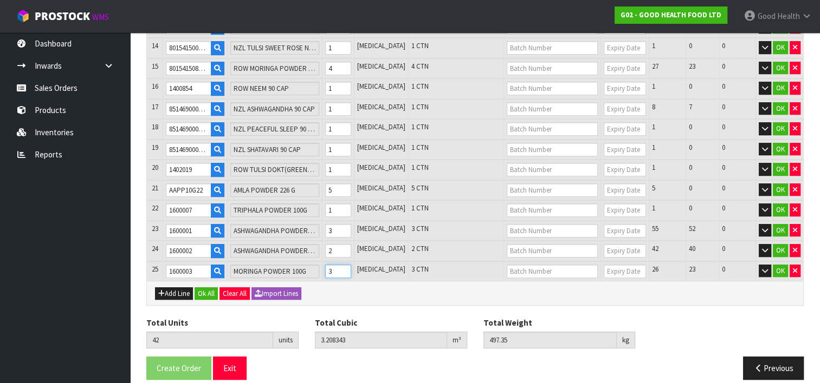
scroll to position [445, 0]
click at [175, 287] on button "Add Line" at bounding box center [174, 293] width 38 height 13
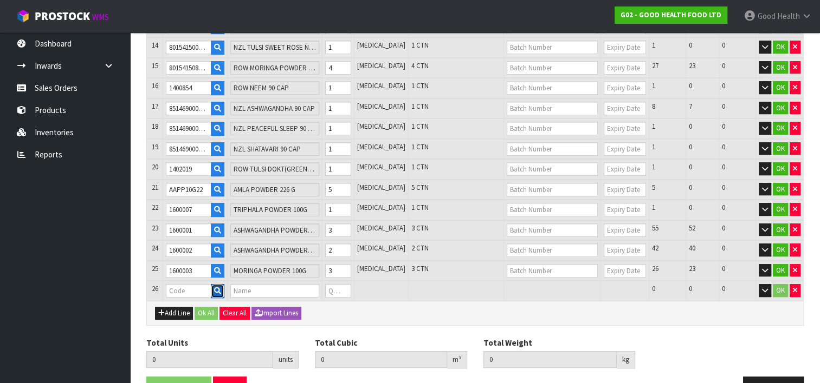
click at [221, 288] on icon "button" at bounding box center [217, 291] width 7 height 7
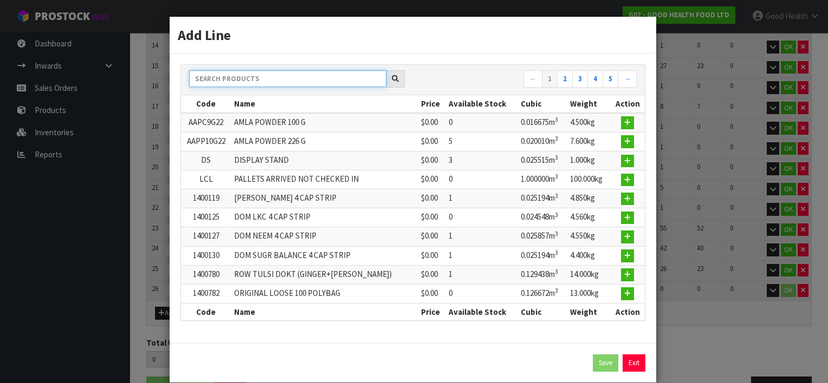
click at [210, 78] on input "text" at bounding box center [287, 78] width 197 height 17
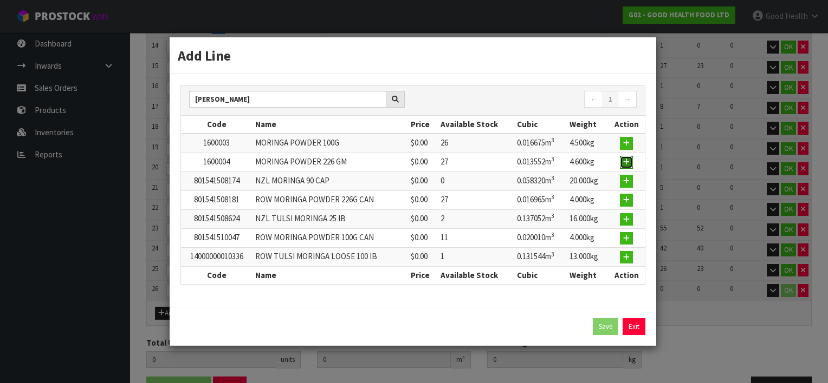
click at [624, 162] on icon "button" at bounding box center [626, 162] width 6 height 7
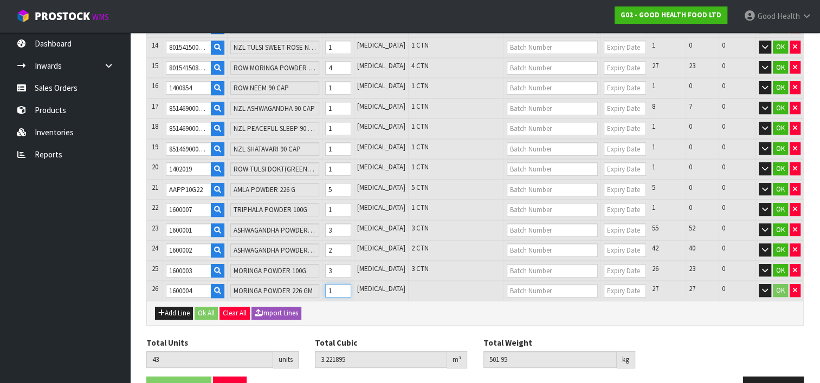
click at [351, 284] on input "1" at bounding box center [338, 291] width 26 height 14
click at [351, 284] on input "2" at bounding box center [338, 291] width 26 height 14
click at [351, 284] on input "3" at bounding box center [338, 291] width 26 height 14
click at [351, 284] on input "4" at bounding box center [338, 291] width 26 height 14
click at [351, 284] on input "5" at bounding box center [338, 291] width 26 height 14
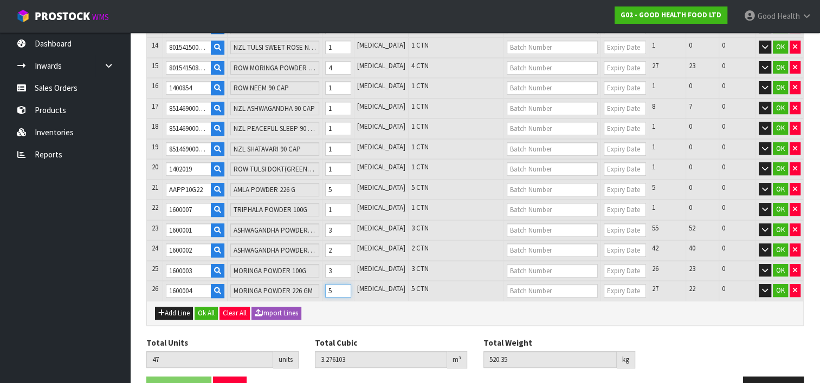
scroll to position [465, 0]
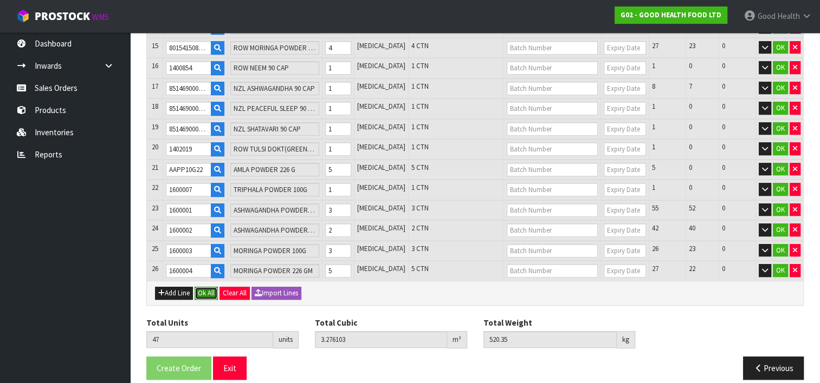
click at [206, 287] on button "Ok All" at bounding box center [205, 293] width 23 height 13
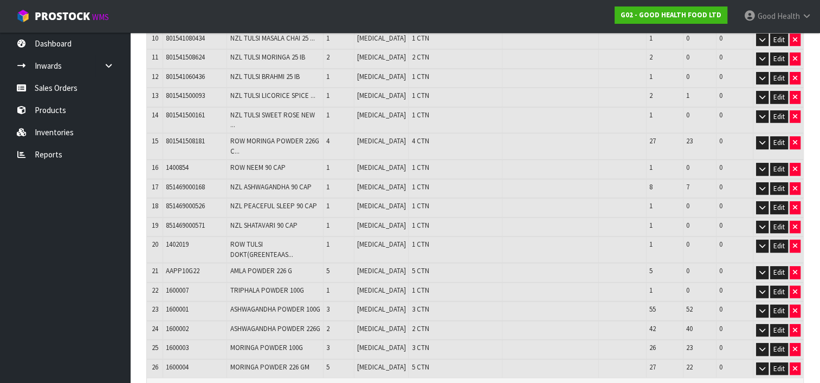
scroll to position [444, 0]
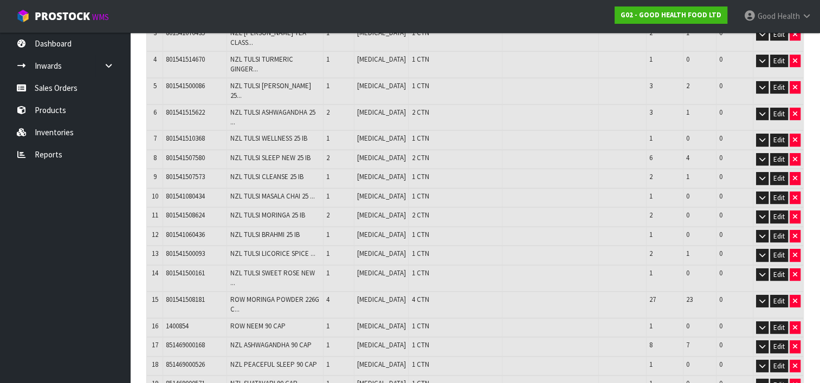
scroll to position [0, 0]
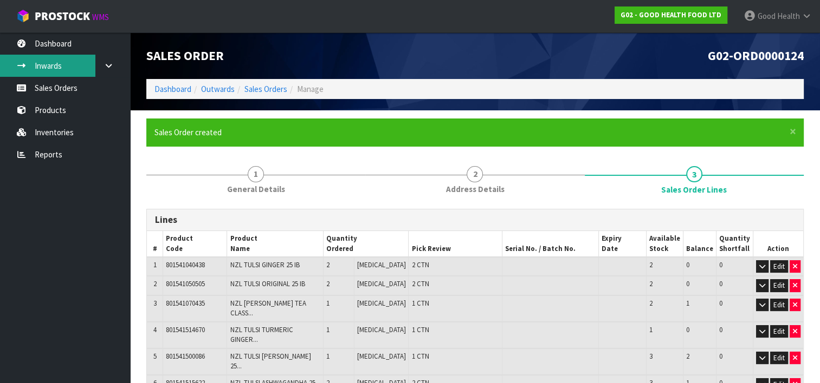
click at [41, 64] on link "Inwards" at bounding box center [65, 66] width 130 height 22
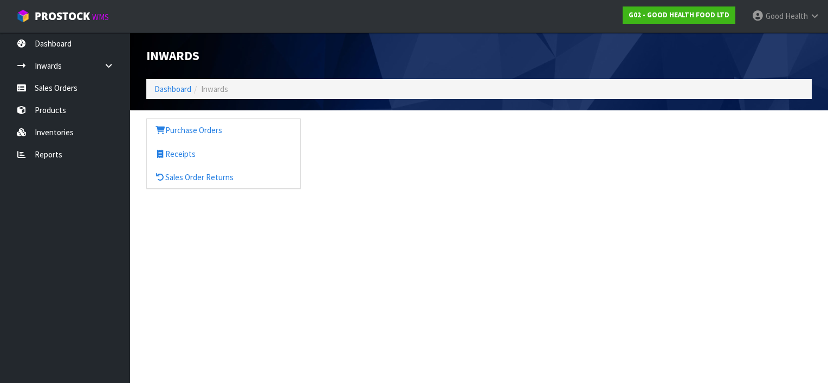
click at [50, 84] on div "Inwards Dashboard Inwards Purchase Orders Receipts Sales Order Returns" at bounding box center [414, 104] width 828 height 209
click at [44, 83] on link "Sales Orders" at bounding box center [65, 88] width 130 height 22
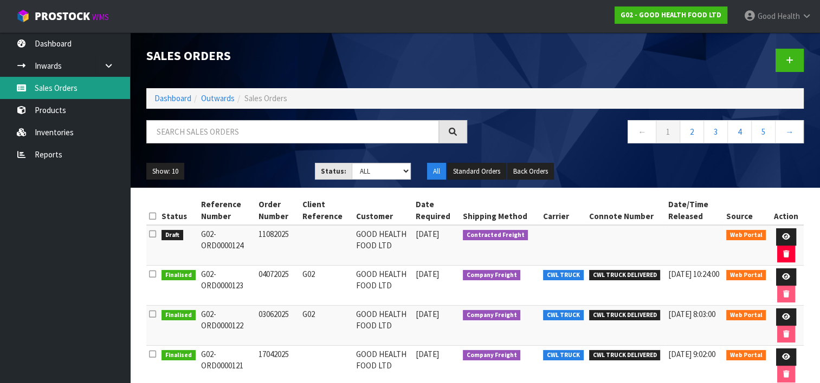
click at [58, 86] on link "Sales Orders" at bounding box center [65, 88] width 130 height 22
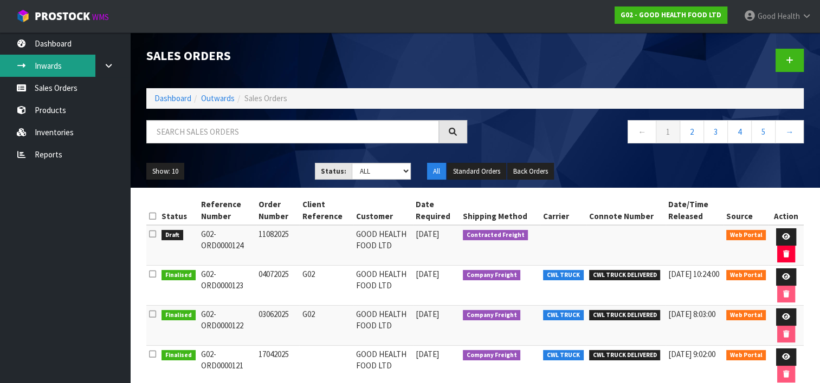
click at [58, 65] on link "Inwards" at bounding box center [65, 66] width 130 height 22
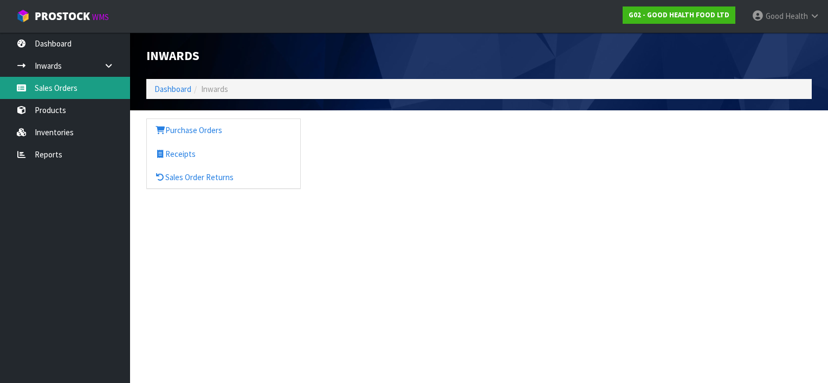
click at [58, 87] on link "Sales Orders" at bounding box center [65, 88] width 130 height 22
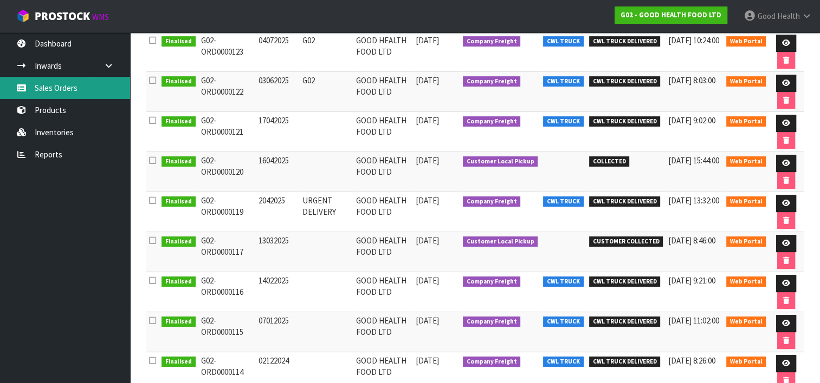
scroll to position [285, 0]
